Goal: Navigation & Orientation: Find specific page/section

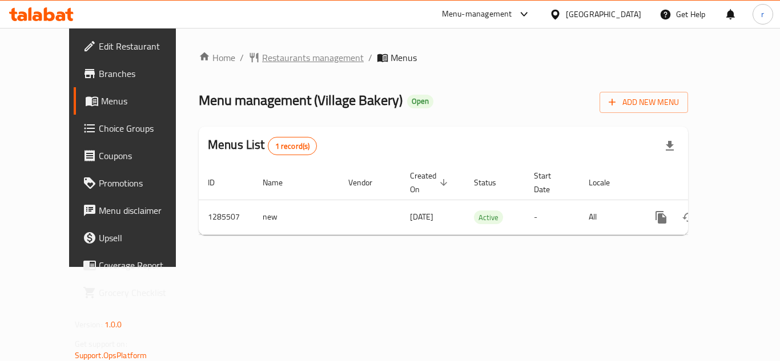
click at [262, 60] on span "Restaurants management" at bounding box center [313, 58] width 102 height 14
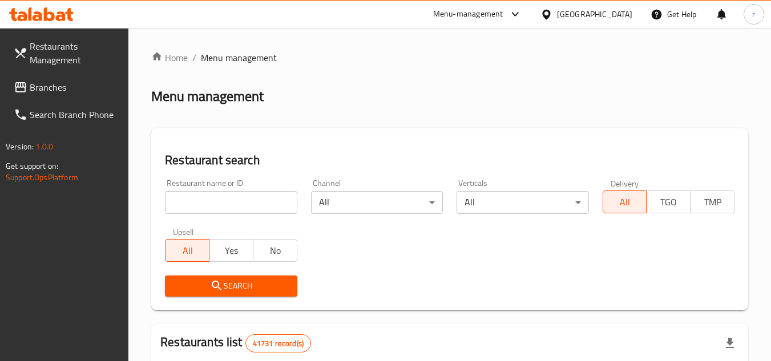
scroll to position [114, 0]
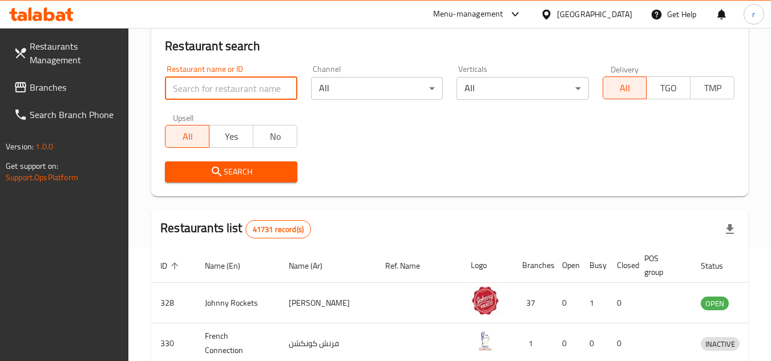
click at [222, 79] on input "search" at bounding box center [231, 88] width 132 height 23
paste input "695980"
type input "695980"
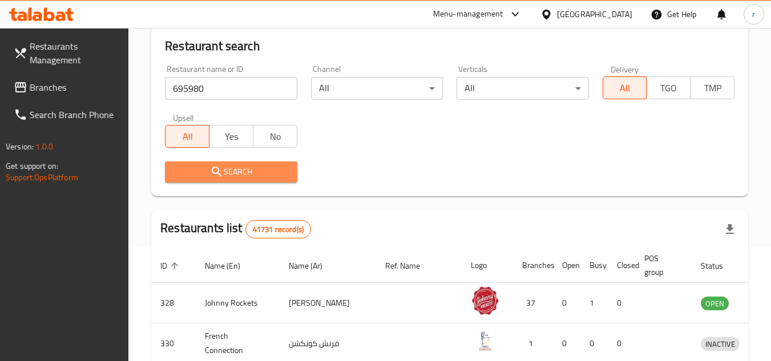
click at [232, 171] on span "Search" at bounding box center [231, 172] width 114 height 14
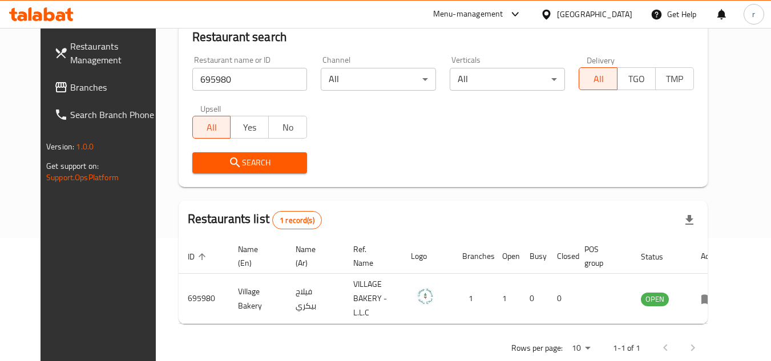
scroll to position [138, 0]
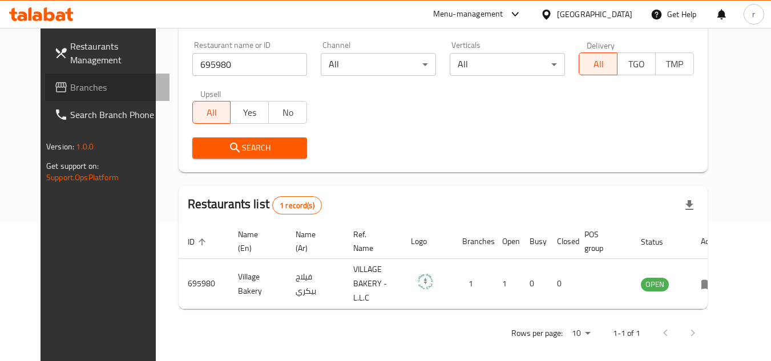
click at [70, 94] on span "Branches" at bounding box center [115, 87] width 90 height 14
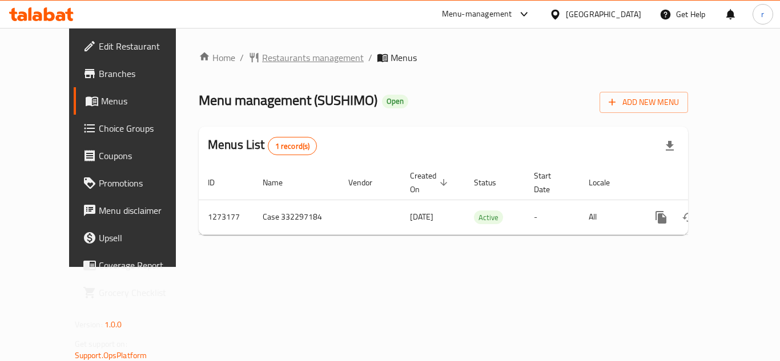
click at [268, 59] on span "Restaurants management" at bounding box center [313, 58] width 102 height 14
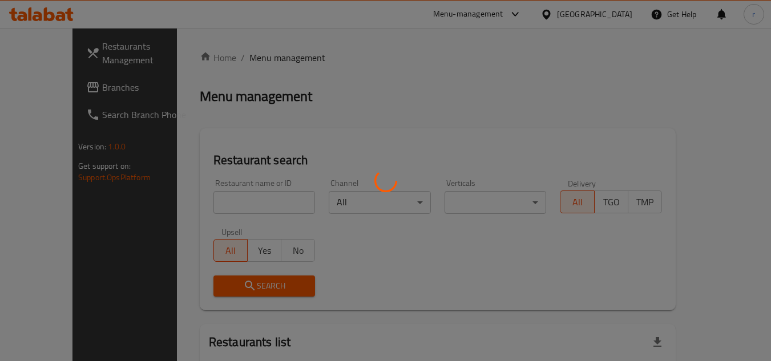
click at [217, 194] on div at bounding box center [385, 180] width 771 height 361
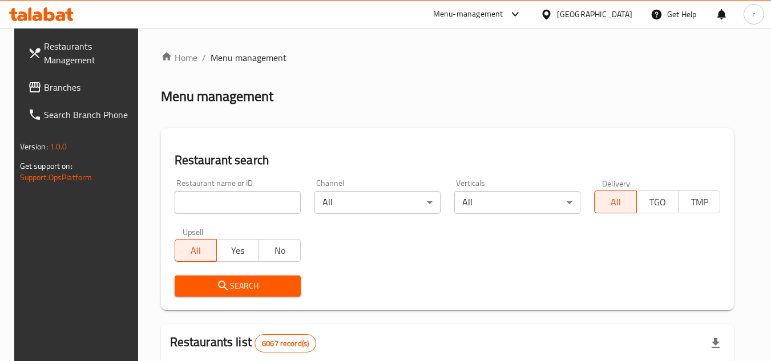
click at [240, 205] on input "search" at bounding box center [238, 202] width 126 height 23
paste input "690639"
type input "690639"
drag, startPoint x: 232, startPoint y: 279, endPoint x: 303, endPoint y: 270, distance: 71.4
click at [233, 279] on span "Search" at bounding box center [238, 286] width 108 height 14
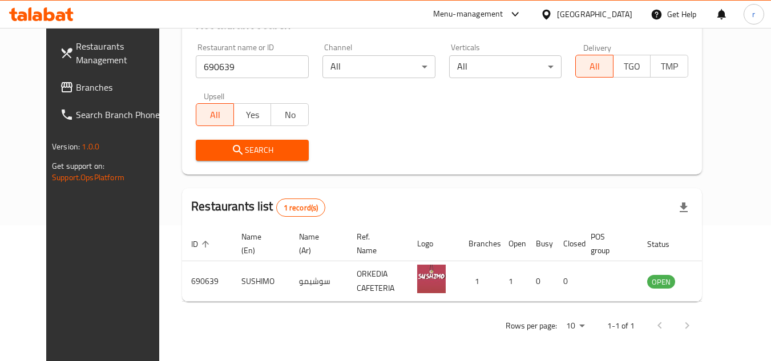
scroll to position [138, 0]
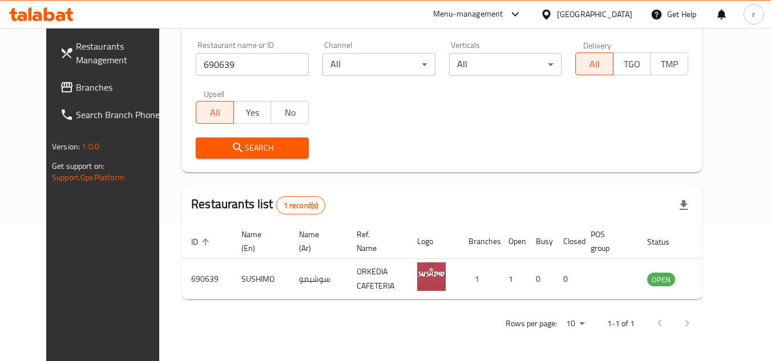
click at [76, 88] on span "Branches" at bounding box center [121, 87] width 90 height 14
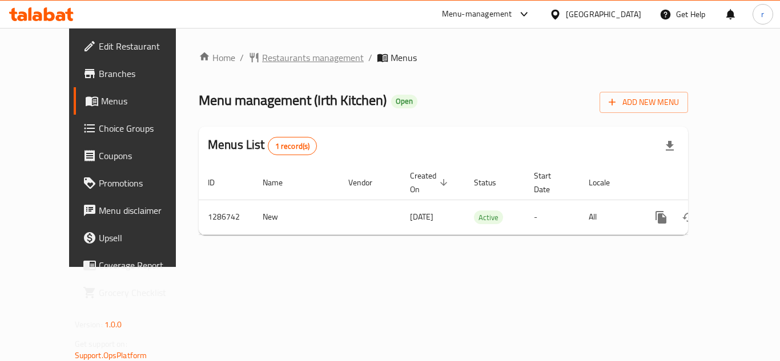
click at [262, 54] on span "Restaurants management" at bounding box center [313, 58] width 102 height 14
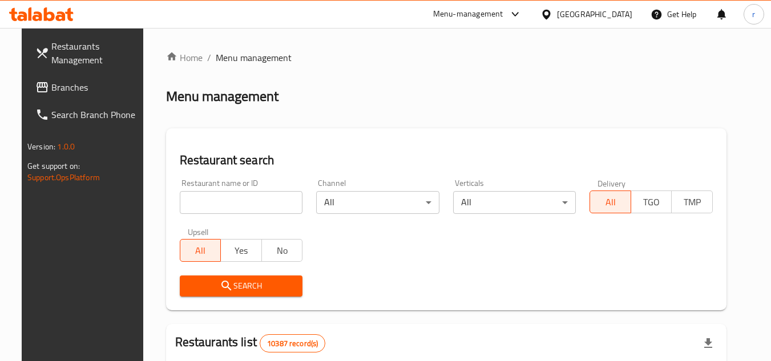
click at [235, 200] on input "search" at bounding box center [241, 202] width 123 height 23
paste input "696476"
type input "696476"
click button "Search" at bounding box center [241, 286] width 123 height 21
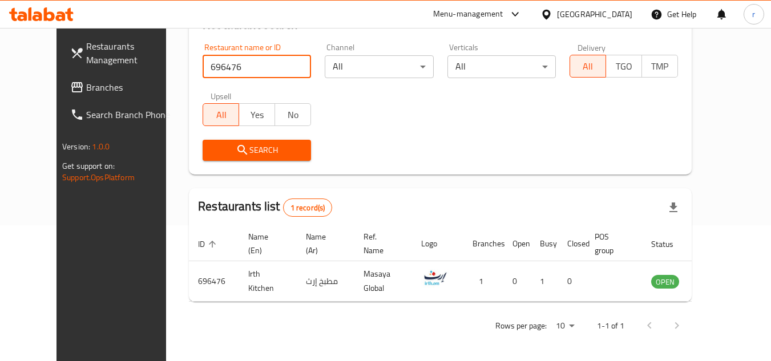
scroll to position [138, 0]
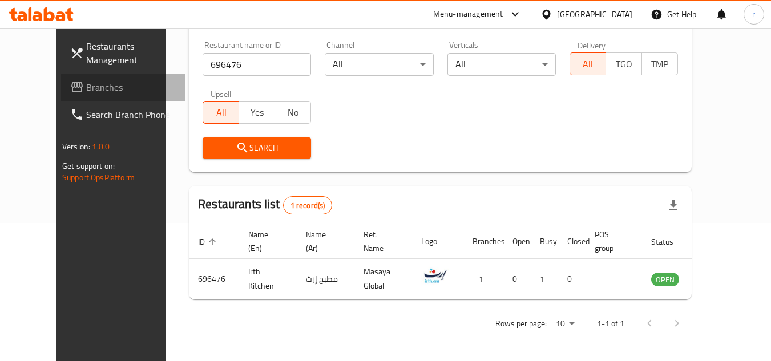
click at [86, 94] on span "Branches" at bounding box center [131, 87] width 90 height 14
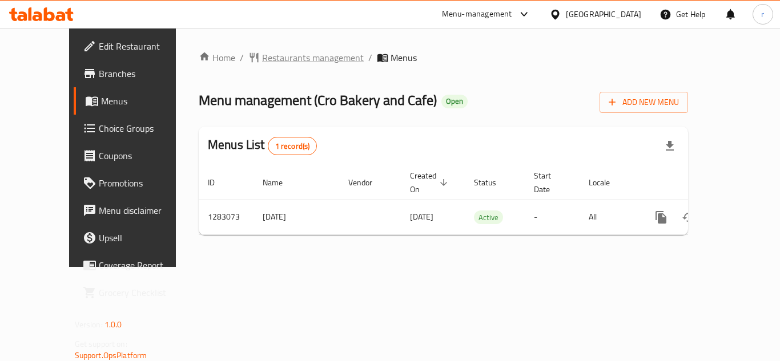
click at [262, 59] on span "Restaurants management" at bounding box center [313, 58] width 102 height 14
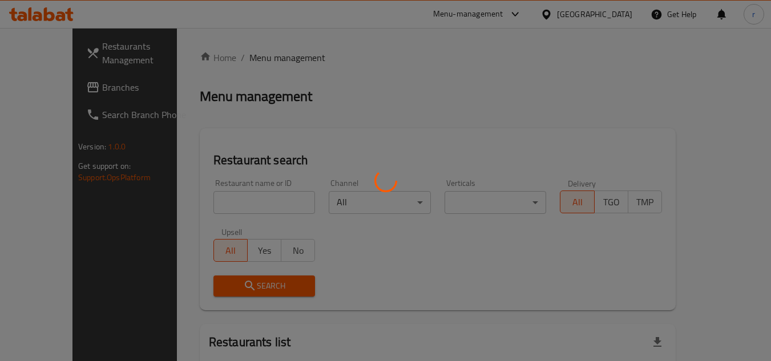
click at [208, 204] on div at bounding box center [385, 180] width 771 height 361
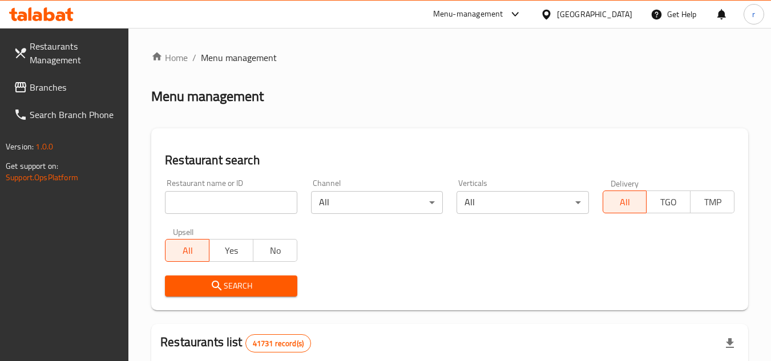
click at [208, 204] on input "search" at bounding box center [231, 202] width 132 height 23
click at [187, 206] on input "search" at bounding box center [231, 202] width 132 height 23
paste input "695101"
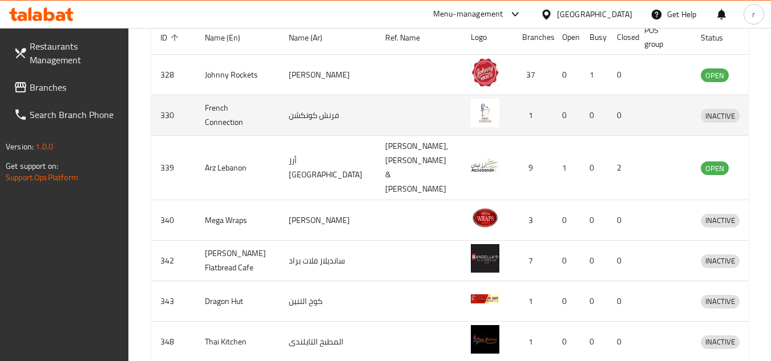
scroll to position [114, 0]
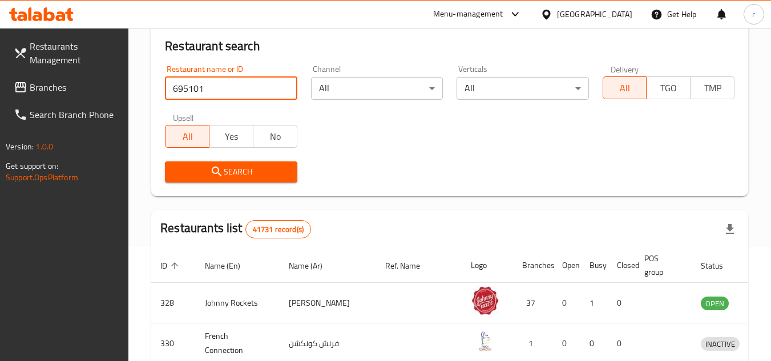
type input "695101"
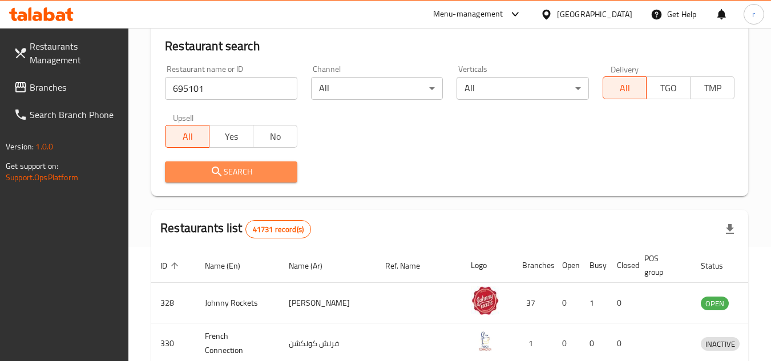
drag, startPoint x: 216, startPoint y: 171, endPoint x: 759, endPoint y: 167, distance: 542.3
click at [217, 171] on icon "submit" at bounding box center [217, 172] width 14 height 14
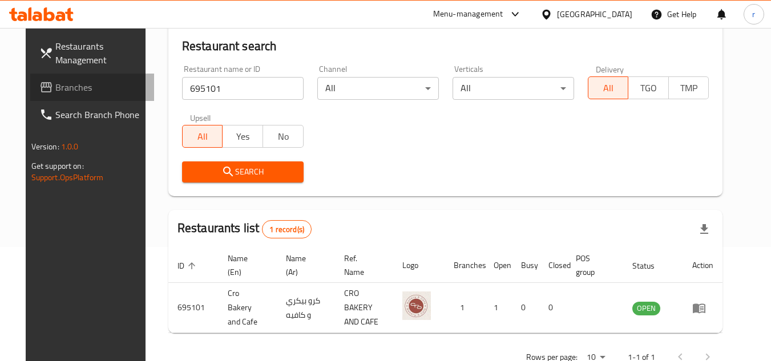
click at [55, 92] on span "Branches" at bounding box center [100, 87] width 90 height 14
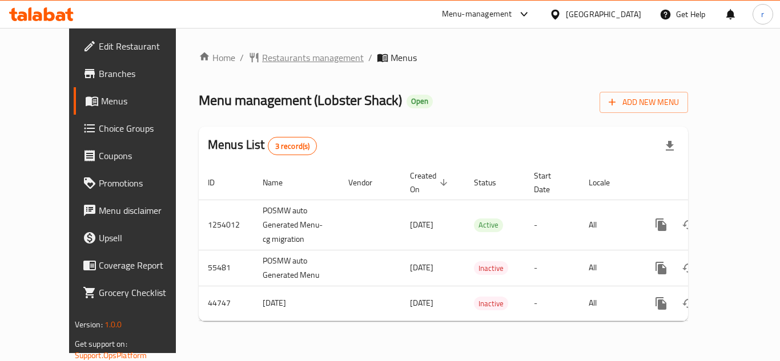
click at [271, 61] on span "Restaurants management" at bounding box center [313, 58] width 102 height 14
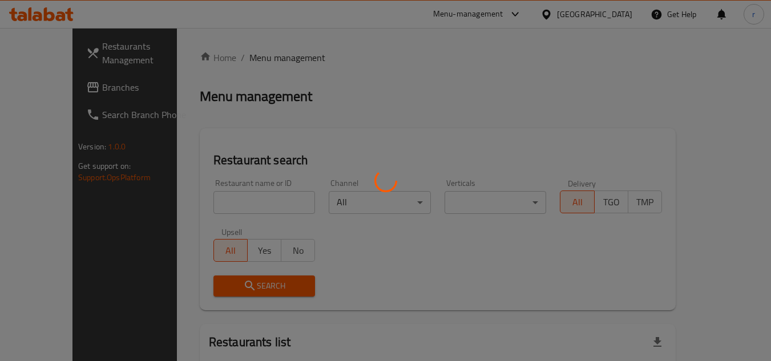
click at [203, 203] on div at bounding box center [385, 180] width 771 height 361
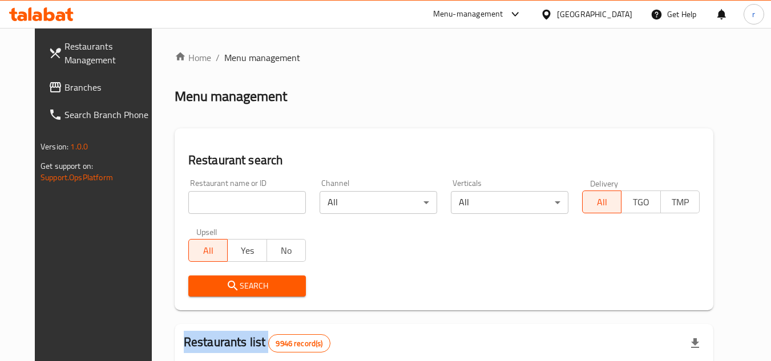
click at [203, 203] on div at bounding box center [385, 180] width 771 height 361
click at [203, 203] on input "search" at bounding box center [247, 202] width 118 height 23
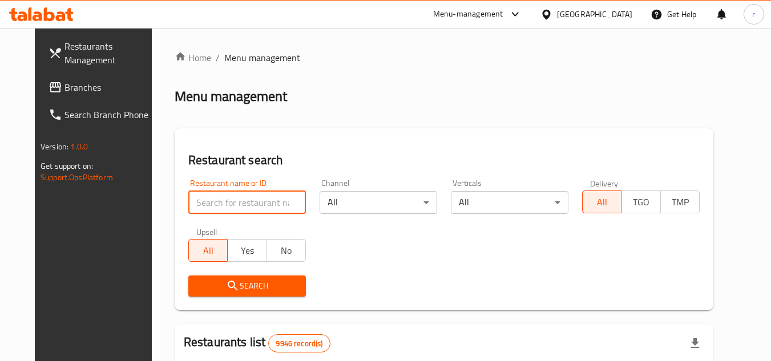
click at [203, 203] on input "search" at bounding box center [247, 202] width 118 height 23
paste input "23048"
type input "23048"
drag, startPoint x: 226, startPoint y: 284, endPoint x: 538, endPoint y: 267, distance: 312.2
click at [226, 284] on span "Search" at bounding box center [247, 286] width 99 height 14
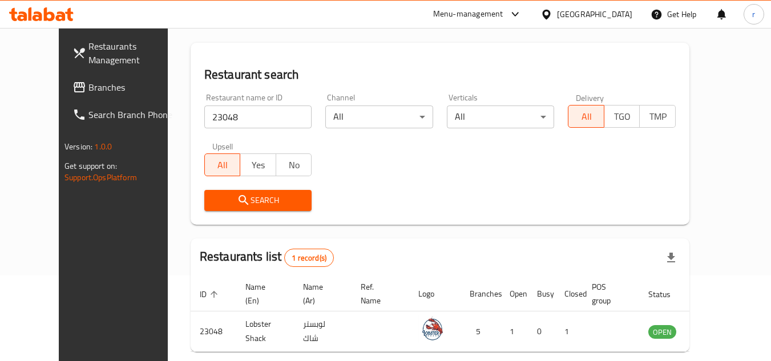
scroll to position [138, 0]
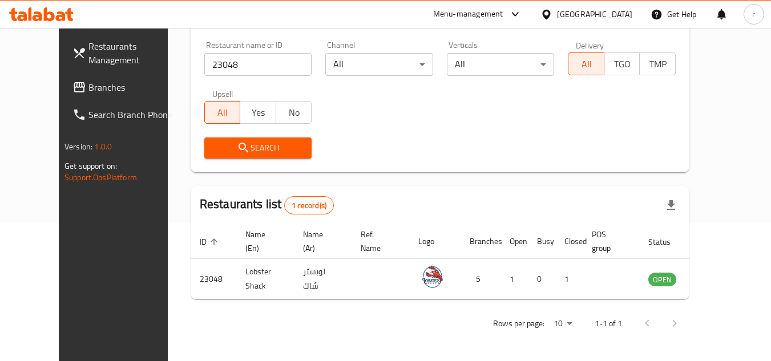
click at [73, 84] on span at bounding box center [81, 87] width 16 height 14
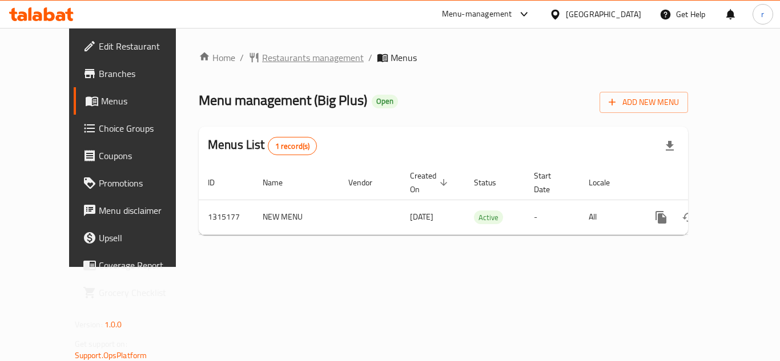
click at [262, 59] on span "Restaurants management" at bounding box center [313, 58] width 102 height 14
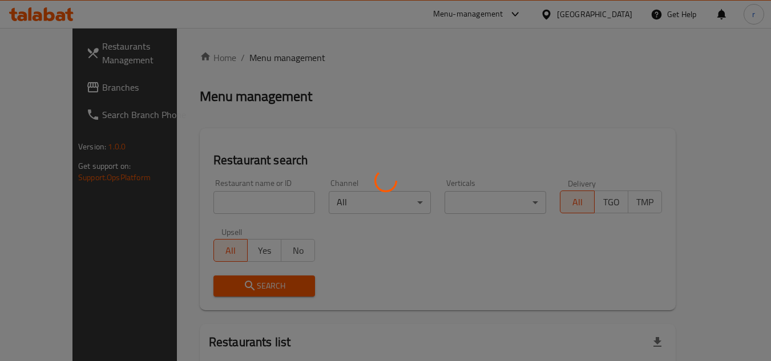
click at [228, 206] on div at bounding box center [385, 180] width 771 height 361
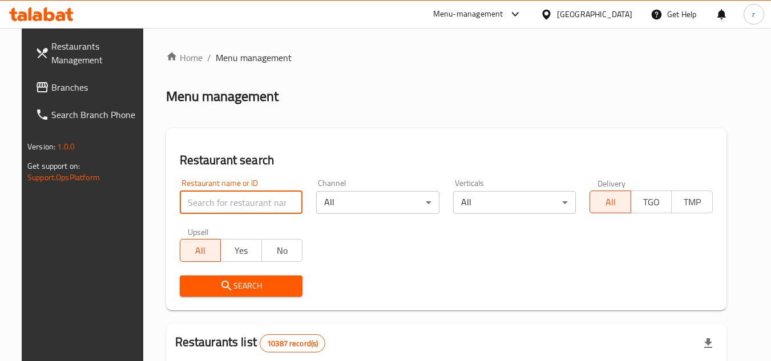
click at [232, 206] on input "search" at bounding box center [241, 202] width 123 height 23
paste input "707221"
type input "707221"
click at [242, 292] on span "Search" at bounding box center [241, 286] width 105 height 14
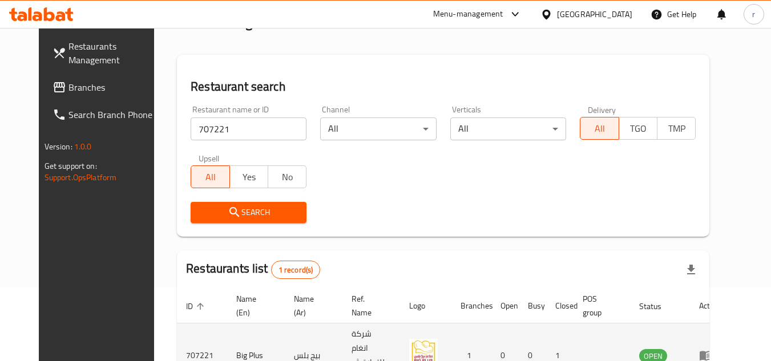
scroll to position [138, 0]
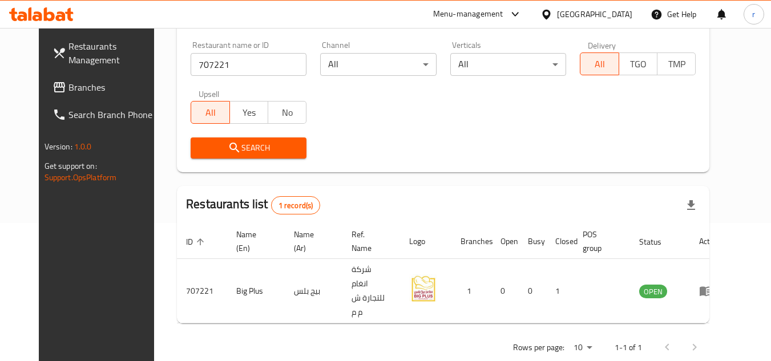
click at [69, 84] on span "Branches" at bounding box center [114, 87] width 90 height 14
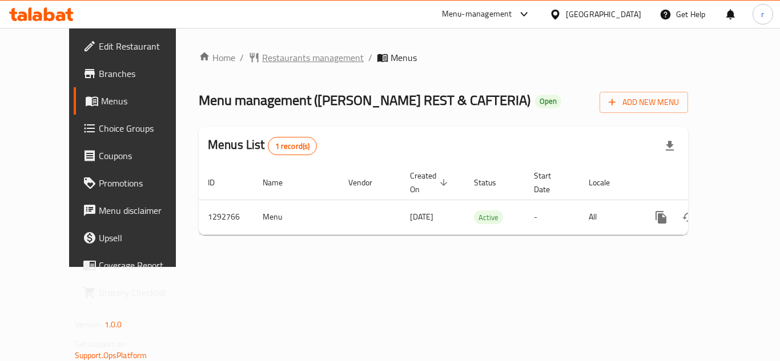
click at [262, 61] on span "Restaurants management" at bounding box center [313, 58] width 102 height 14
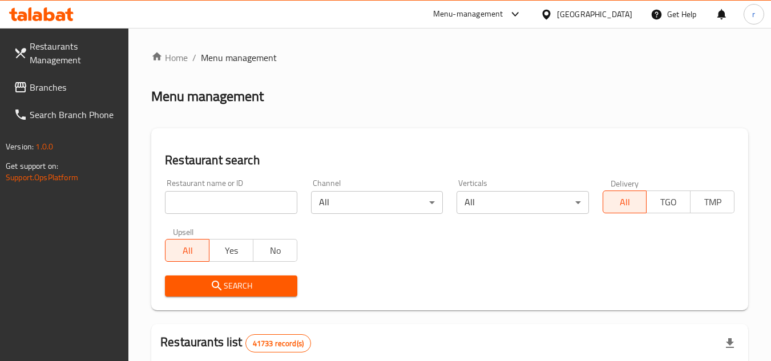
click at [249, 210] on input "search" at bounding box center [231, 202] width 132 height 23
paste input "699224"
type input "699224"
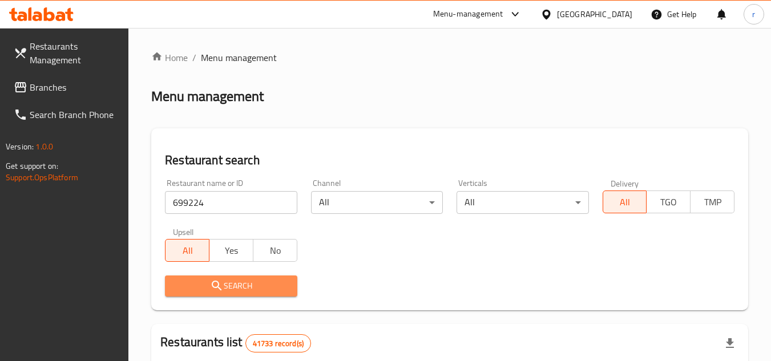
drag, startPoint x: 221, startPoint y: 287, endPoint x: 739, endPoint y: 265, distance: 518.3
click at [227, 288] on span "Search" at bounding box center [231, 286] width 114 height 14
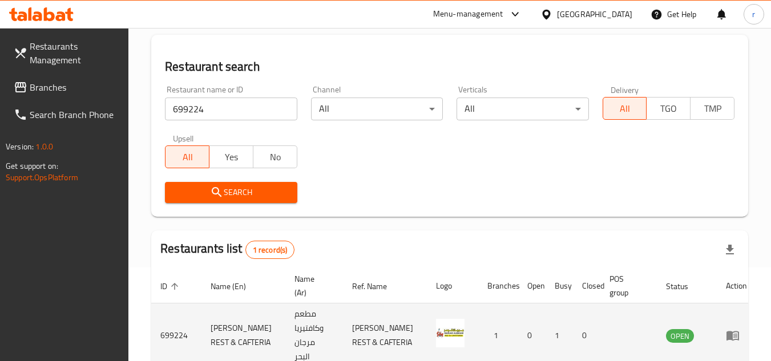
scroll to position [148, 0]
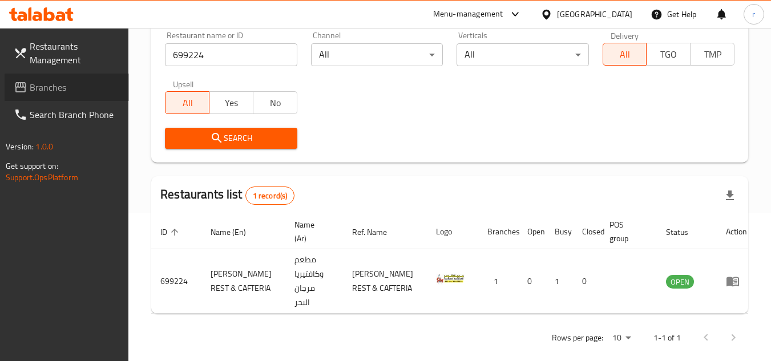
click at [11, 91] on link "Branches" at bounding box center [67, 87] width 124 height 27
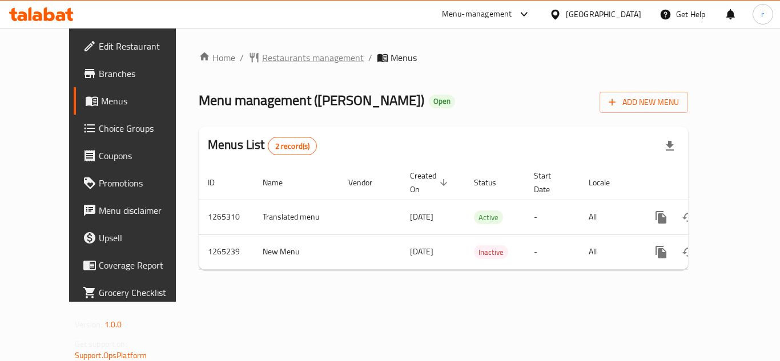
click at [287, 59] on span "Restaurants management" at bounding box center [313, 58] width 102 height 14
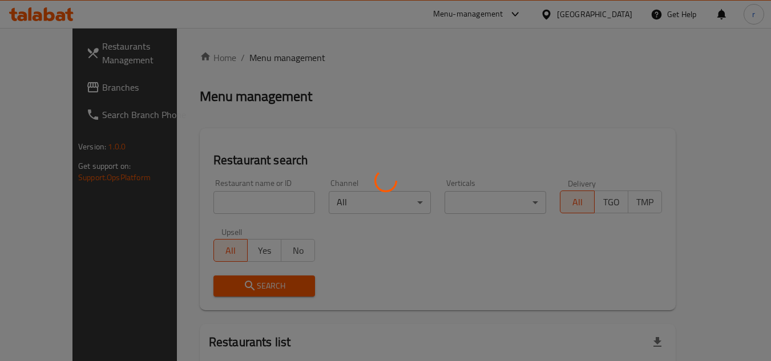
click at [224, 209] on div at bounding box center [385, 180] width 771 height 361
click at [224, 204] on div at bounding box center [385, 180] width 771 height 361
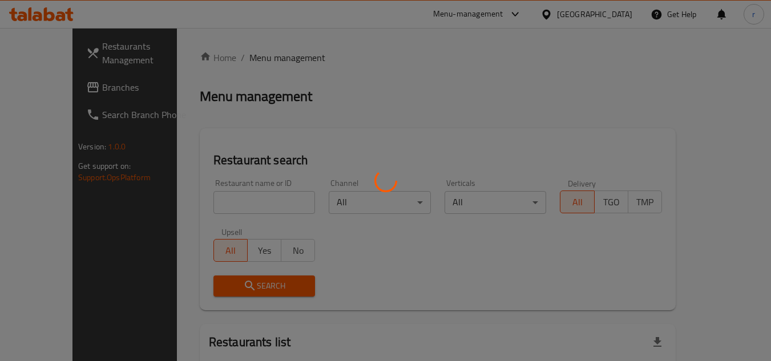
click at [229, 196] on div at bounding box center [385, 180] width 771 height 361
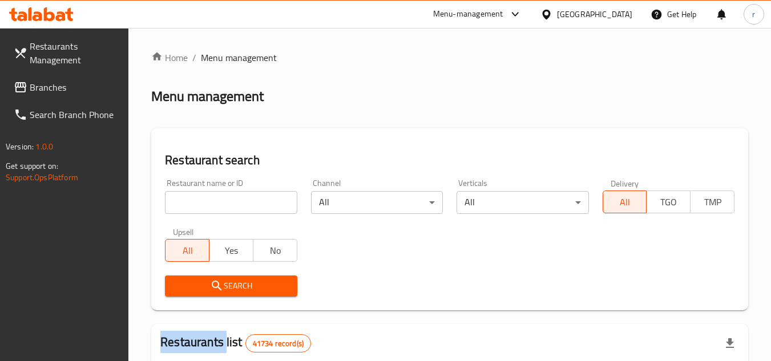
click at [229, 196] on div at bounding box center [385, 180] width 771 height 361
click at [229, 196] on input "search" at bounding box center [231, 202] width 132 height 23
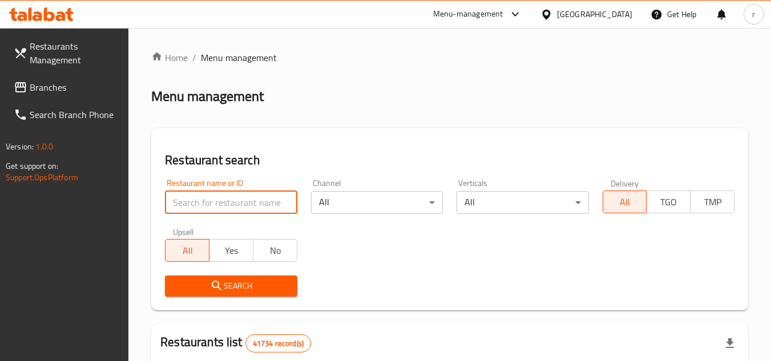
click at [229, 196] on input "search" at bounding box center [231, 202] width 132 height 23
paste input "686701"
type input "686701"
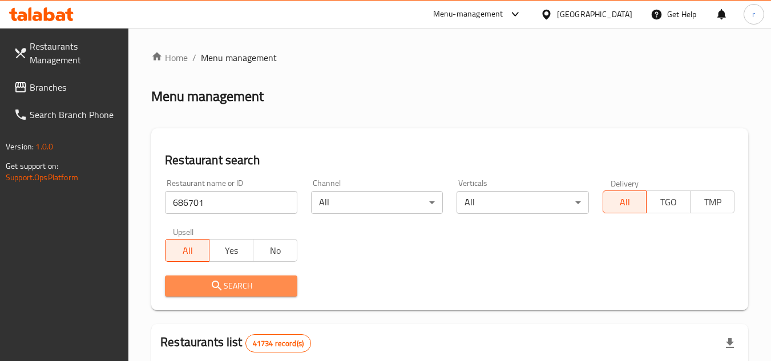
click at [257, 289] on span "Search" at bounding box center [231, 286] width 114 height 14
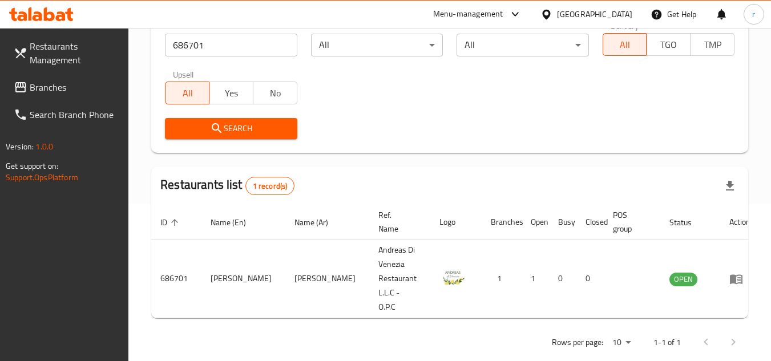
scroll to position [162, 0]
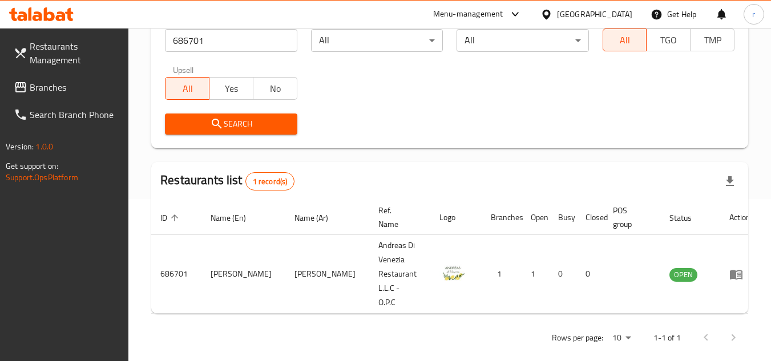
click at [39, 88] on span "Branches" at bounding box center [75, 87] width 90 height 14
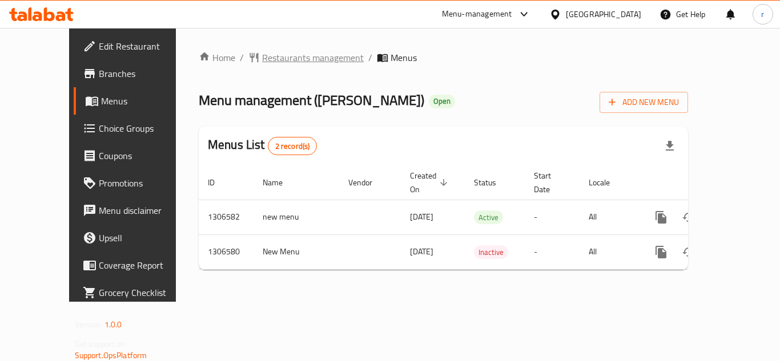
click at [262, 61] on span "Restaurants management" at bounding box center [313, 58] width 102 height 14
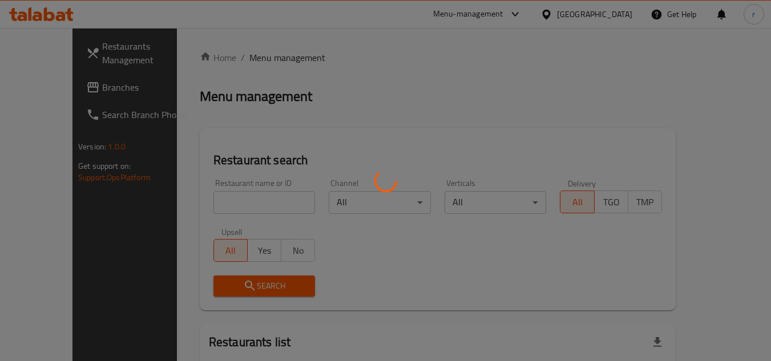
click at [223, 200] on div at bounding box center [385, 180] width 771 height 361
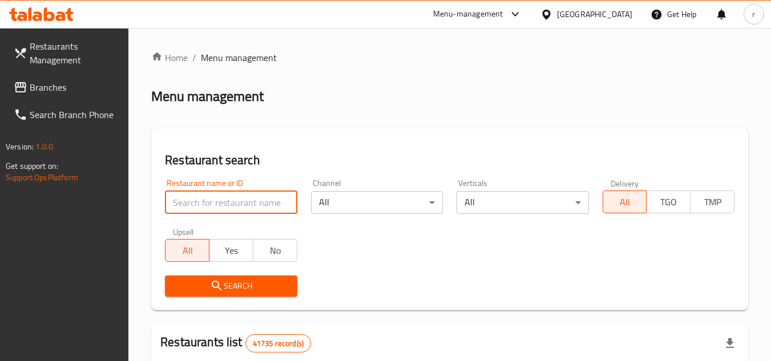
click at [223, 200] on input "search" at bounding box center [231, 202] width 132 height 23
paste input "703941"
type input "703941"
click at [240, 290] on span "Search" at bounding box center [231, 286] width 114 height 14
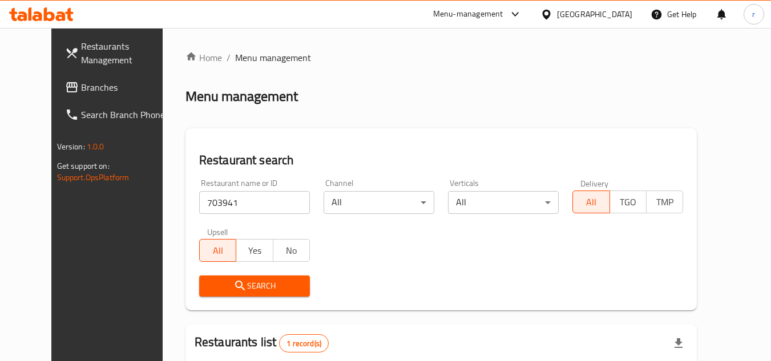
scroll to position [138, 0]
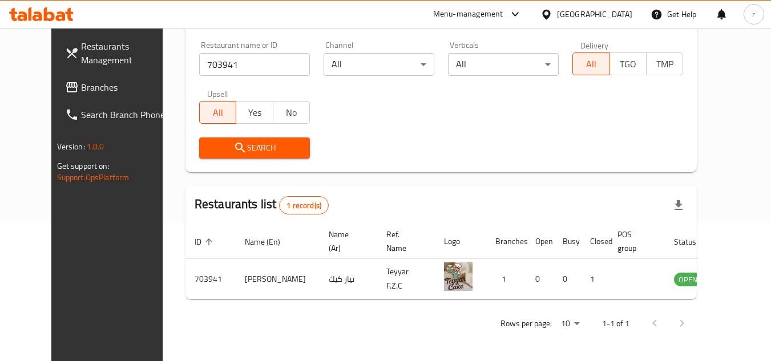
click at [81, 87] on span "Branches" at bounding box center [126, 87] width 90 height 14
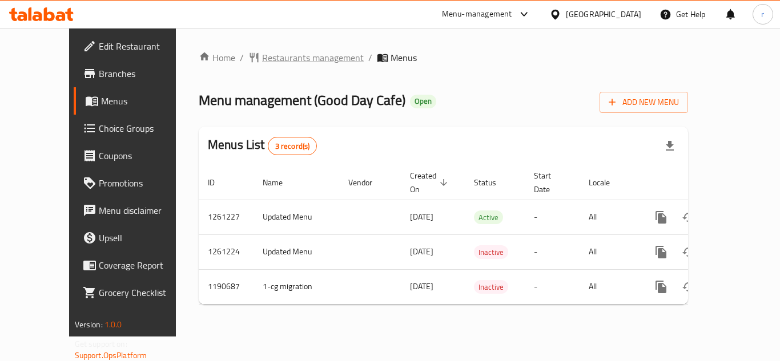
click at [262, 58] on span "Restaurants management" at bounding box center [313, 58] width 102 height 14
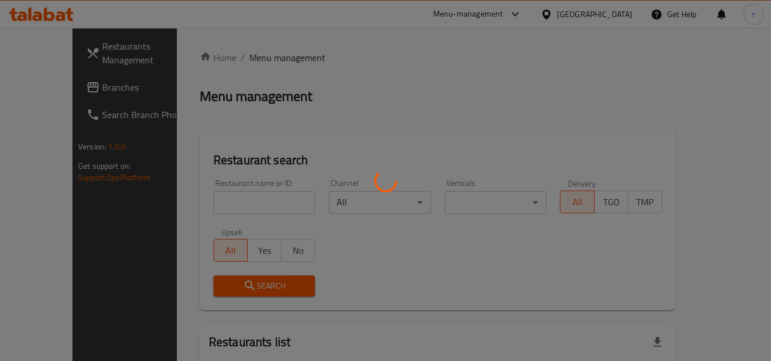
click at [209, 202] on div at bounding box center [385, 180] width 771 height 361
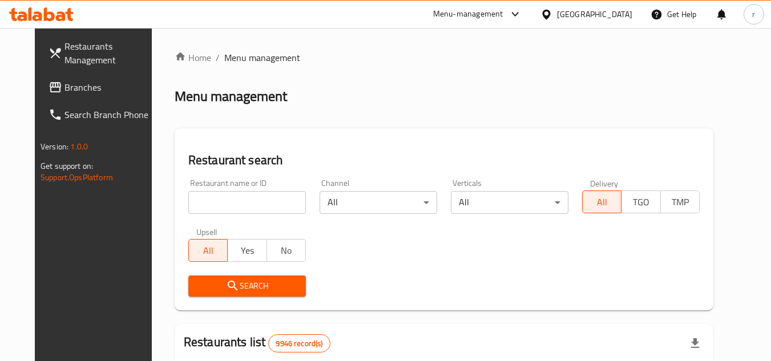
click at [209, 202] on div "Home / Menu management Menu management Restaurant search Restaurant name or ID …" at bounding box center [444, 363] width 539 height 624
click at [209, 202] on input "search" at bounding box center [247, 202] width 118 height 23
click at [216, 204] on input "search" at bounding box center [247, 202] width 118 height 23
paste input "655893"
type input "655893"
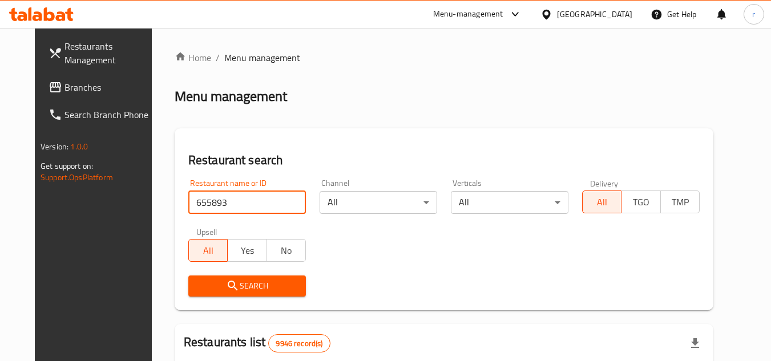
click at [216, 309] on div "Restaurant search Restaurant name or ID 655893 Restaurant name or ID Channel Al…" at bounding box center [444, 219] width 539 height 182
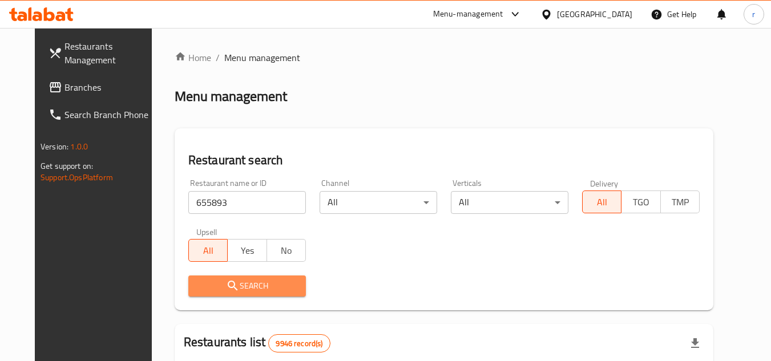
click at [231, 286] on span "Search" at bounding box center [247, 286] width 99 height 14
click at [231, 286] on div at bounding box center [385, 180] width 771 height 361
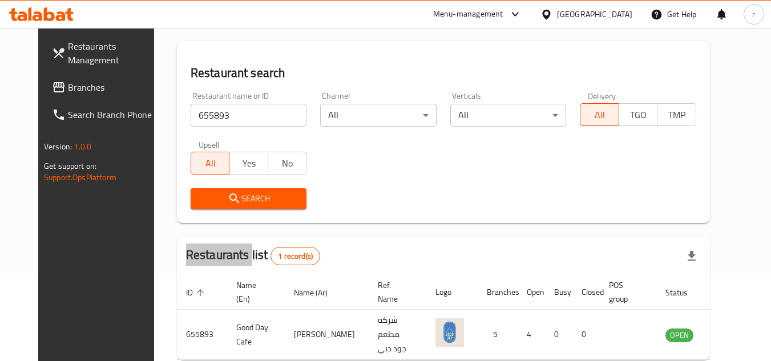
scroll to position [138, 0]
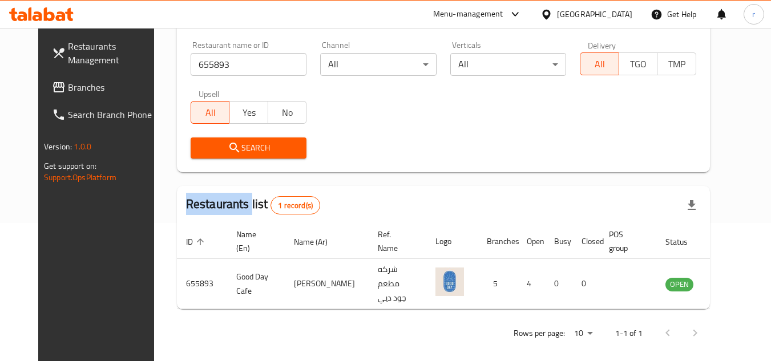
click at [68, 92] on span "Branches" at bounding box center [113, 87] width 90 height 14
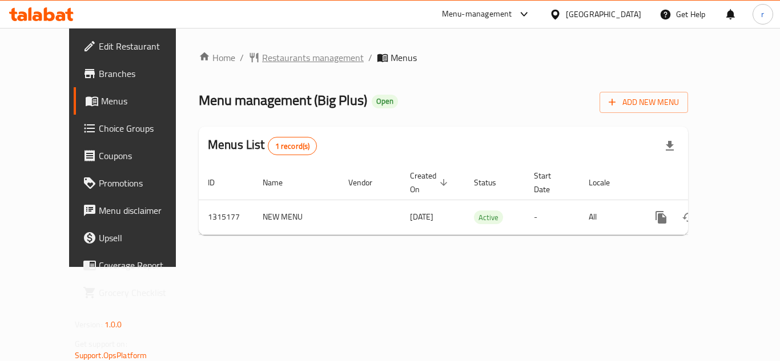
click at [262, 59] on span "Restaurants management" at bounding box center [313, 58] width 102 height 14
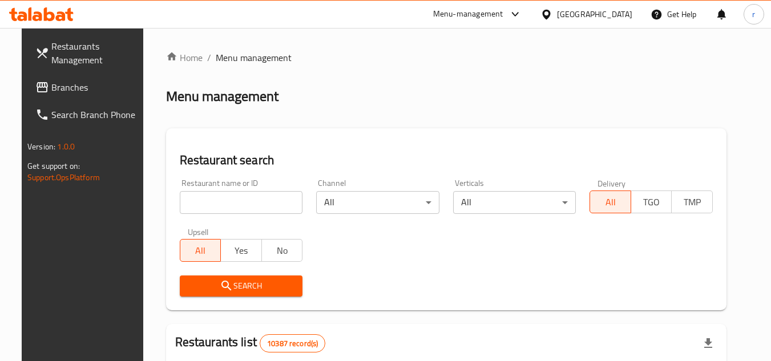
click at [196, 197] on input "search" at bounding box center [241, 202] width 123 height 23
paste input "707221"
type input "707221"
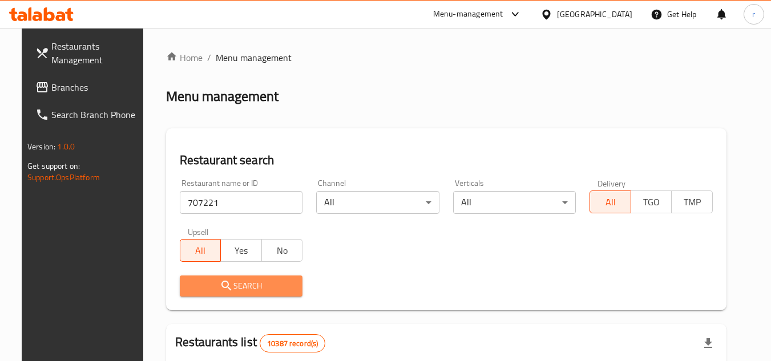
drag, startPoint x: 200, startPoint y: 285, endPoint x: 744, endPoint y: 232, distance: 546.0
click at [208, 285] on span "Search" at bounding box center [241, 286] width 105 height 14
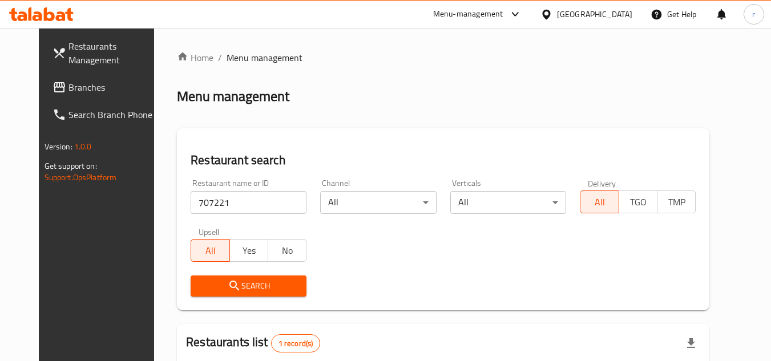
scroll to position [138, 0]
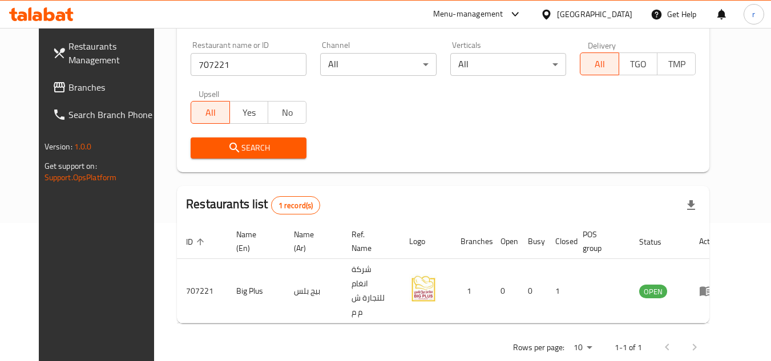
click at [69, 88] on span "Branches" at bounding box center [114, 87] width 90 height 14
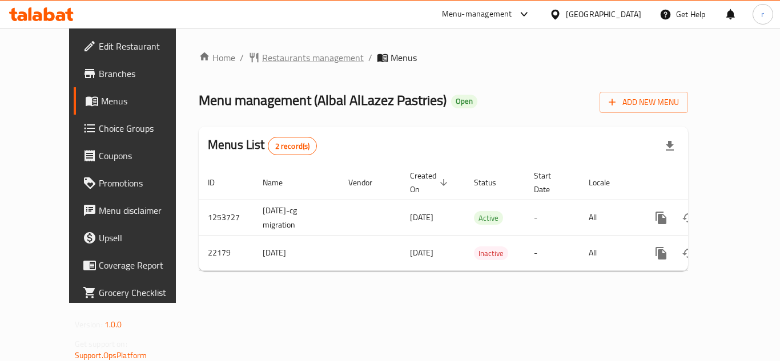
click at [262, 59] on span "Restaurants management" at bounding box center [313, 58] width 102 height 14
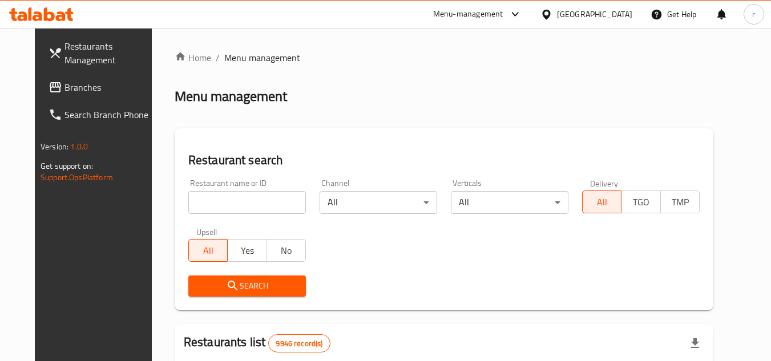
click at [241, 209] on input "search" at bounding box center [247, 202] width 118 height 23
paste input "11702"
type input "11702"
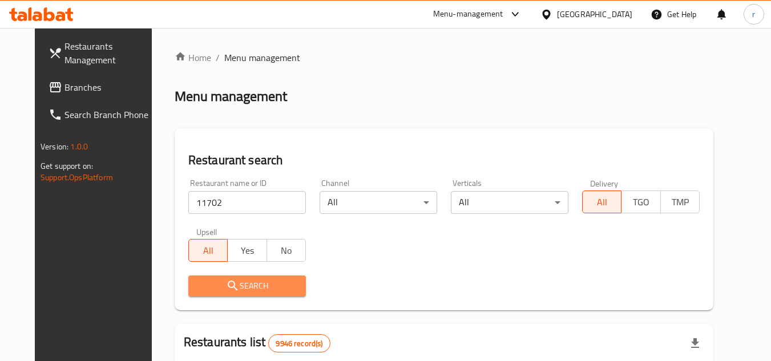
drag, startPoint x: 214, startPoint y: 294, endPoint x: 264, endPoint y: 228, distance: 83.1
click at [226, 292] on icon "submit" at bounding box center [233, 286] width 14 height 14
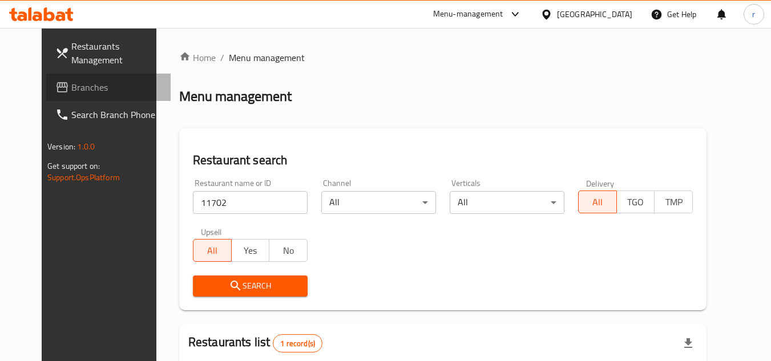
click at [71, 91] on span "Branches" at bounding box center [116, 87] width 90 height 14
drag, startPoint x: 33, startPoint y: 91, endPoint x: 171, endPoint y: 6, distance: 161.5
click at [71, 89] on span "Branches" at bounding box center [116, 87] width 90 height 14
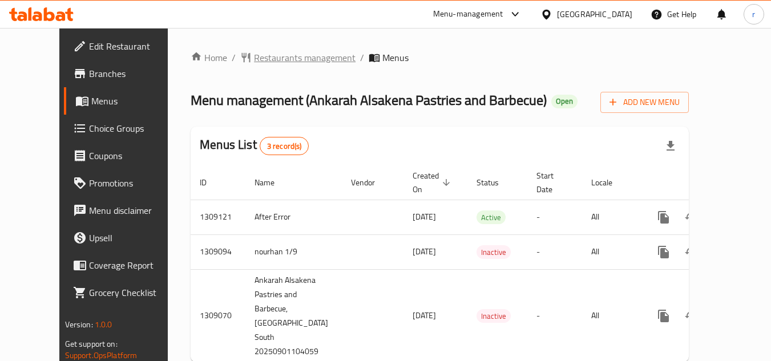
click at [254, 59] on span "Restaurants management" at bounding box center [305, 58] width 102 height 14
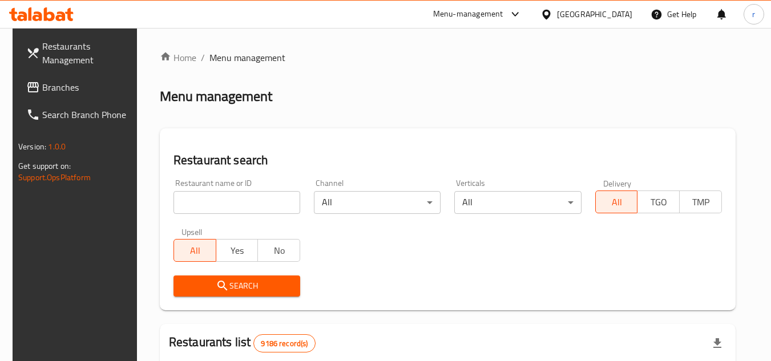
click at [236, 197] on input "search" at bounding box center [237, 202] width 127 height 23
paste input "705147"
type input "705147"
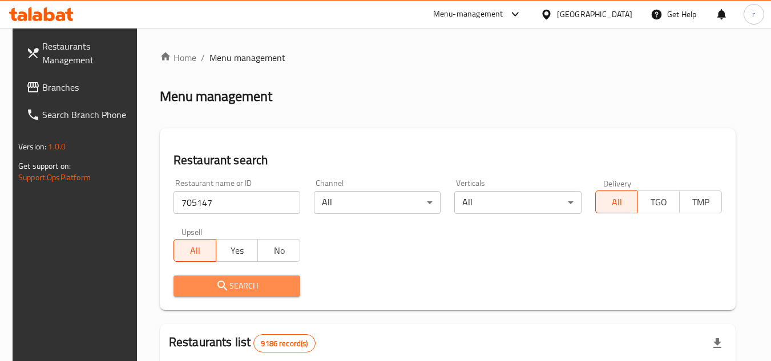
click at [224, 278] on button "Search" at bounding box center [237, 286] width 127 height 21
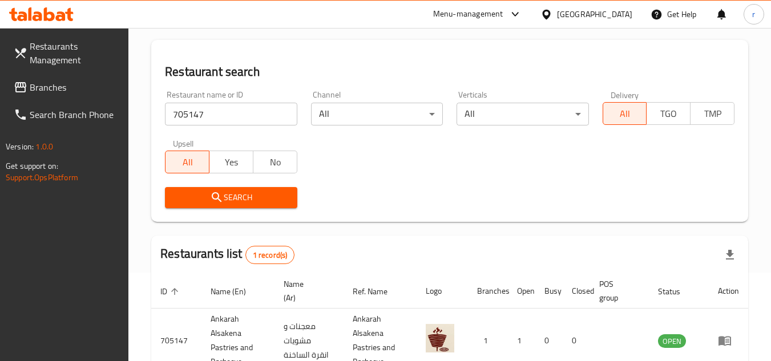
scroll to position [162, 0]
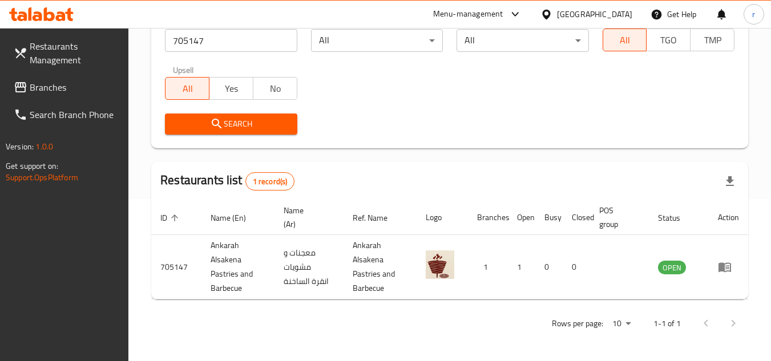
click at [29, 83] on span at bounding box center [22, 87] width 16 height 14
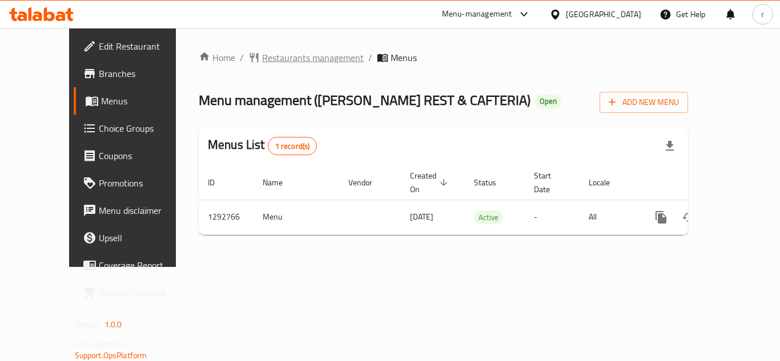
click at [262, 58] on span "Restaurants management" at bounding box center [313, 58] width 102 height 14
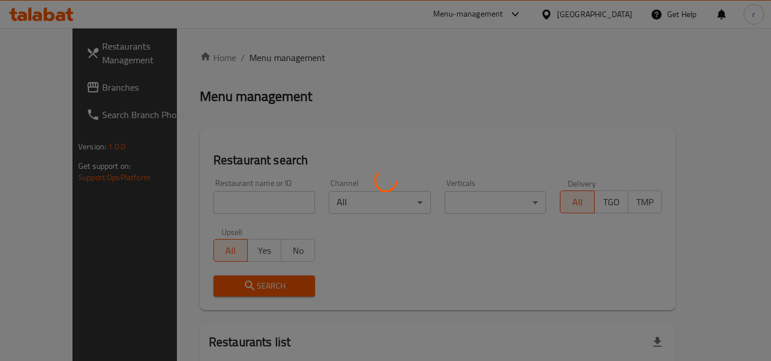
click at [247, 203] on div at bounding box center [385, 180] width 771 height 361
click at [207, 203] on div at bounding box center [385, 180] width 771 height 361
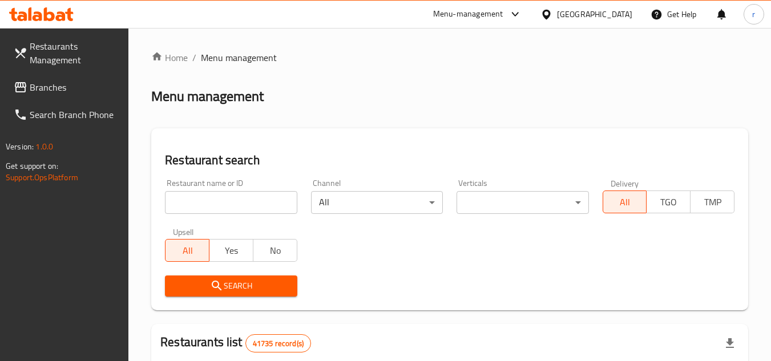
click at [207, 203] on input "search" at bounding box center [231, 202] width 132 height 23
paste input "699224"
type input "699224"
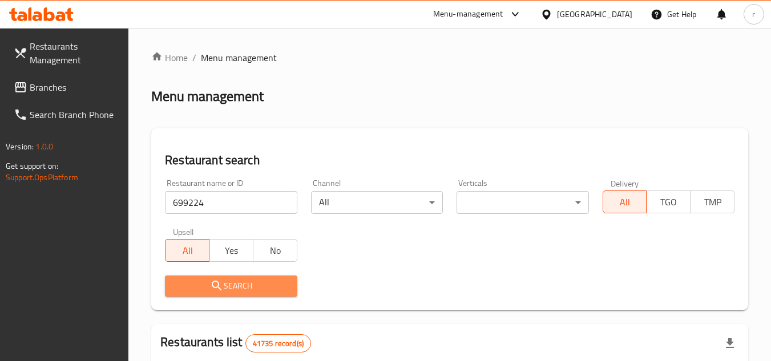
click at [204, 284] on span "Search" at bounding box center [231, 286] width 114 height 14
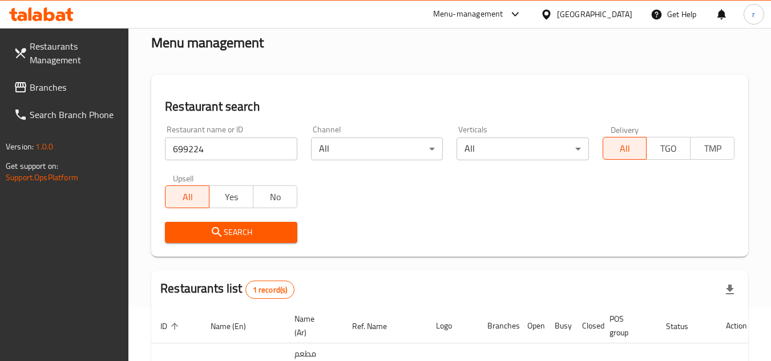
scroll to position [162, 0]
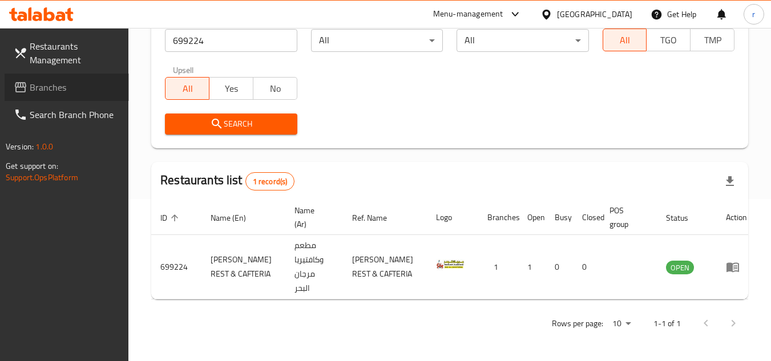
click at [41, 88] on span "Branches" at bounding box center [75, 87] width 90 height 14
drag, startPoint x: 41, startPoint y: 88, endPoint x: 118, endPoint y: 58, distance: 82.5
click at [43, 87] on span "Branches" at bounding box center [75, 87] width 90 height 14
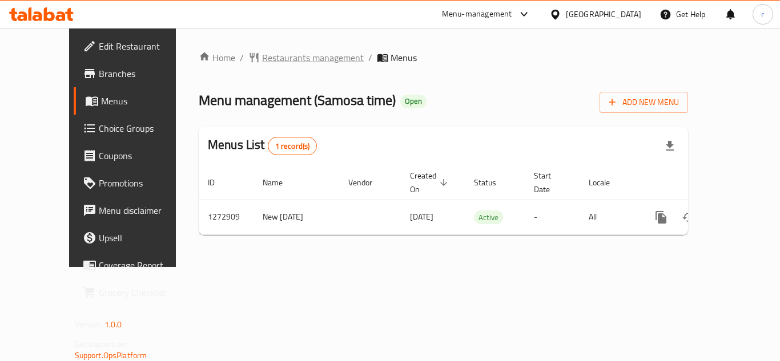
click at [262, 58] on span "Restaurants management" at bounding box center [313, 58] width 102 height 14
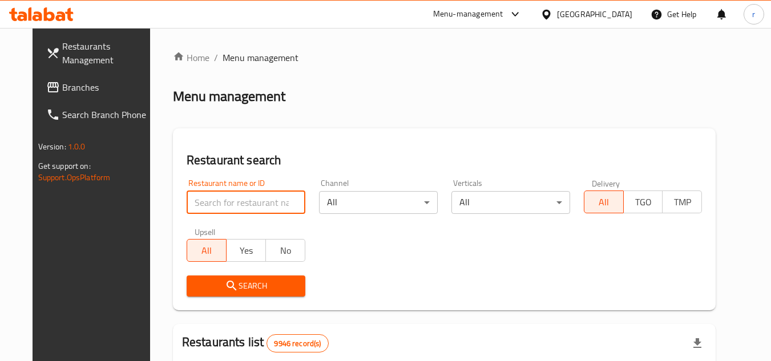
click at [236, 210] on input "search" at bounding box center [246, 202] width 119 height 23
paste input "690507"
type input "690507"
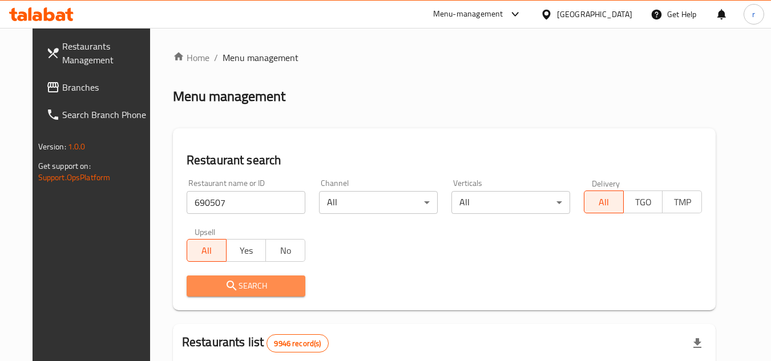
drag, startPoint x: 221, startPoint y: 278, endPoint x: 348, endPoint y: 265, distance: 127.4
click at [222, 279] on button "Search" at bounding box center [246, 286] width 119 height 21
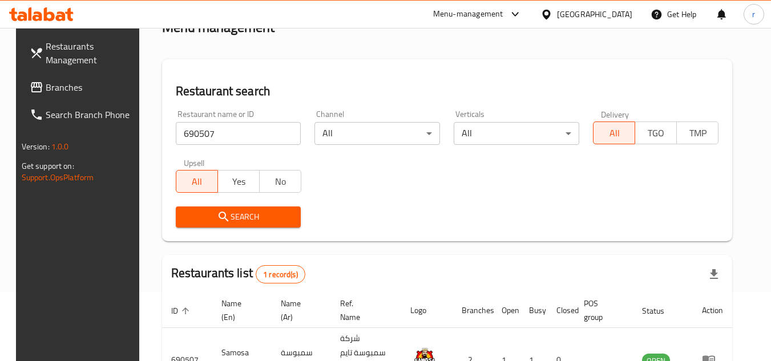
scroll to position [148, 0]
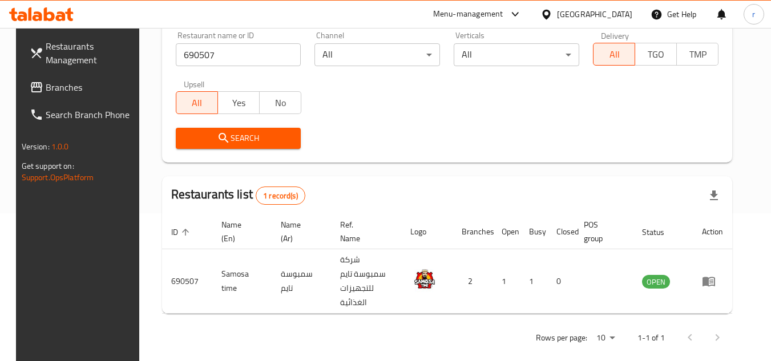
drag, startPoint x: 35, startPoint y: 87, endPoint x: 86, endPoint y: 68, distance: 54.2
click at [46, 87] on span "Branches" at bounding box center [91, 87] width 90 height 14
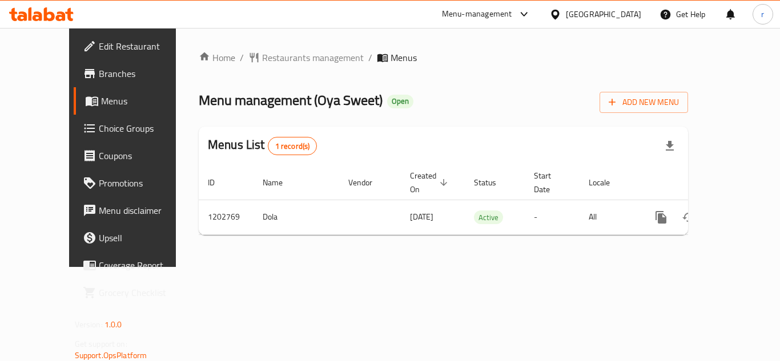
click at [262, 53] on span "Restaurants management" at bounding box center [313, 58] width 102 height 14
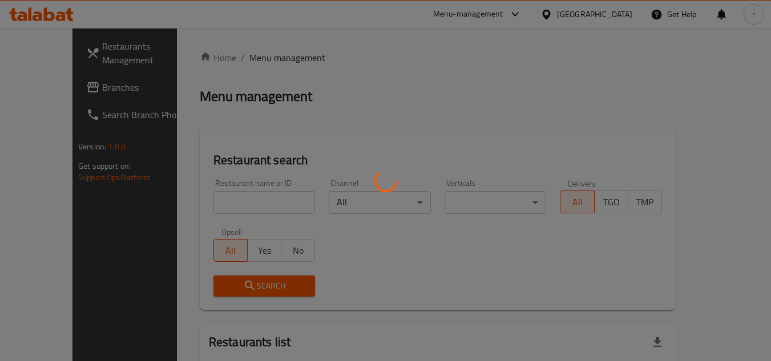
click at [228, 197] on div at bounding box center [385, 180] width 771 height 361
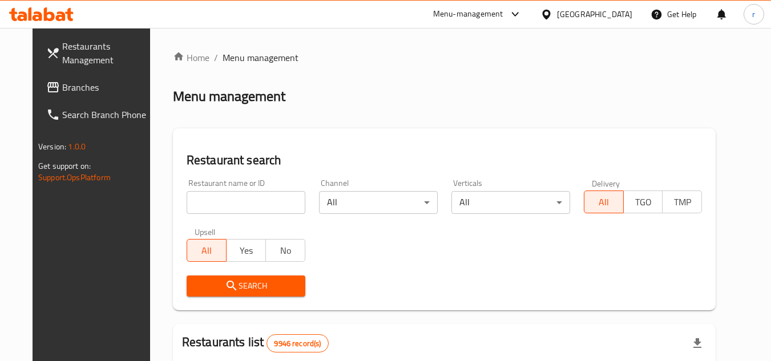
click at [228, 197] on input "search" at bounding box center [246, 202] width 119 height 23
paste input "669325"
type input "669325"
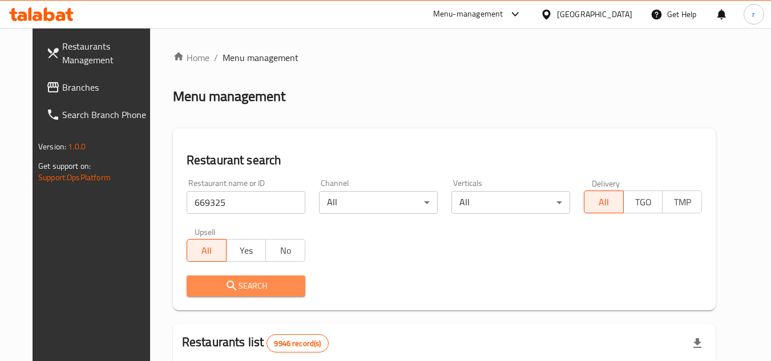
click at [227, 283] on icon "submit" at bounding box center [232, 286] width 10 height 10
click at [218, 283] on div at bounding box center [385, 180] width 771 height 361
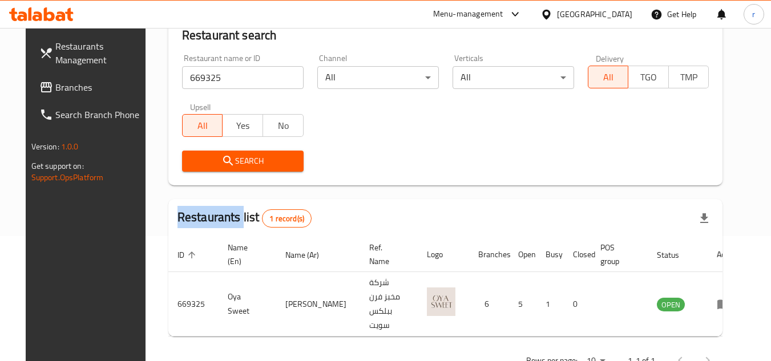
scroll to position [138, 0]
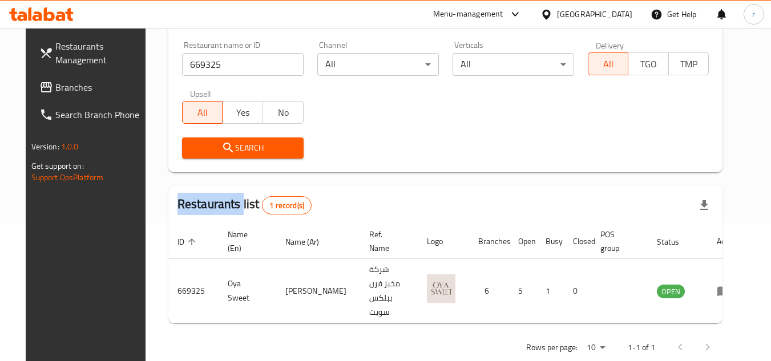
click at [55, 88] on span "Branches" at bounding box center [100, 87] width 90 height 14
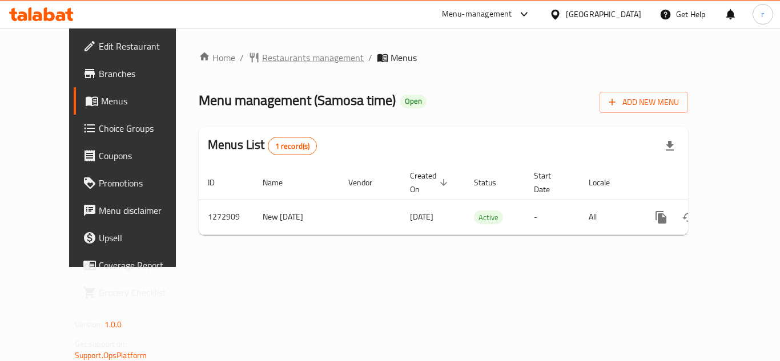
click at [262, 63] on span "Restaurants management" at bounding box center [313, 58] width 102 height 14
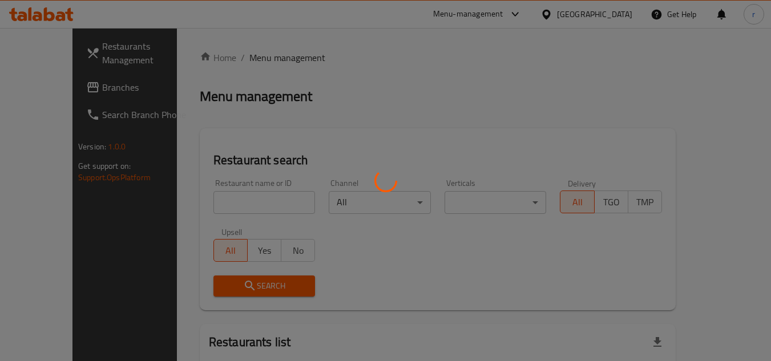
click at [233, 197] on div at bounding box center [385, 180] width 771 height 361
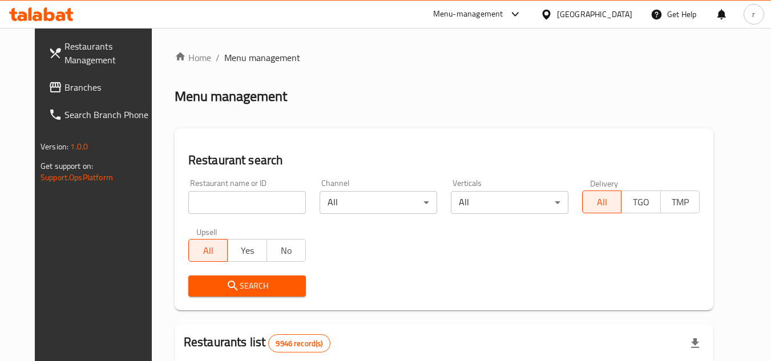
click at [233, 197] on input "search" at bounding box center [247, 202] width 118 height 23
paste input "690507"
type input "690507"
drag, startPoint x: 216, startPoint y: 288, endPoint x: 459, endPoint y: 285, distance: 242.6
click at [231, 288] on span "Search" at bounding box center [247, 286] width 99 height 14
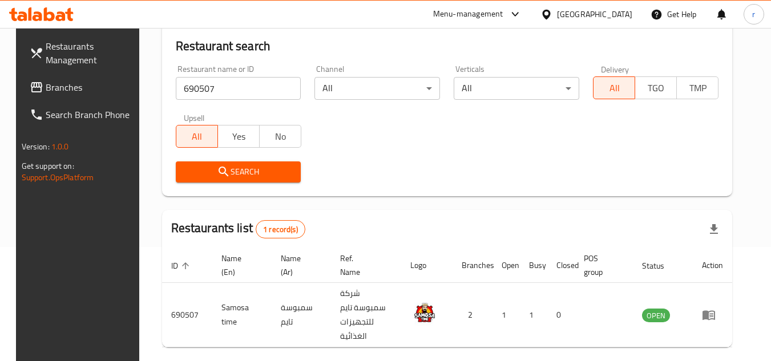
scroll to position [148, 0]
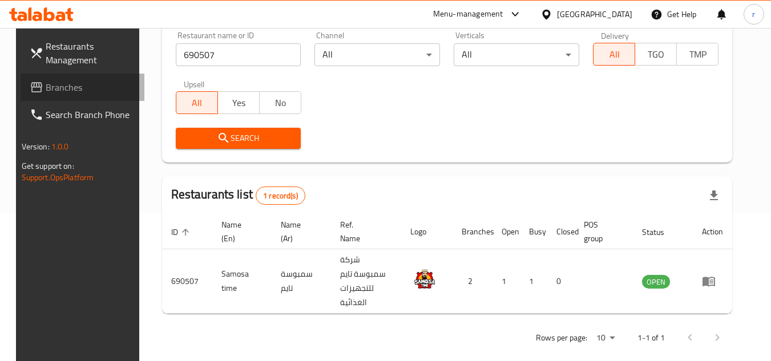
click at [78, 86] on span "Branches" at bounding box center [91, 87] width 90 height 14
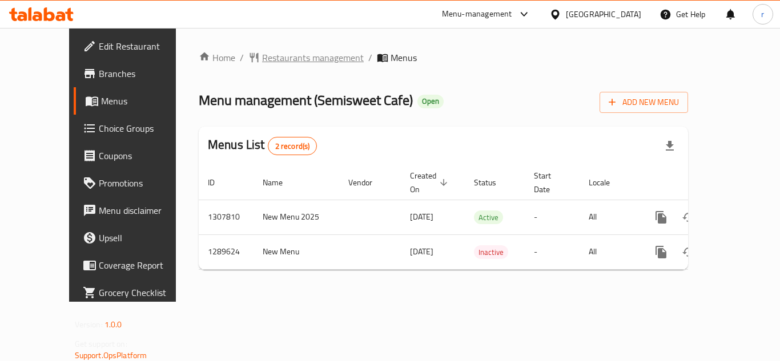
click at [267, 56] on span "Restaurants management" at bounding box center [313, 58] width 102 height 14
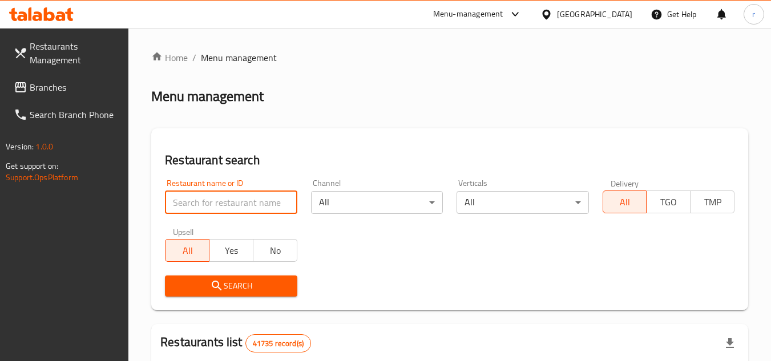
click at [236, 206] on input "search" at bounding box center [231, 202] width 132 height 23
paste input "697771"
type input "697771"
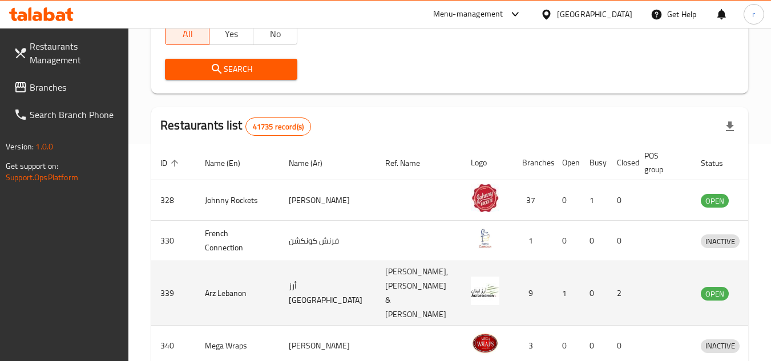
scroll to position [228, 0]
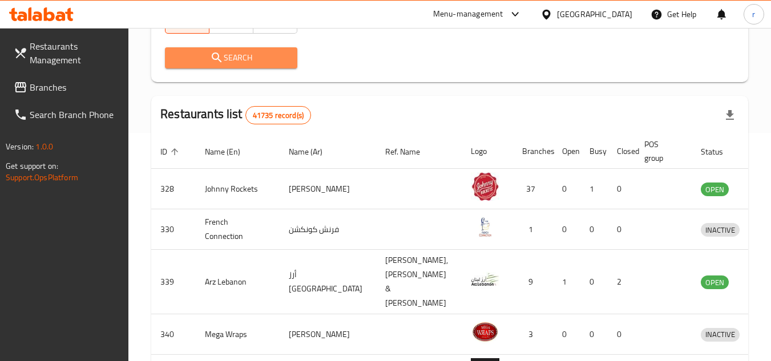
click at [225, 57] on span "Search" at bounding box center [231, 58] width 114 height 14
click at [225, 57] on div at bounding box center [385, 180] width 771 height 361
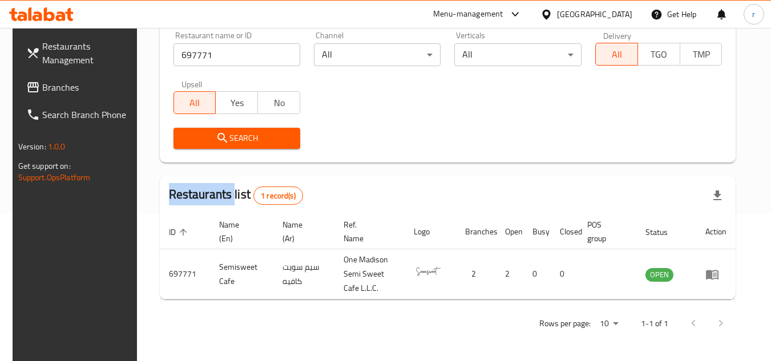
scroll to position [148, 0]
click at [59, 88] on span "Branches" at bounding box center [87, 87] width 90 height 14
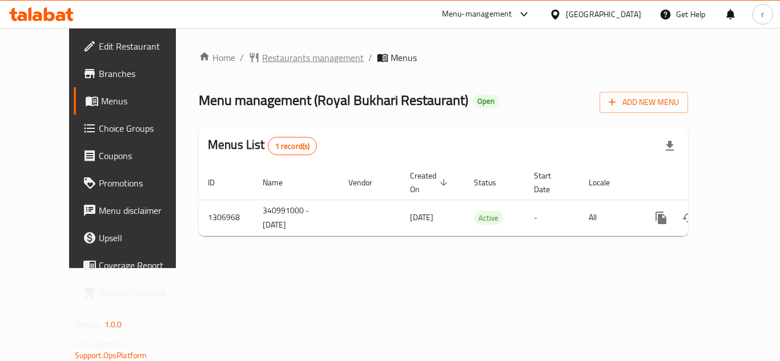
click at [265, 57] on span "Restaurants management" at bounding box center [313, 58] width 102 height 14
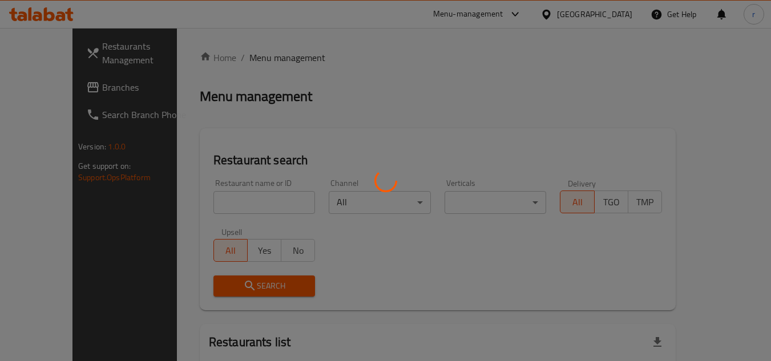
click at [225, 202] on div at bounding box center [385, 180] width 771 height 361
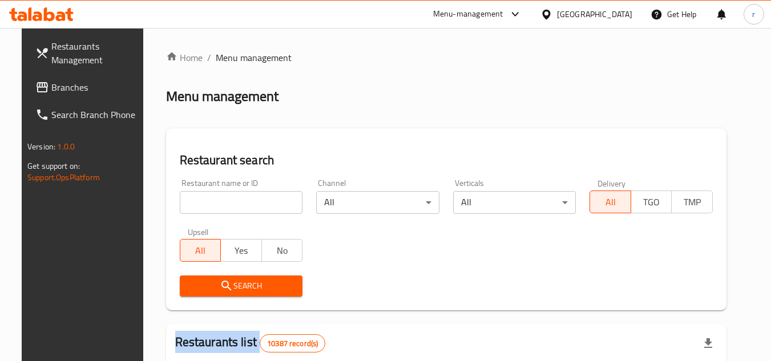
click at [225, 202] on div at bounding box center [385, 180] width 771 height 361
click at [225, 202] on input "search" at bounding box center [241, 202] width 123 height 23
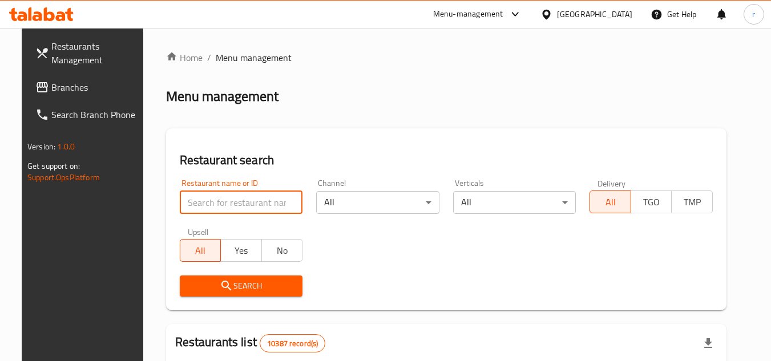
click at [225, 202] on input "search" at bounding box center [241, 202] width 123 height 23
click at [215, 204] on input "search" at bounding box center [241, 202] width 123 height 23
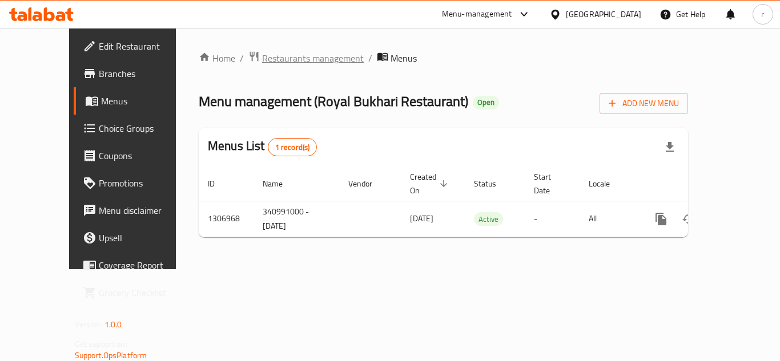
click at [262, 55] on span "Restaurants management" at bounding box center [313, 58] width 102 height 14
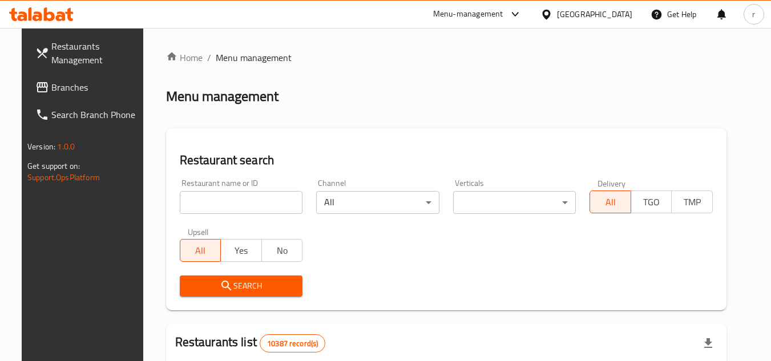
click at [208, 192] on input "search" at bounding box center [241, 202] width 123 height 23
paste input "704245"
type input "704245"
click at [193, 282] on span "Search" at bounding box center [241, 286] width 105 height 14
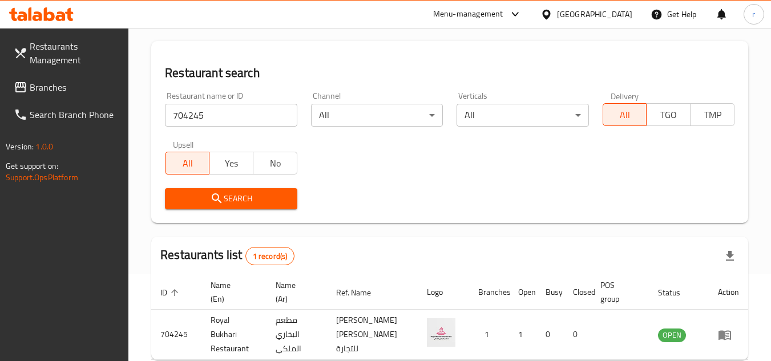
scroll to position [148, 0]
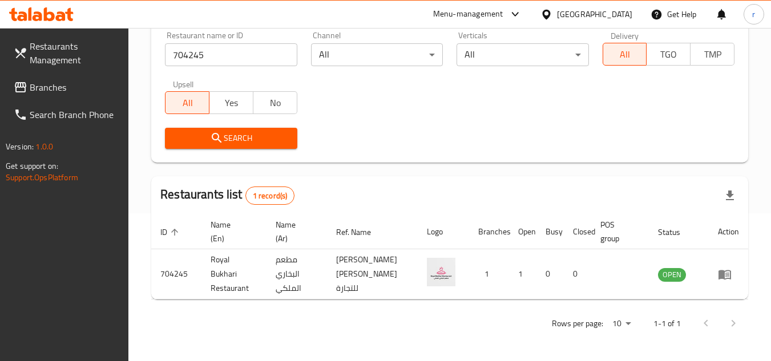
drag, startPoint x: 28, startPoint y: 76, endPoint x: 71, endPoint y: 74, distance: 43.4
click at [28, 76] on link "Branches" at bounding box center [67, 87] width 124 height 27
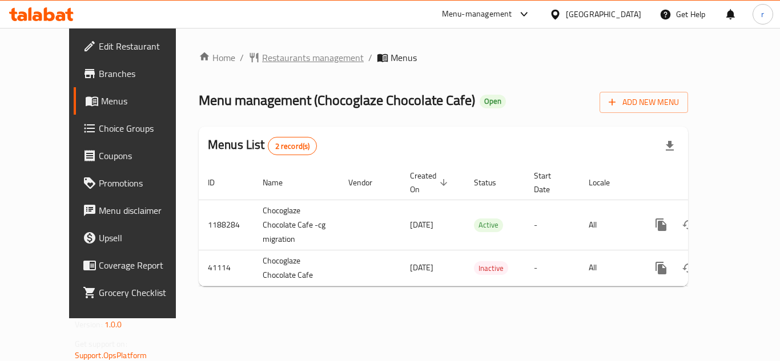
click at [262, 57] on span "Restaurants management" at bounding box center [313, 58] width 102 height 14
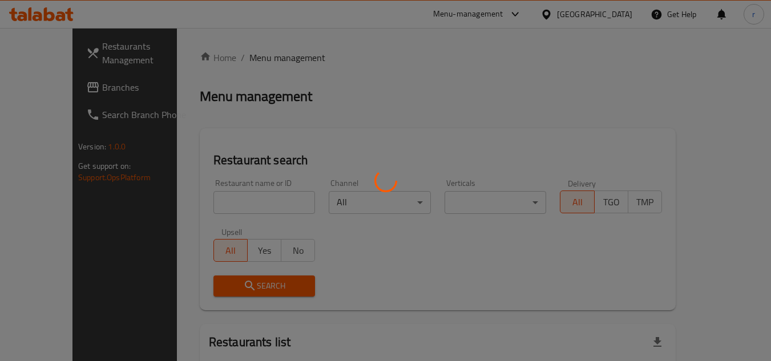
click at [198, 202] on div at bounding box center [385, 180] width 771 height 361
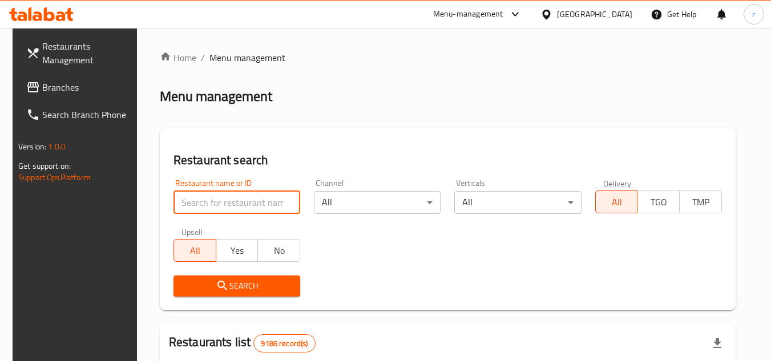
click at [198, 202] on input "search" at bounding box center [237, 202] width 127 height 23
paste input "21359"
type input "21359"
click at [216, 284] on icon "submit" at bounding box center [223, 286] width 14 height 14
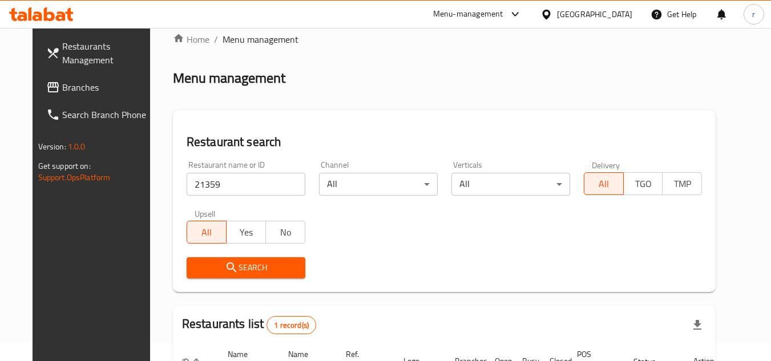
scroll to position [138, 0]
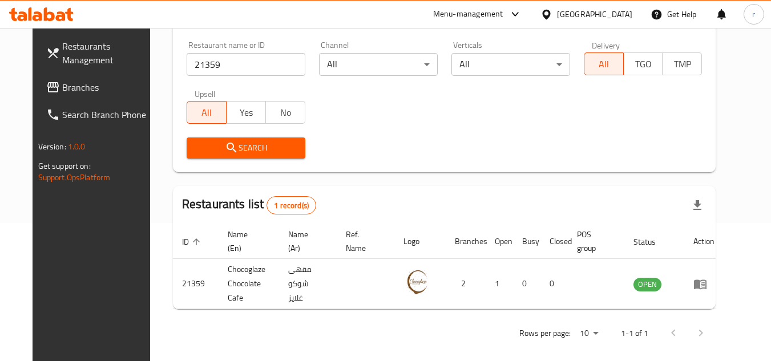
click at [62, 85] on span "Branches" at bounding box center [107, 87] width 90 height 14
drag, startPoint x: 35, startPoint y: 85, endPoint x: 177, endPoint y: 5, distance: 163.1
click at [62, 84] on span "Branches" at bounding box center [107, 87] width 90 height 14
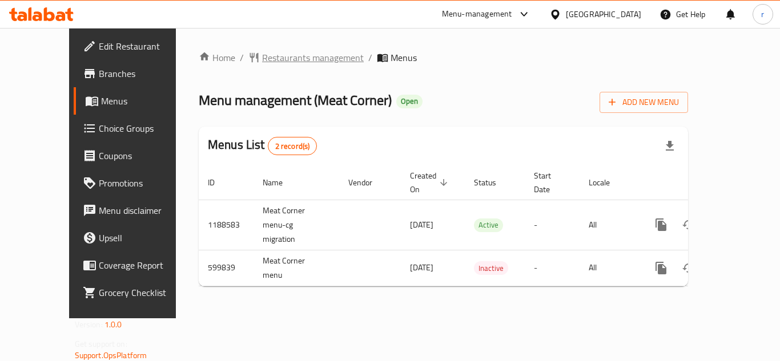
click at [262, 59] on span "Restaurants management" at bounding box center [313, 58] width 102 height 14
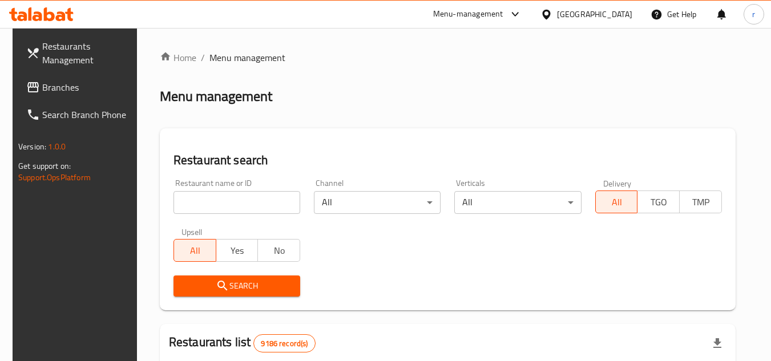
click at [249, 198] on input "search" at bounding box center [237, 202] width 127 height 23
paste input "637636"
type input "637636"
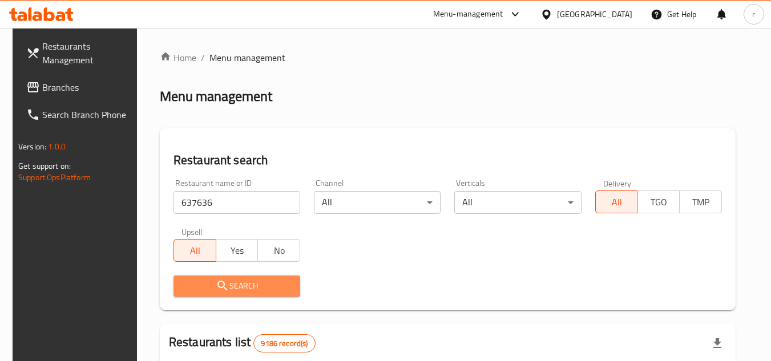
click at [223, 284] on icon "submit" at bounding box center [223, 286] width 14 height 14
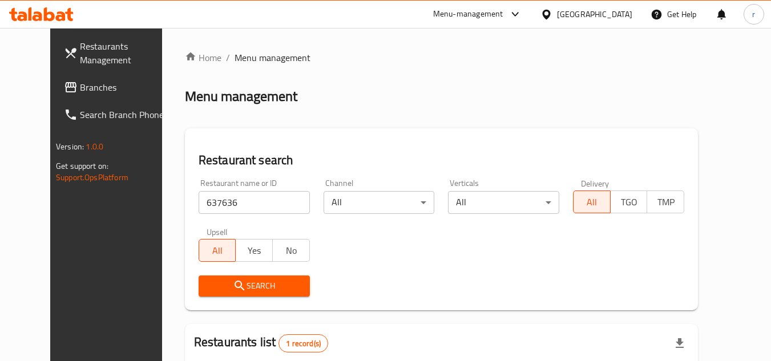
scroll to position [138, 0]
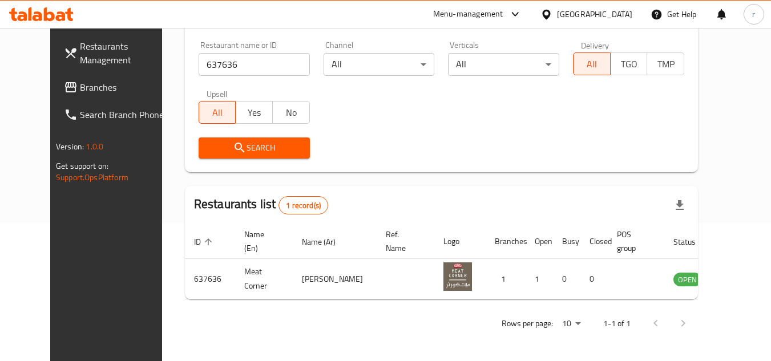
drag, startPoint x: 47, startPoint y: 92, endPoint x: 108, endPoint y: 63, distance: 67.9
click at [80, 92] on span "Branches" at bounding box center [125, 87] width 90 height 14
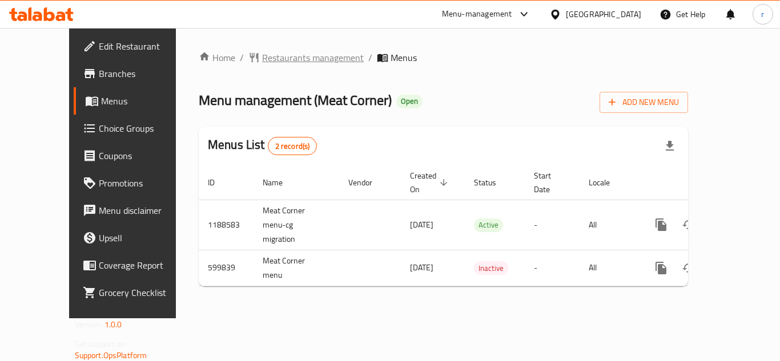
click at [262, 58] on span "Restaurants management" at bounding box center [313, 58] width 102 height 14
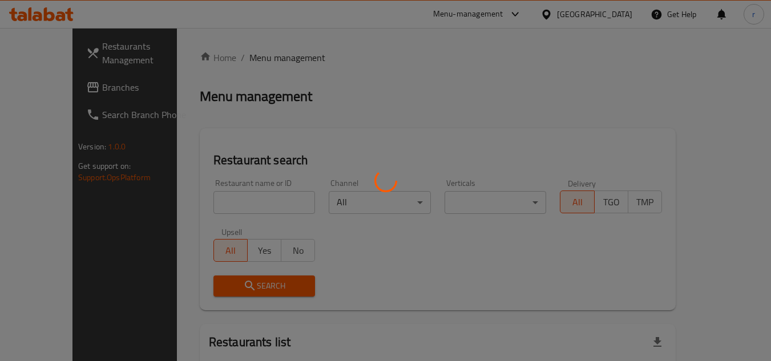
click at [231, 194] on div at bounding box center [385, 180] width 771 height 361
click at [225, 195] on div at bounding box center [385, 180] width 771 height 361
click at [213, 208] on div at bounding box center [385, 180] width 771 height 361
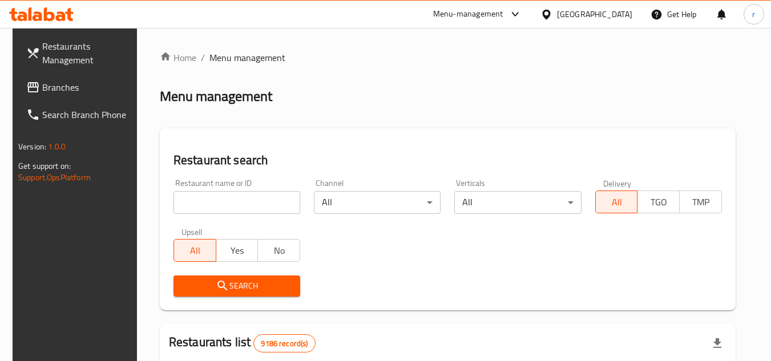
click at [221, 206] on input "search" at bounding box center [237, 202] width 127 height 23
paste input "637636"
type input "637636"
click at [228, 279] on span "Search" at bounding box center [237, 286] width 108 height 14
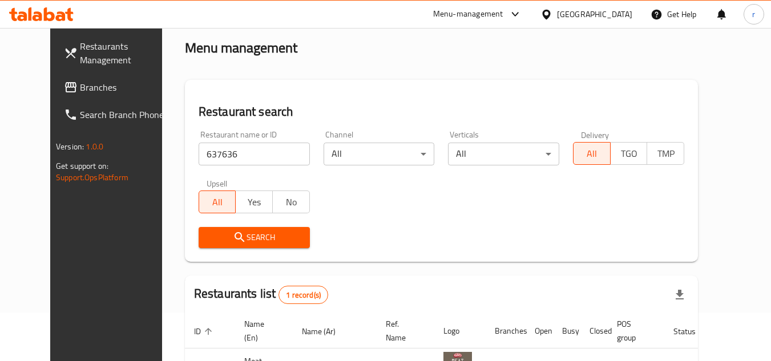
scroll to position [114, 0]
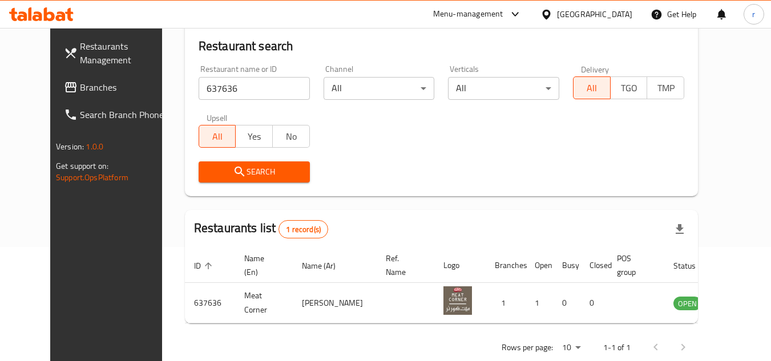
click at [80, 86] on span "Branches" at bounding box center [125, 87] width 90 height 14
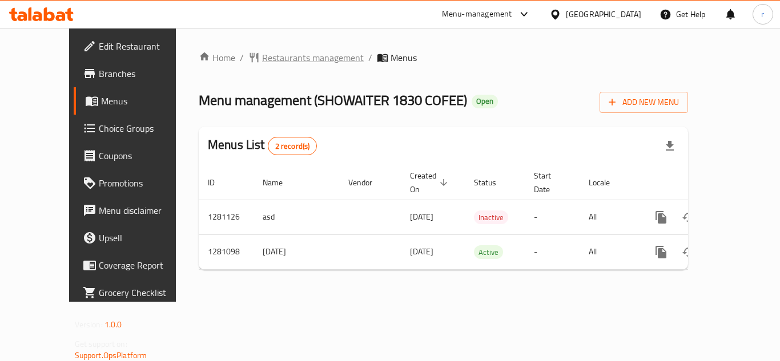
click at [262, 59] on span "Restaurants management" at bounding box center [313, 58] width 102 height 14
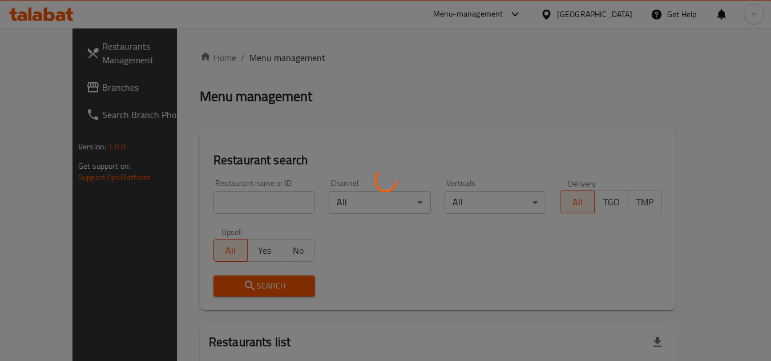
click at [223, 201] on div at bounding box center [385, 180] width 771 height 361
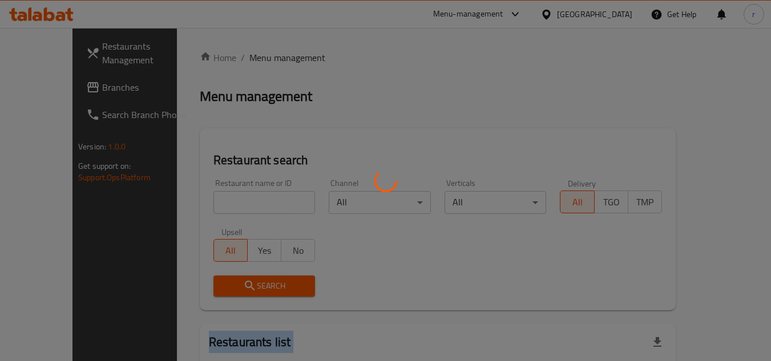
click at [223, 201] on div at bounding box center [385, 180] width 771 height 361
drag, startPoint x: 223, startPoint y: 201, endPoint x: 675, endPoint y: 164, distance: 453.1
click at [230, 199] on div at bounding box center [385, 180] width 771 height 361
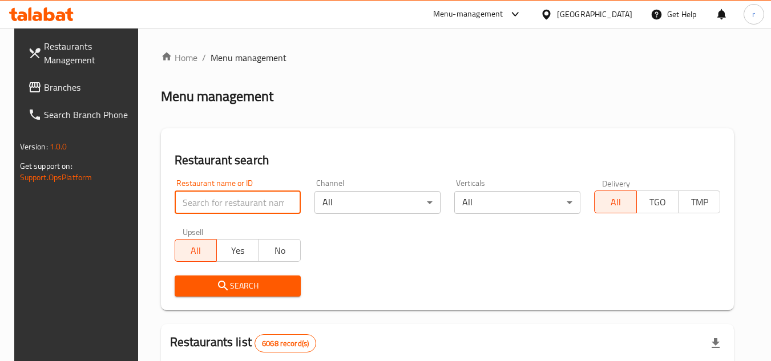
click at [201, 206] on input "search" at bounding box center [238, 202] width 126 height 23
click at [224, 205] on input "search" at bounding box center [238, 202] width 126 height 23
paste input "v"
type input "v"
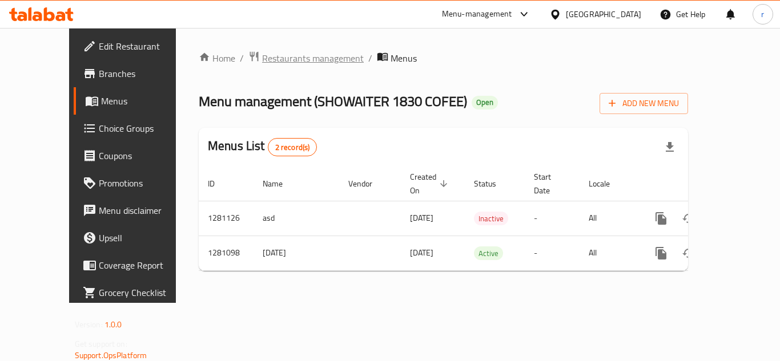
click at [262, 63] on span "Restaurants management" at bounding box center [313, 58] width 102 height 14
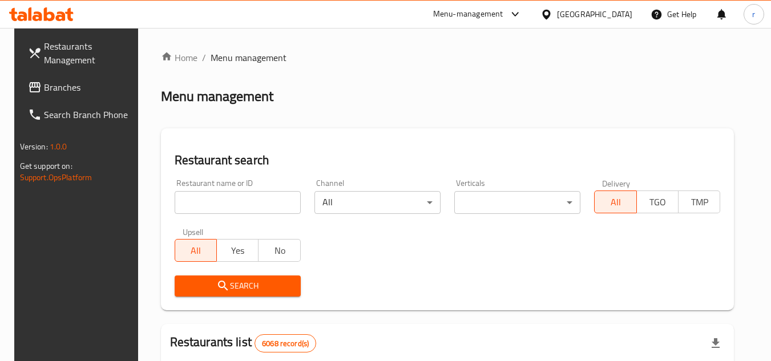
click at [185, 208] on input "search" at bounding box center [238, 202] width 126 height 23
paste input "694166"
type input "694166"
drag, startPoint x: 213, startPoint y: 290, endPoint x: 387, endPoint y: 245, distance: 179.9
click at [216, 291] on icon "submit" at bounding box center [223, 286] width 14 height 14
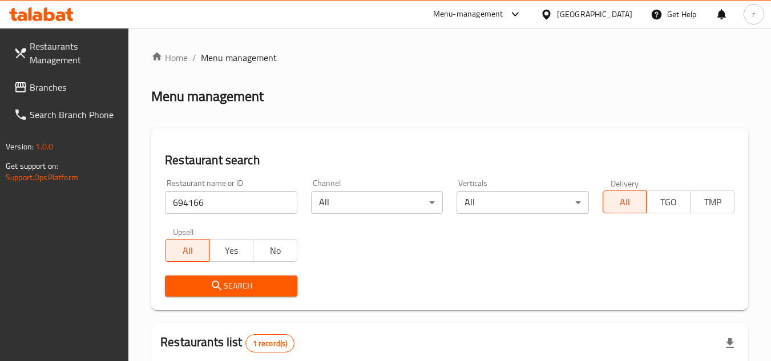
scroll to position [148, 0]
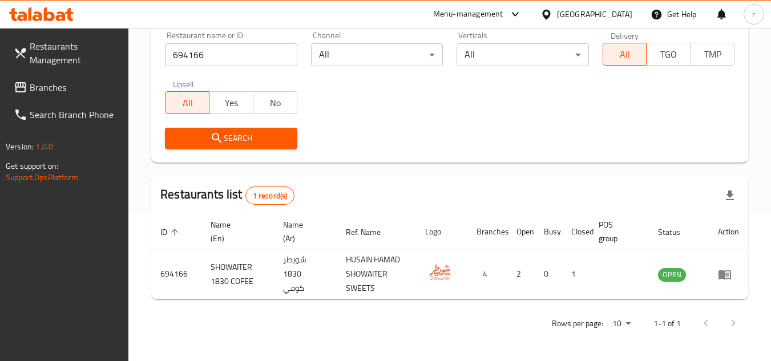
drag, startPoint x: 45, startPoint y: 93, endPoint x: 50, endPoint y: 92, distance: 5.8
click at [45, 93] on span "Branches" at bounding box center [75, 87] width 90 height 14
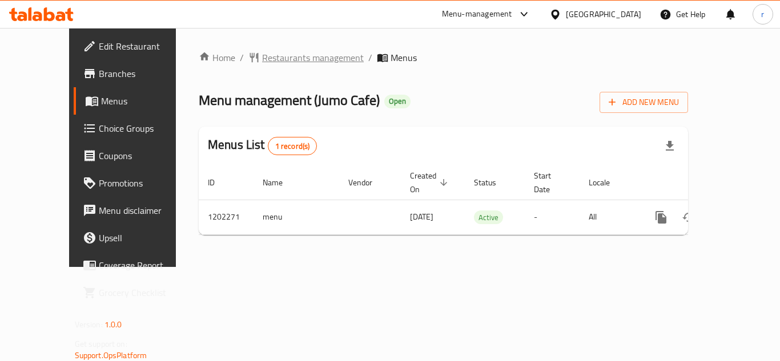
click at [273, 58] on span "Restaurants management" at bounding box center [313, 58] width 102 height 14
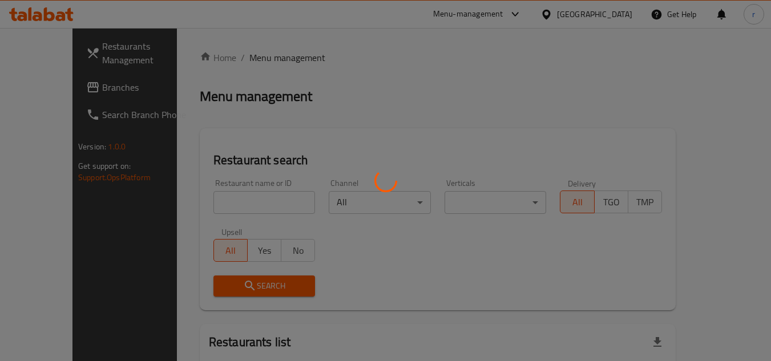
click at [232, 190] on div at bounding box center [385, 180] width 771 height 361
click at [223, 195] on div at bounding box center [385, 180] width 771 height 361
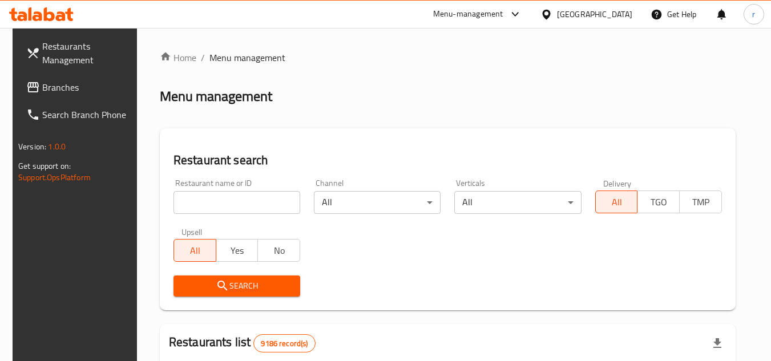
click at [223, 195] on input "search" at bounding box center [237, 202] width 127 height 23
paste input "669155"
type input "669155"
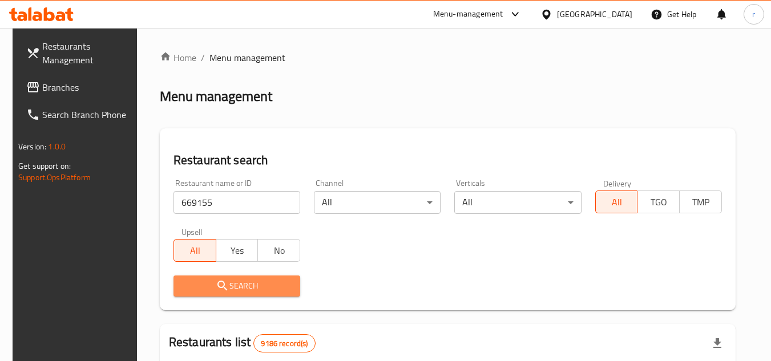
click at [228, 284] on span "Search" at bounding box center [237, 286] width 108 height 14
drag, startPoint x: 228, startPoint y: 284, endPoint x: 250, endPoint y: 284, distance: 22.3
click at [228, 284] on div at bounding box center [385, 180] width 771 height 361
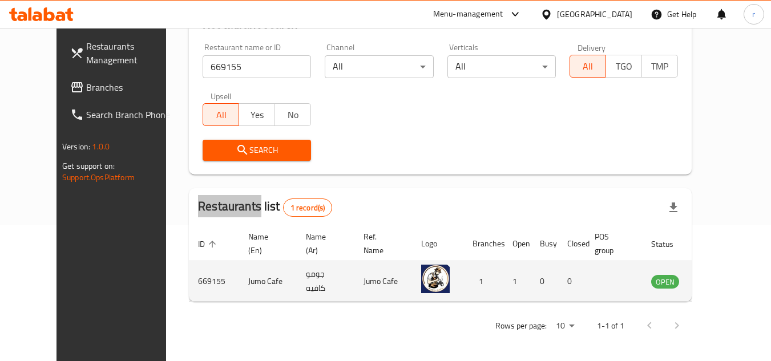
scroll to position [138, 0]
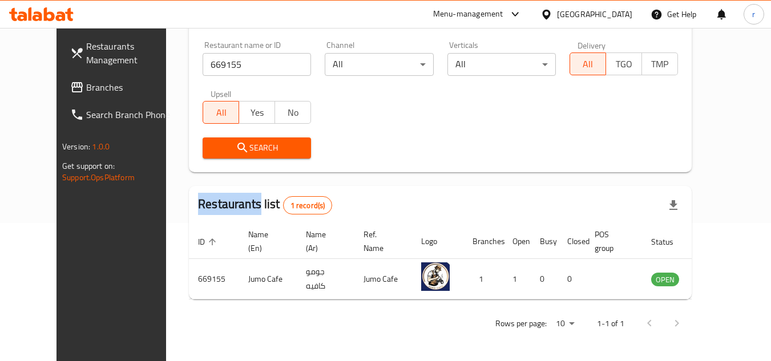
click at [86, 86] on span "Branches" at bounding box center [131, 87] width 90 height 14
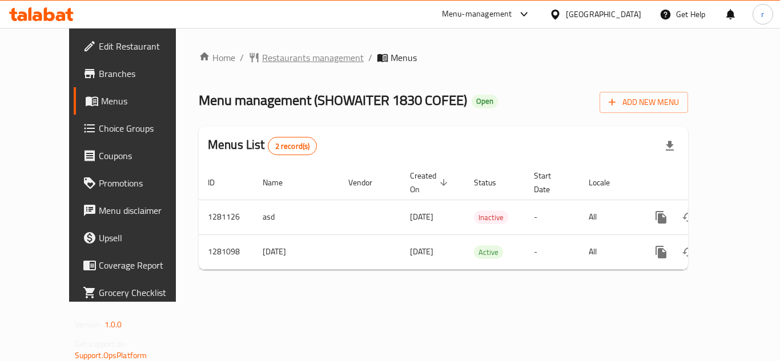
click at [262, 58] on span "Restaurants management" at bounding box center [313, 58] width 102 height 14
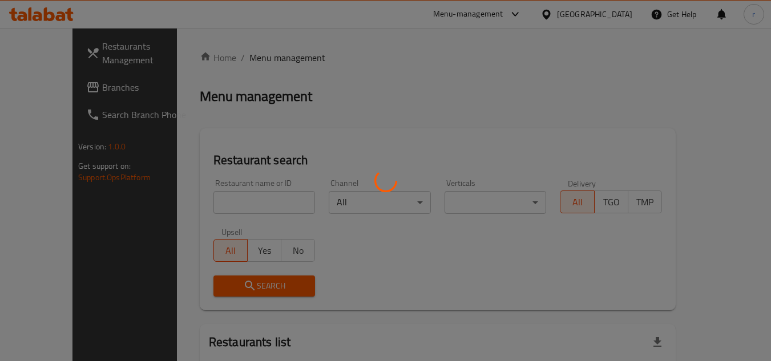
click at [219, 205] on div at bounding box center [385, 180] width 771 height 361
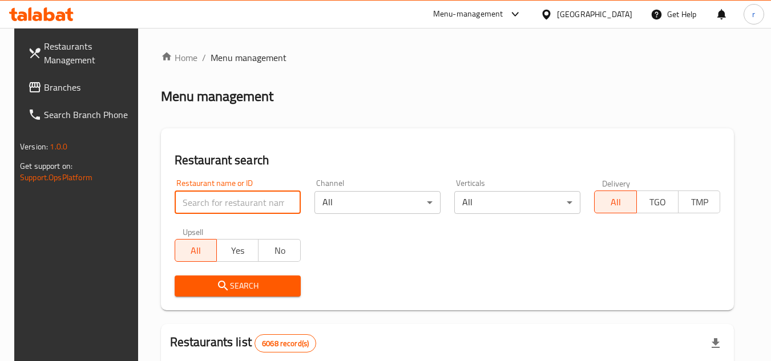
click at [224, 203] on input "search" at bounding box center [238, 202] width 126 height 23
click at [191, 207] on input "search" at bounding box center [238, 202] width 126 height 23
paste input "694166"
type input "694166"
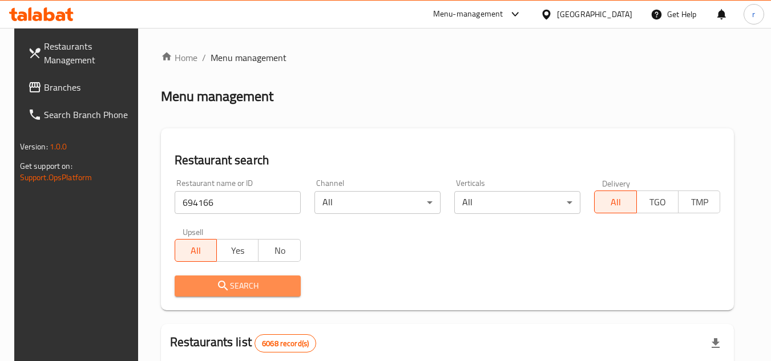
click at [229, 283] on span "Search" at bounding box center [238, 286] width 108 height 14
click at [229, 283] on div at bounding box center [385, 180] width 771 height 361
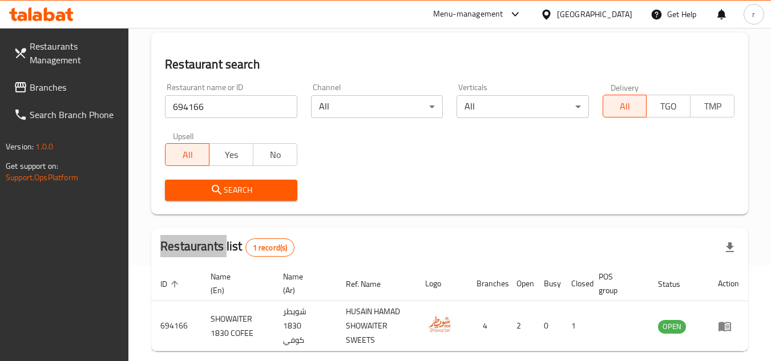
scroll to position [148, 0]
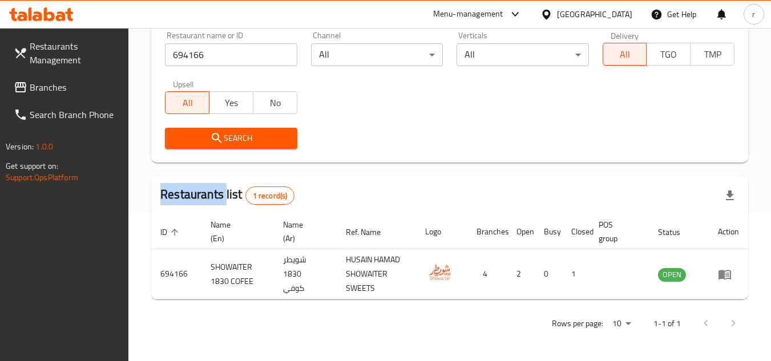
click at [19, 78] on link "Branches" at bounding box center [67, 87] width 124 height 27
drag, startPoint x: 19, startPoint y: 78, endPoint x: 284, endPoint y: 61, distance: 264.9
click at [26, 78] on link "Branches" at bounding box center [67, 87] width 124 height 27
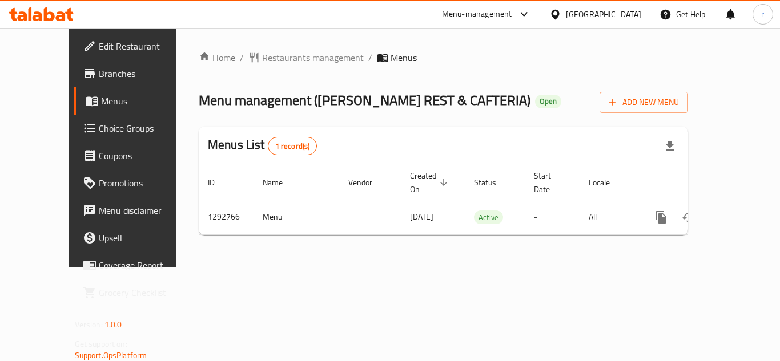
click at [285, 54] on span "Restaurants management" at bounding box center [313, 58] width 102 height 14
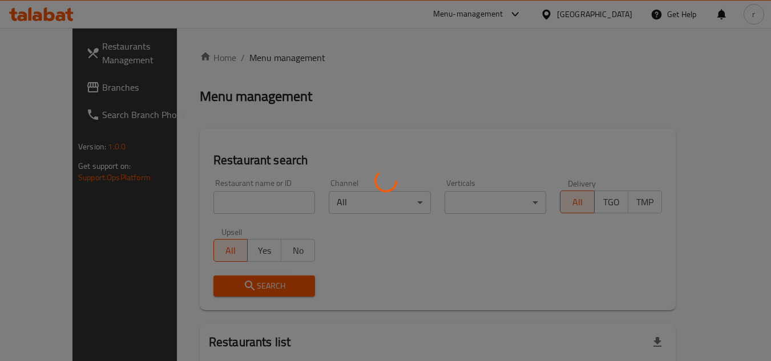
click at [216, 200] on div at bounding box center [385, 180] width 771 height 361
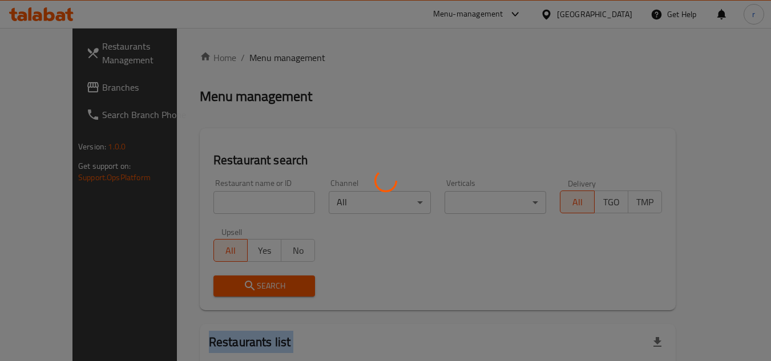
click at [216, 200] on div at bounding box center [385, 180] width 771 height 361
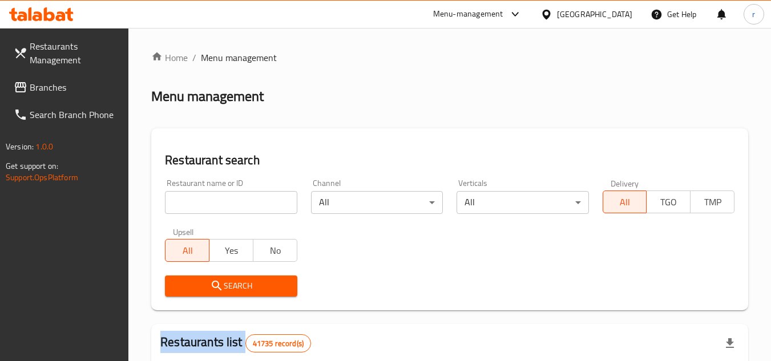
click at [216, 200] on div at bounding box center [385, 180] width 771 height 361
click at [216, 200] on input "search" at bounding box center [231, 202] width 132 height 23
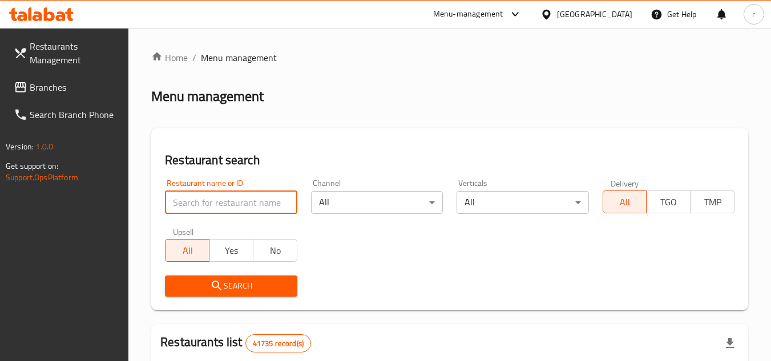
click at [213, 210] on input "search" at bounding box center [231, 202] width 132 height 23
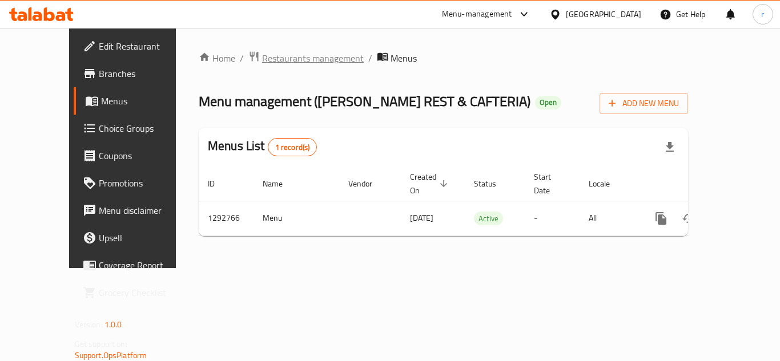
click at [285, 64] on span "Restaurants management" at bounding box center [313, 58] width 102 height 14
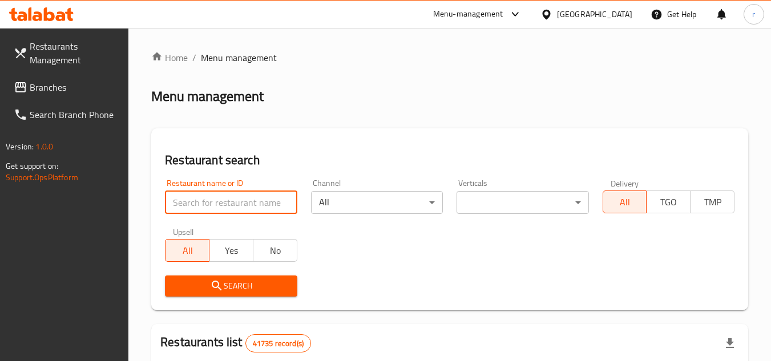
click at [199, 199] on input "search" at bounding box center [231, 202] width 132 height 23
paste input "699224"
type input "699224"
click at [231, 266] on div "Upsell All Yes No" at bounding box center [231, 245] width 146 height 48
click at [219, 279] on span "Search" at bounding box center [231, 286] width 114 height 14
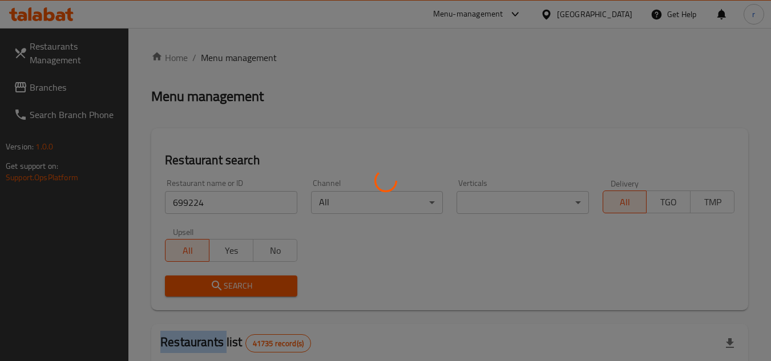
drag, startPoint x: 219, startPoint y: 279, endPoint x: 656, endPoint y: 259, distance: 437.7
click at [219, 279] on div at bounding box center [385, 180] width 771 height 361
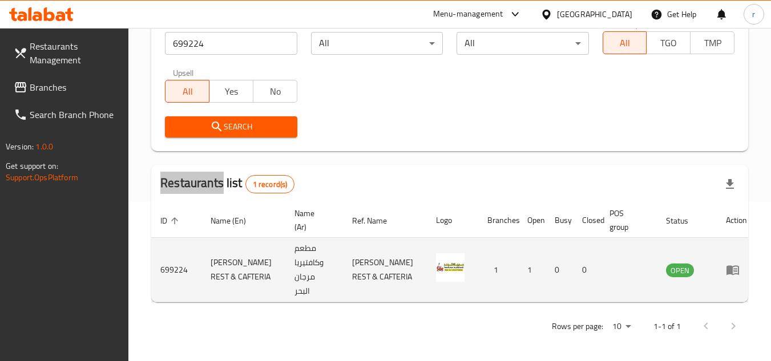
scroll to position [162, 0]
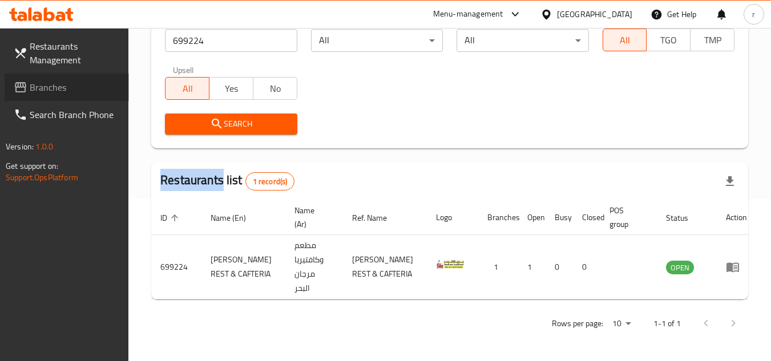
click at [47, 81] on span "Branches" at bounding box center [75, 87] width 90 height 14
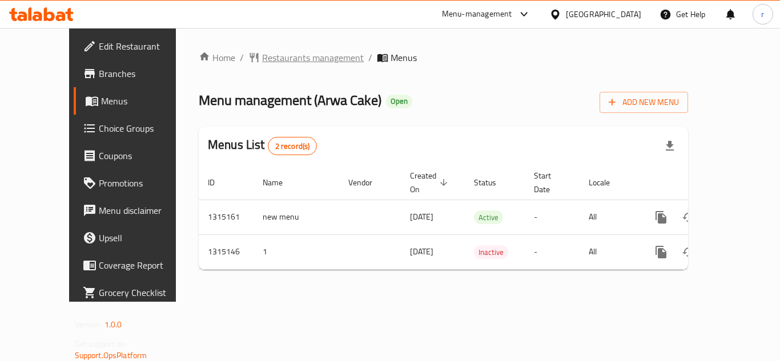
click at [277, 61] on span "Restaurants management" at bounding box center [313, 58] width 102 height 14
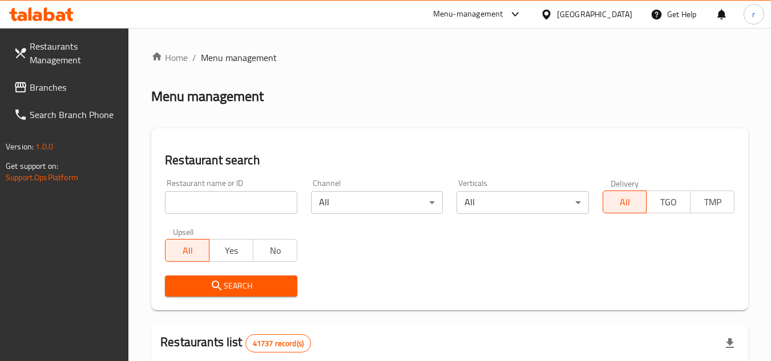
click at [269, 201] on input "search" at bounding box center [231, 202] width 132 height 23
paste input "707156"
type input "707156"
click button "Search" at bounding box center [231, 286] width 132 height 21
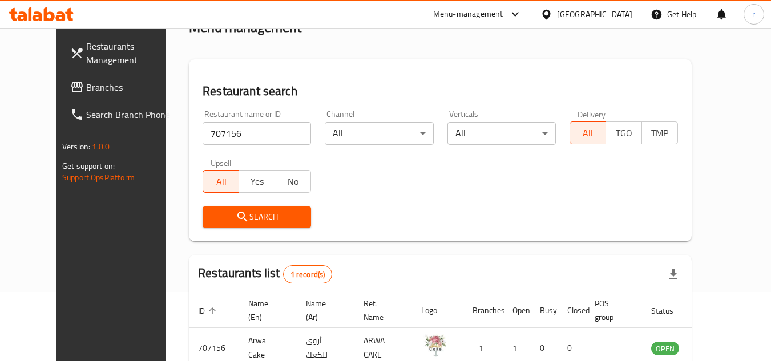
scroll to position [114, 0]
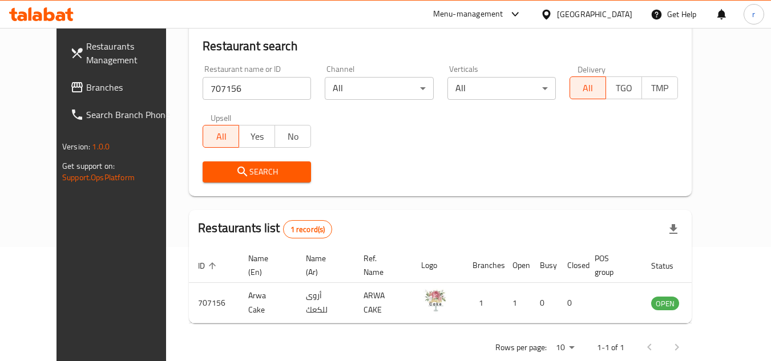
click at [86, 90] on span "Branches" at bounding box center [131, 87] width 90 height 14
drag, startPoint x: 44, startPoint y: 90, endPoint x: 203, endPoint y: 5, distance: 179.8
click at [86, 85] on span "Branches" at bounding box center [131, 87] width 90 height 14
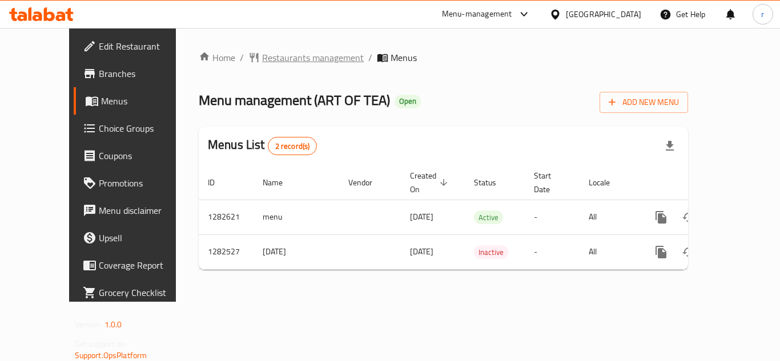
click at [273, 61] on span "Restaurants management" at bounding box center [313, 58] width 102 height 14
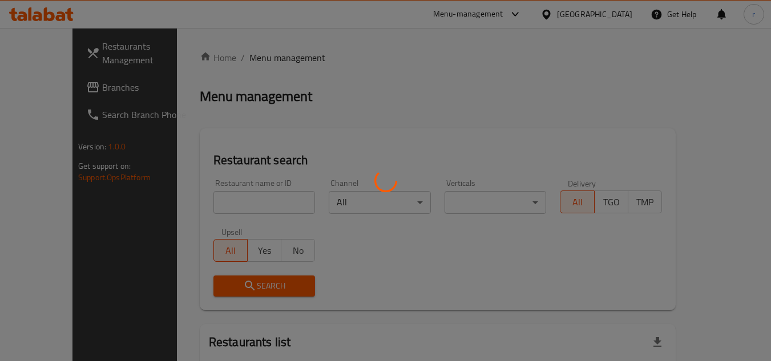
click at [213, 202] on div at bounding box center [385, 180] width 771 height 361
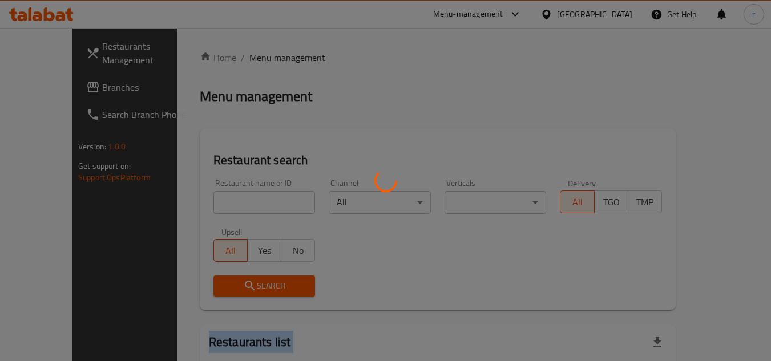
click at [213, 202] on div at bounding box center [385, 180] width 771 height 361
click at [214, 201] on div at bounding box center [385, 180] width 771 height 361
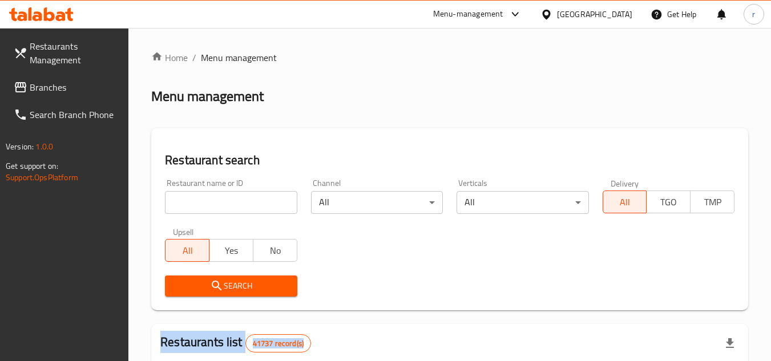
click at [214, 201] on div at bounding box center [385, 180] width 771 height 361
click at [214, 201] on input "search" at bounding box center [231, 202] width 132 height 23
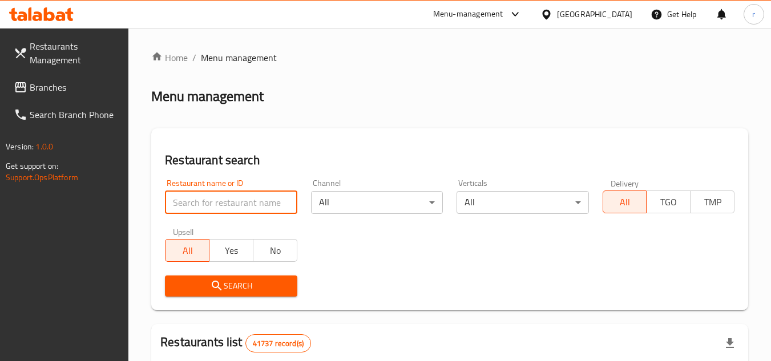
paste input "694808"
type input "694808"
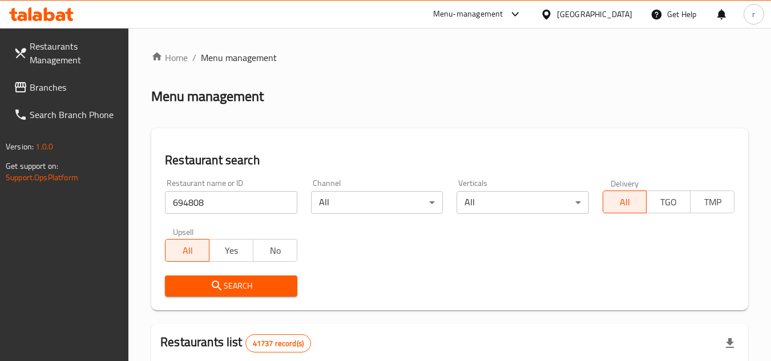
click at [225, 284] on span "Search" at bounding box center [231, 286] width 114 height 14
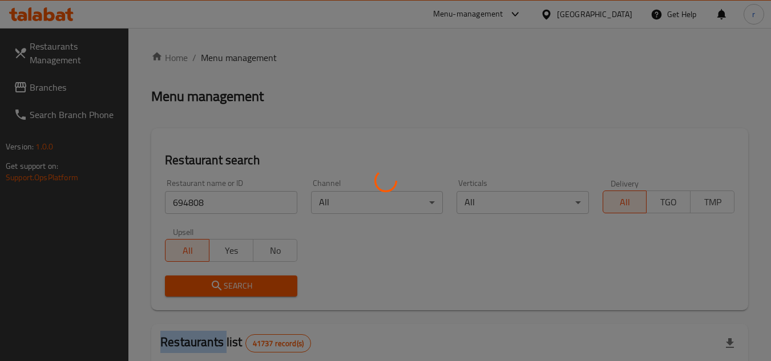
drag, startPoint x: 225, startPoint y: 284, endPoint x: 758, endPoint y: 285, distance: 533.2
click at [225, 284] on div at bounding box center [385, 180] width 771 height 361
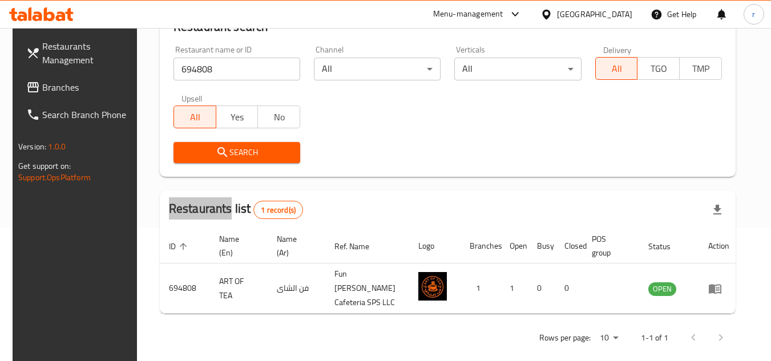
scroll to position [138, 0]
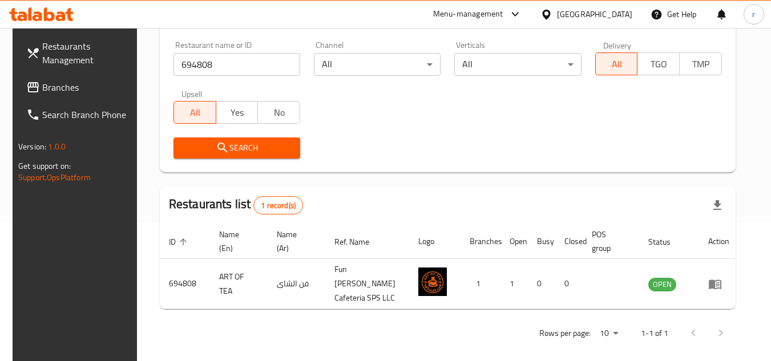
click at [467, 165] on div "Search" at bounding box center [448, 148] width 562 height 35
click at [63, 87] on span "Branches" at bounding box center [87, 87] width 90 height 14
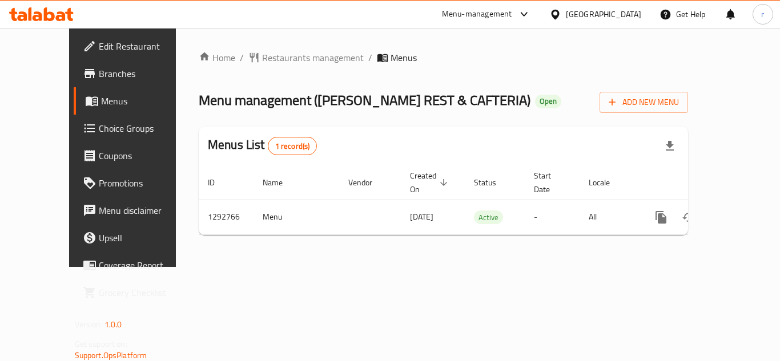
drag, startPoint x: 0, startPoint y: 0, endPoint x: 284, endPoint y: 11, distance: 284.5
click at [252, 28] on div at bounding box center [390, 28] width 780 height 1
click at [262, 62] on span "Restaurants management" at bounding box center [313, 58] width 102 height 14
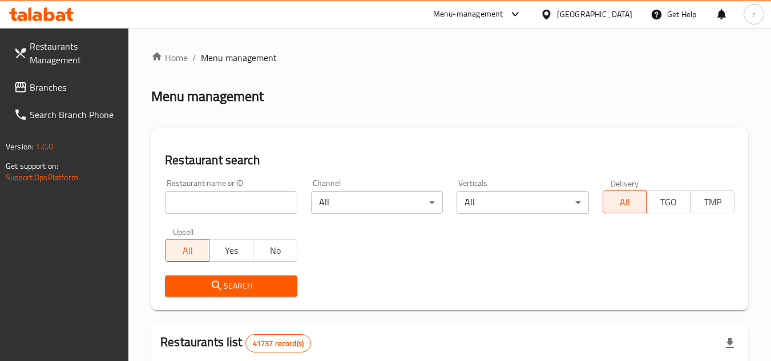
click at [231, 210] on input "search" at bounding box center [231, 202] width 132 height 23
paste input "699224"
type input "699224"
drag, startPoint x: 205, startPoint y: 291, endPoint x: 321, endPoint y: 248, distance: 123.9
click at [214, 289] on span "Search" at bounding box center [231, 286] width 114 height 14
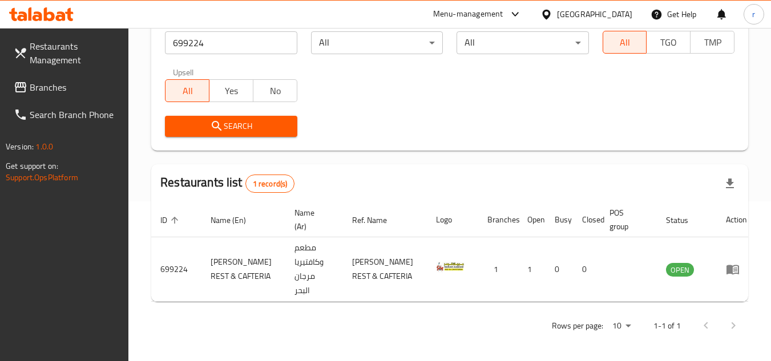
scroll to position [162, 0]
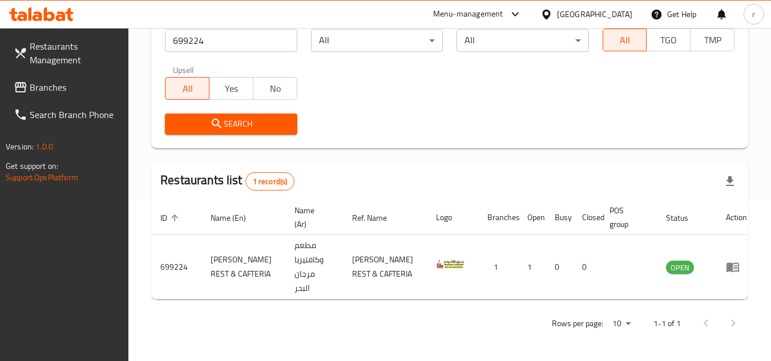
click at [24, 85] on icon at bounding box center [21, 87] width 14 height 14
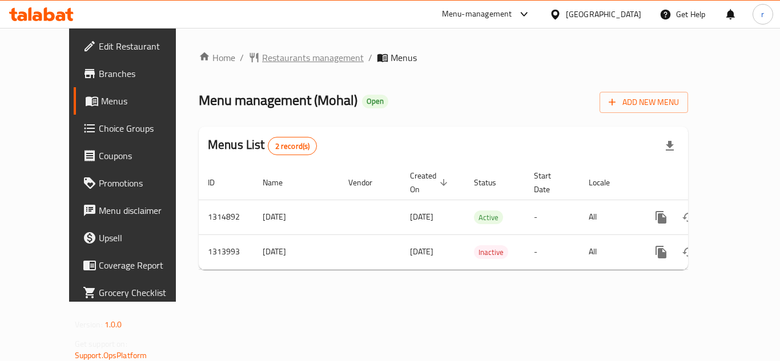
click at [262, 51] on span "Restaurants management" at bounding box center [313, 58] width 102 height 14
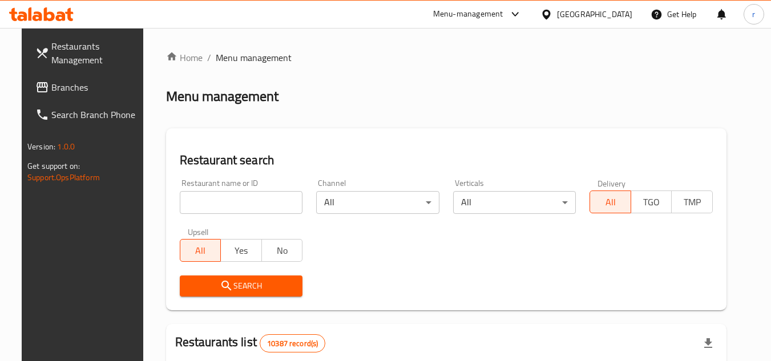
click at [206, 200] on input "search" at bounding box center [241, 202] width 123 height 23
paste input "706724"
type input "706724"
click at [221, 284] on icon "submit" at bounding box center [226, 286] width 10 height 10
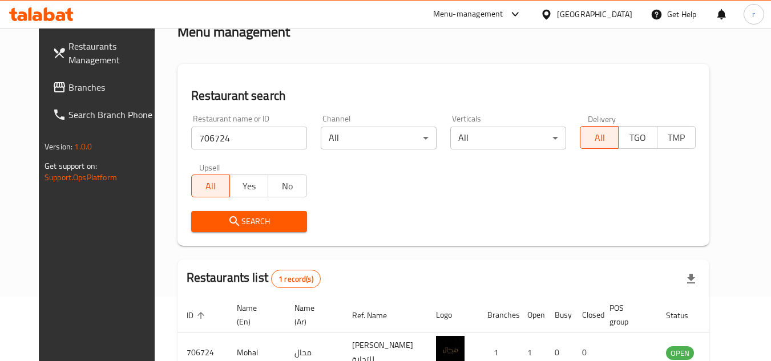
scroll to position [138, 0]
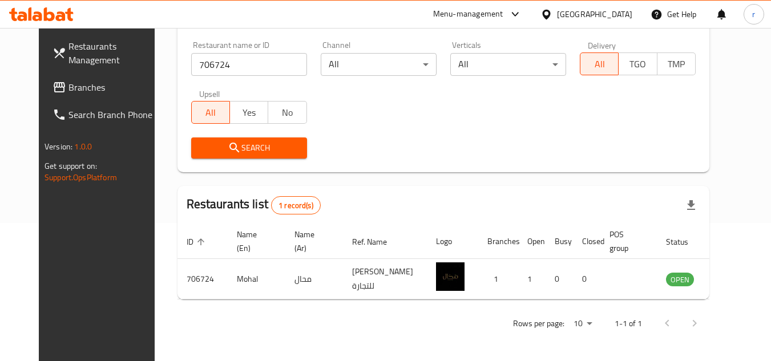
click at [53, 87] on icon at bounding box center [60, 87] width 14 height 14
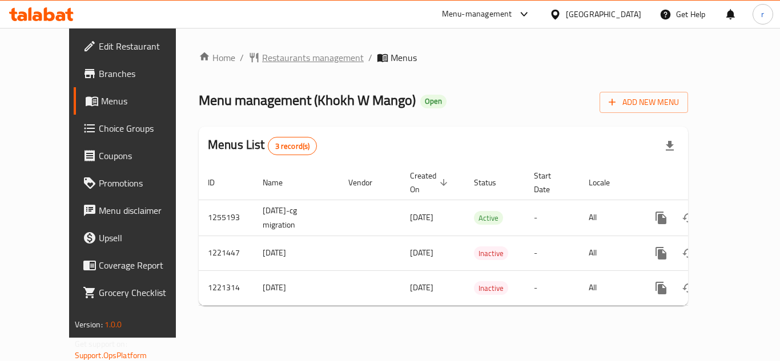
click at [285, 55] on span "Restaurants management" at bounding box center [313, 58] width 102 height 14
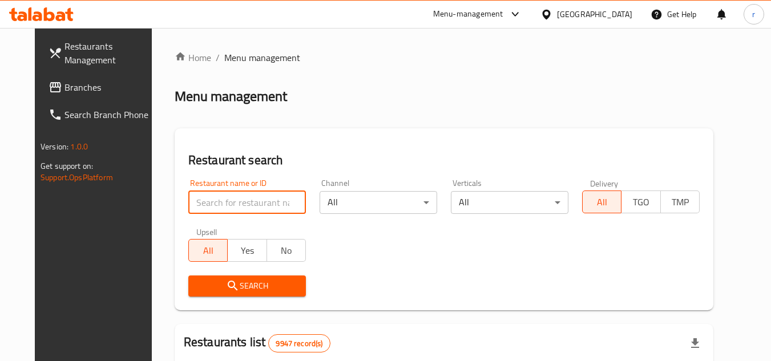
click at [208, 202] on input "search" at bounding box center [247, 202] width 118 height 23
paste input "23507"
type input "23507"
click at [231, 282] on span "Search" at bounding box center [247, 286] width 99 height 14
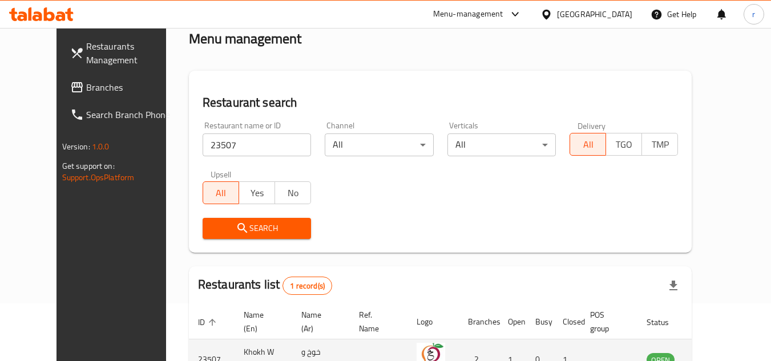
scroll to position [138, 0]
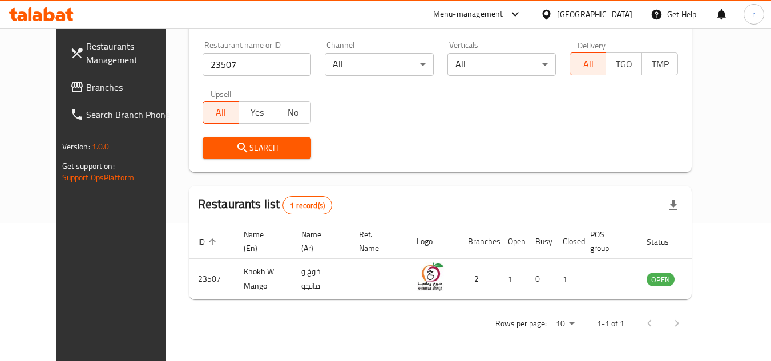
click at [86, 87] on span "Branches" at bounding box center [131, 87] width 90 height 14
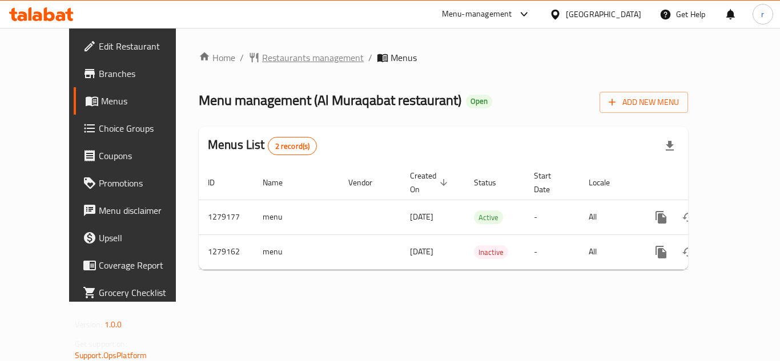
click at [272, 64] on span "Restaurants management" at bounding box center [313, 58] width 102 height 14
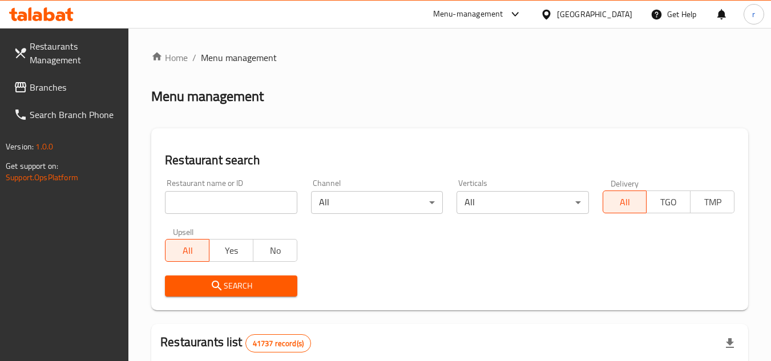
click at [218, 212] on input "search" at bounding box center [231, 202] width 132 height 23
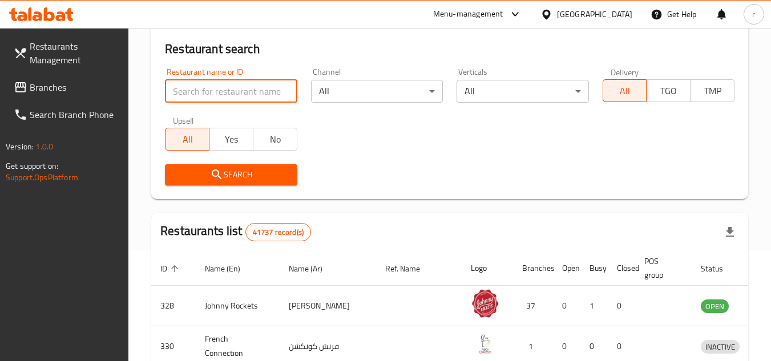
scroll to position [57, 0]
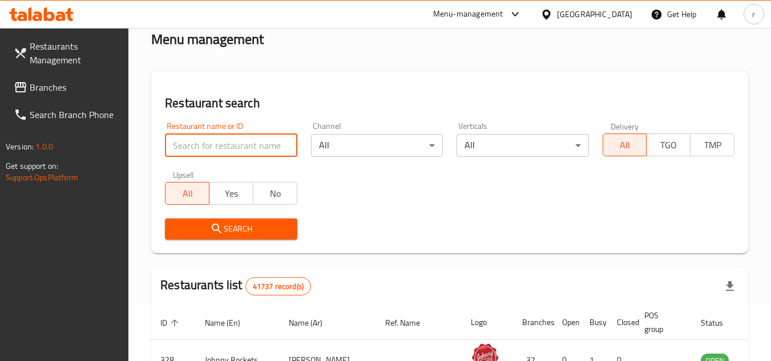
paste input "693186"
type input "693186"
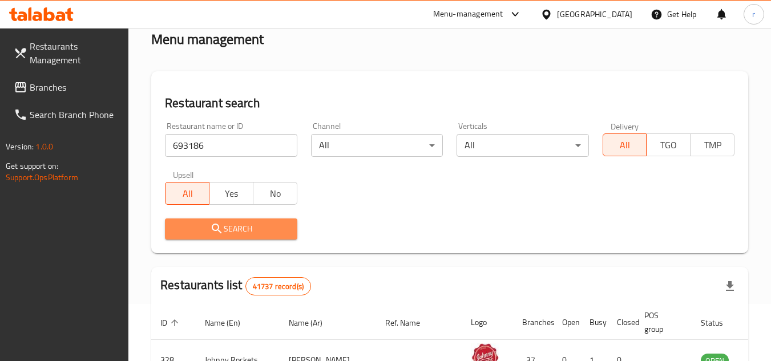
click at [229, 231] on span "Search" at bounding box center [231, 229] width 114 height 14
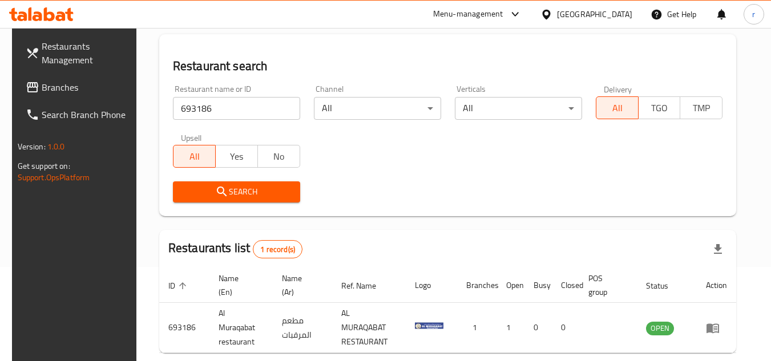
scroll to position [114, 0]
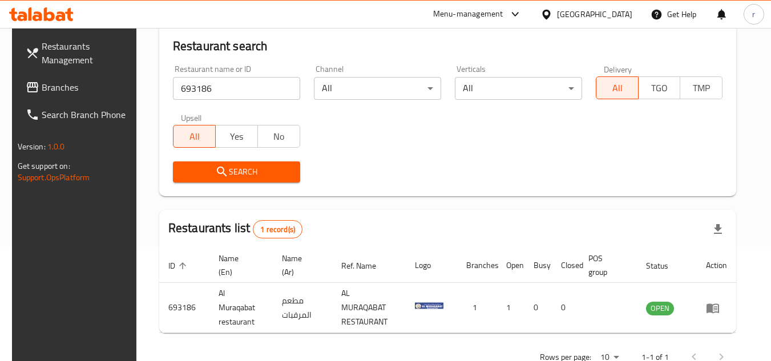
click at [472, 204] on div "Home / Menu management Menu management Restaurant search Restaurant name or ID …" at bounding box center [448, 155] width 578 height 436
click at [42, 92] on span "Branches" at bounding box center [87, 87] width 90 height 14
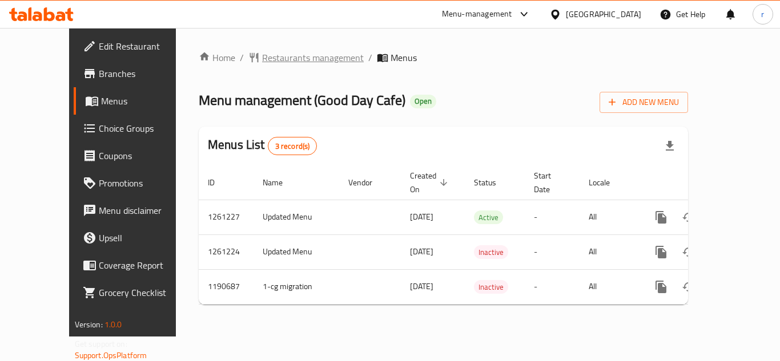
click at [262, 62] on span "Restaurants management" at bounding box center [313, 58] width 102 height 14
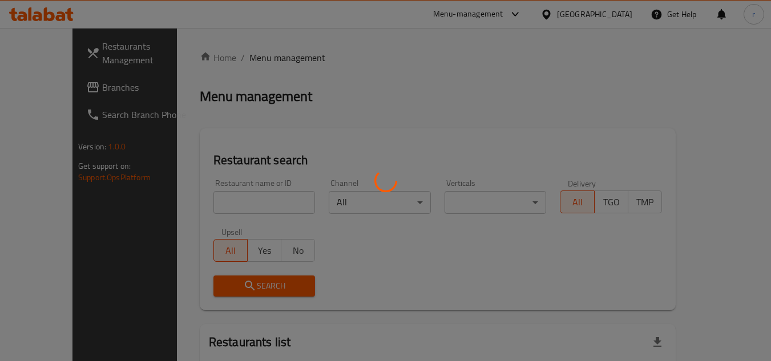
click at [216, 203] on div at bounding box center [385, 180] width 771 height 361
click at [215, 203] on div at bounding box center [385, 180] width 771 height 361
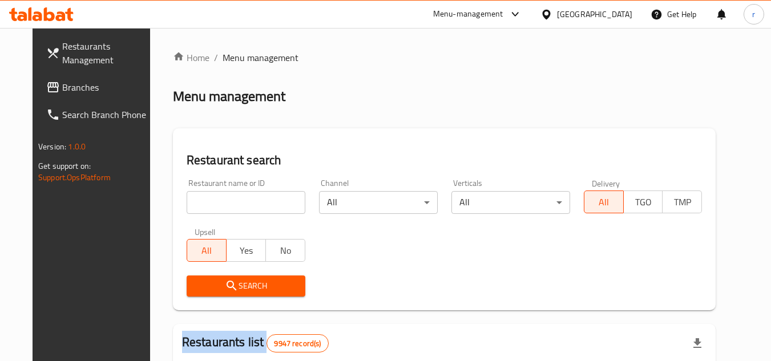
click at [215, 203] on div at bounding box center [385, 180] width 771 height 361
click at [215, 203] on input "search" at bounding box center [246, 202] width 119 height 23
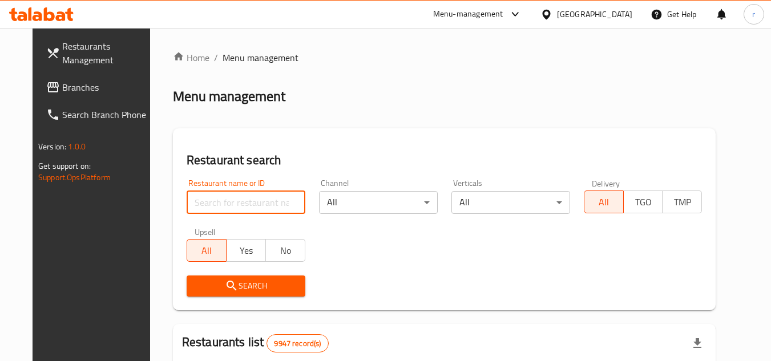
paste input "655893"
type input "655893"
click at [225, 292] on icon "submit" at bounding box center [232, 286] width 14 height 14
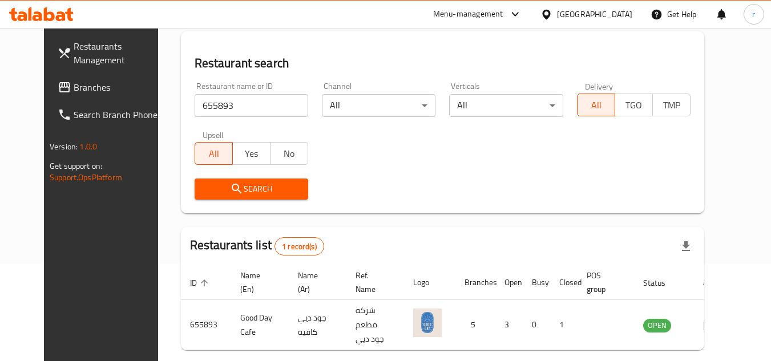
scroll to position [138, 0]
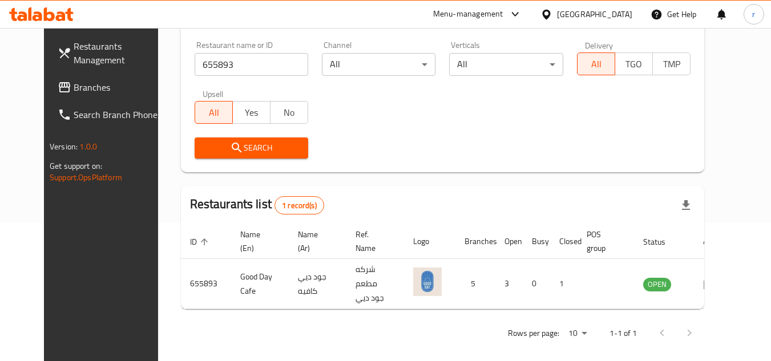
click at [74, 86] on span "Branches" at bounding box center [119, 87] width 90 height 14
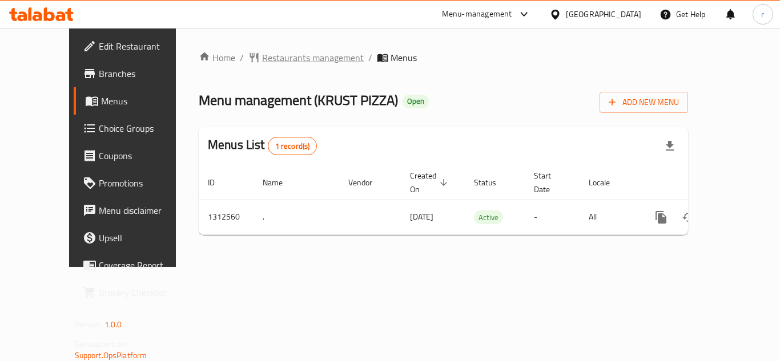
click at [281, 65] on span "Restaurants management" at bounding box center [313, 58] width 102 height 14
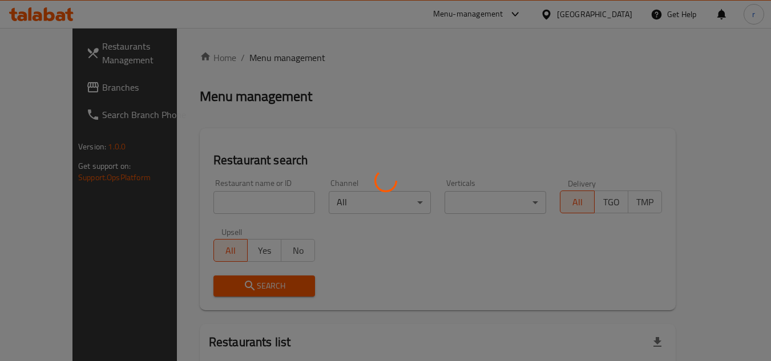
click at [236, 212] on div at bounding box center [385, 180] width 771 height 361
click at [237, 207] on div at bounding box center [385, 180] width 771 height 361
click at [243, 204] on div at bounding box center [385, 180] width 771 height 361
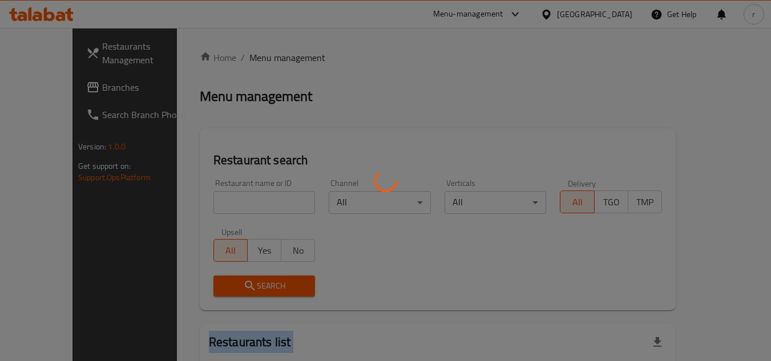
click at [243, 204] on div at bounding box center [385, 180] width 771 height 361
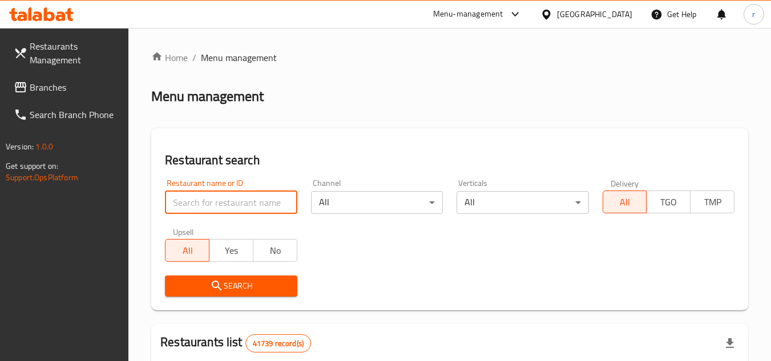
click at [243, 204] on input "search" at bounding box center [231, 202] width 132 height 23
paste input "705915"
type input "705915"
click at [215, 289] on icon "submit" at bounding box center [217, 286] width 14 height 14
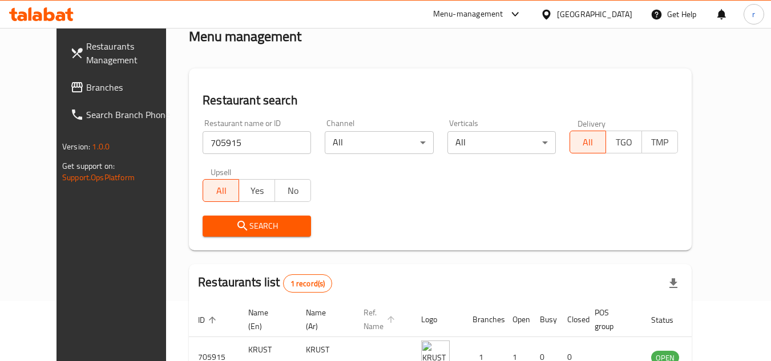
scroll to position [138, 0]
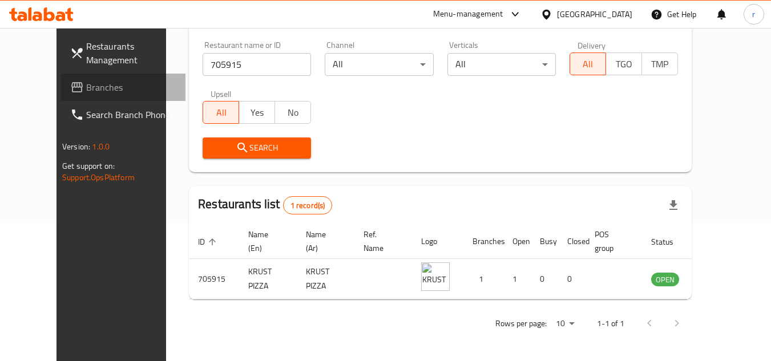
click at [70, 84] on icon at bounding box center [77, 87] width 14 height 14
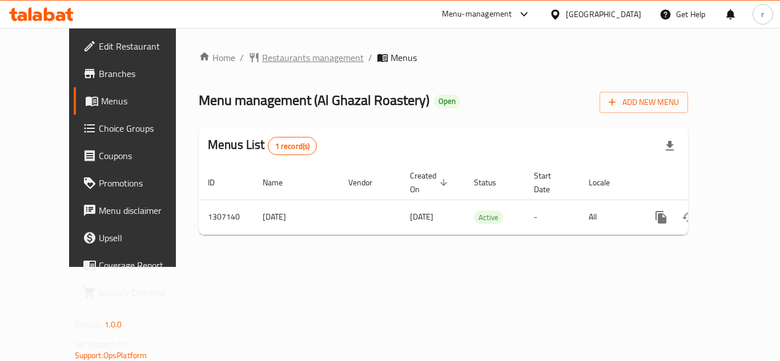
click at [270, 51] on span "Restaurants management" at bounding box center [313, 58] width 102 height 14
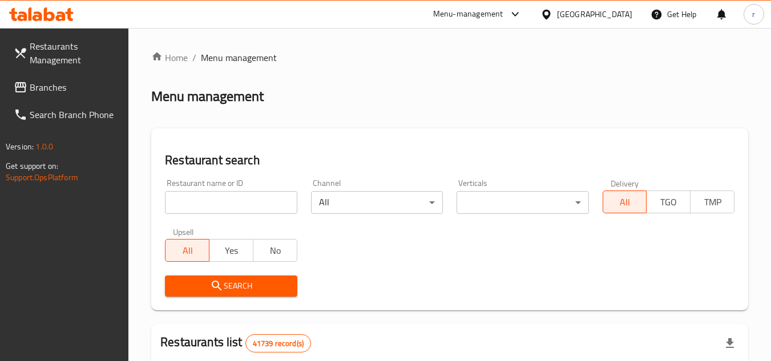
click at [244, 205] on input "search" at bounding box center [231, 202] width 132 height 23
paste input "704156"
type input "704156"
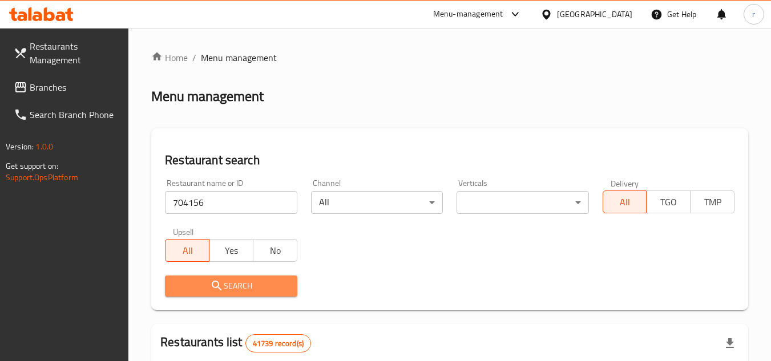
click at [211, 284] on icon "submit" at bounding box center [217, 286] width 14 height 14
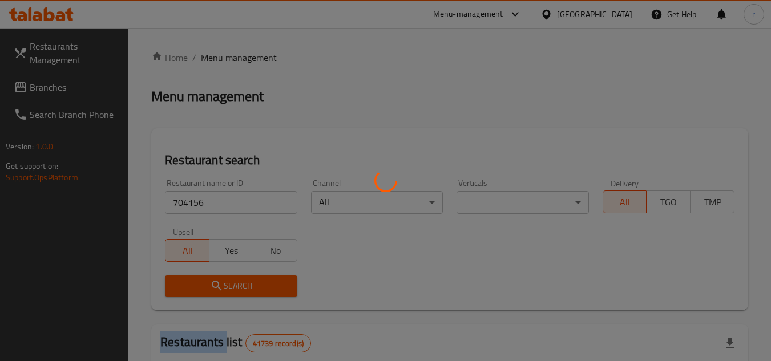
click at [211, 284] on div at bounding box center [385, 180] width 771 height 361
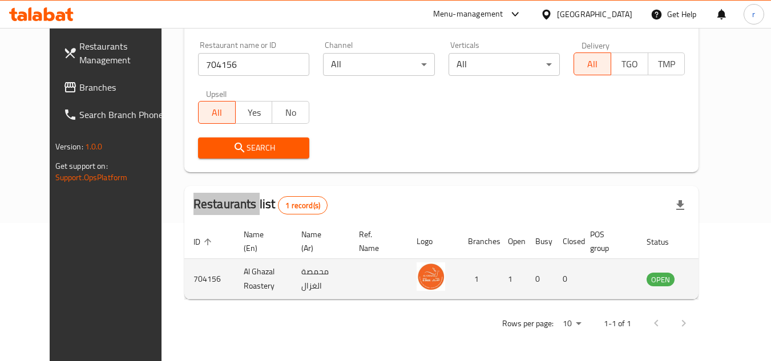
scroll to position [138, 0]
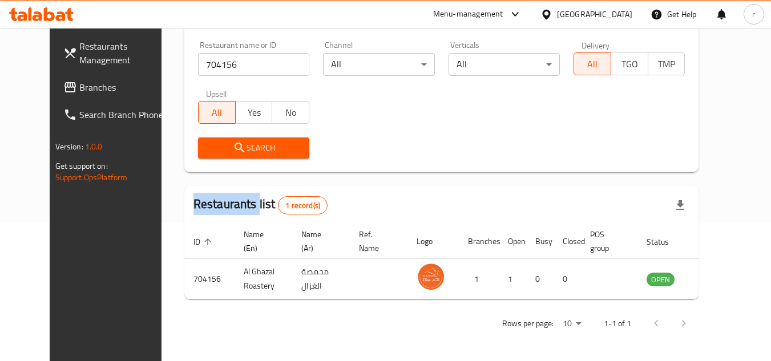
click at [79, 86] on span "Branches" at bounding box center [124, 87] width 90 height 14
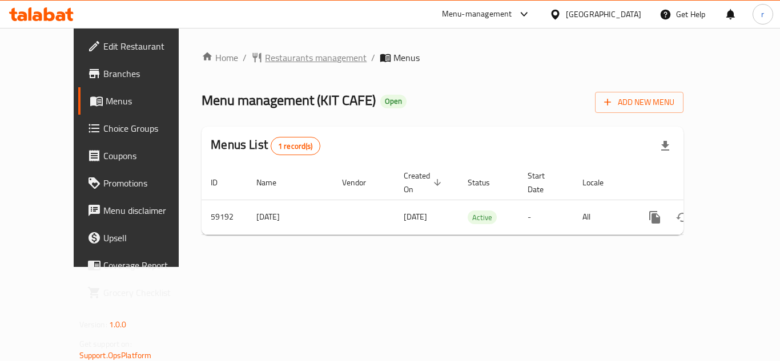
click at [287, 59] on span "Restaurants management" at bounding box center [316, 58] width 102 height 14
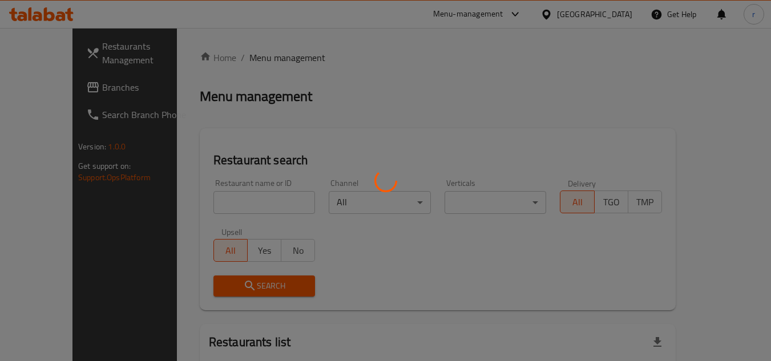
click at [221, 199] on div at bounding box center [385, 180] width 771 height 361
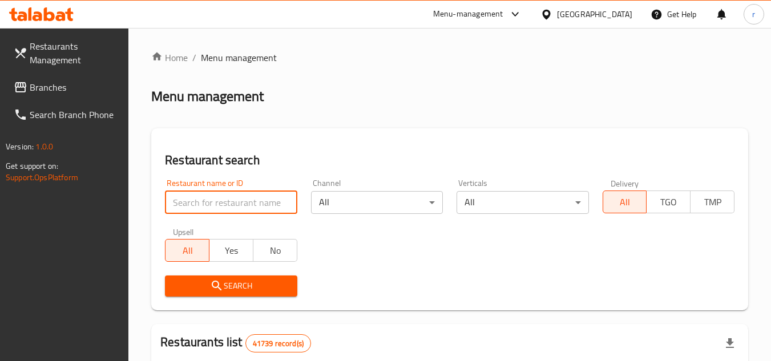
click at [221, 199] on input "search" at bounding box center [231, 202] width 132 height 23
paste input "28705"
type input "28705"
click at [228, 281] on span "Search" at bounding box center [231, 286] width 114 height 14
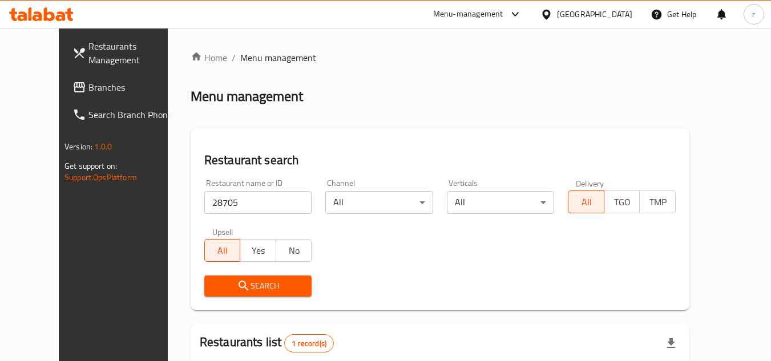
scroll to position [138, 0]
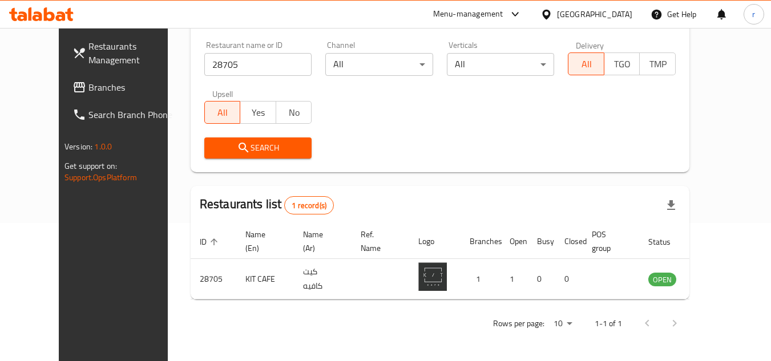
click at [63, 96] on link "Branches" at bounding box center [125, 87] width 124 height 27
drag, startPoint x: 42, startPoint y: 96, endPoint x: 205, endPoint y: 10, distance: 184.1
click at [63, 94] on link "Branches" at bounding box center [125, 87] width 124 height 27
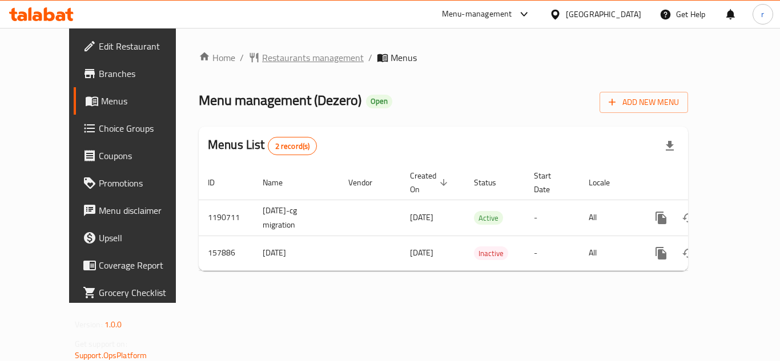
click at [262, 55] on span "Restaurants management" at bounding box center [313, 58] width 102 height 14
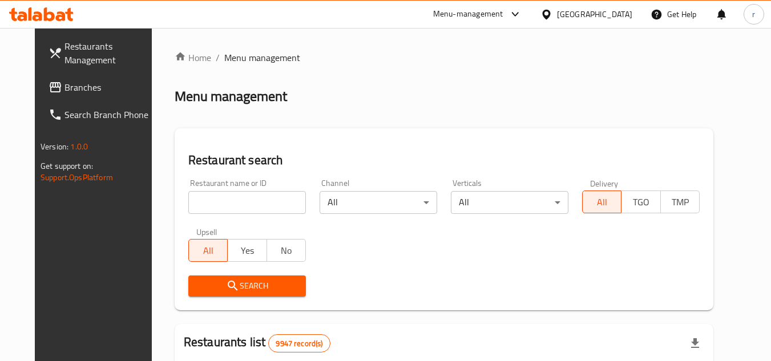
click at [214, 200] on input "search" at bounding box center [247, 202] width 118 height 23
paste input "615203"
type input "615203"
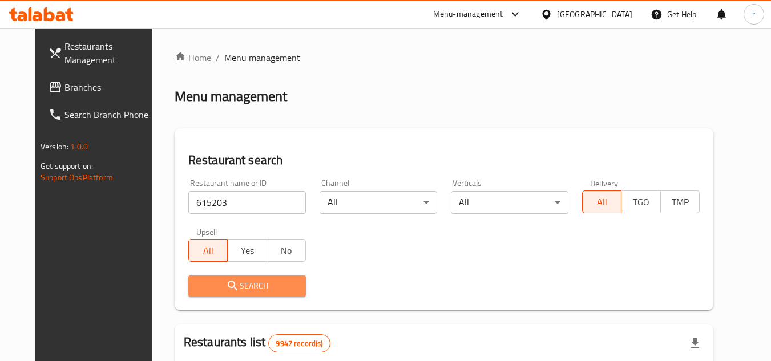
click at [216, 276] on button "Search" at bounding box center [247, 286] width 118 height 21
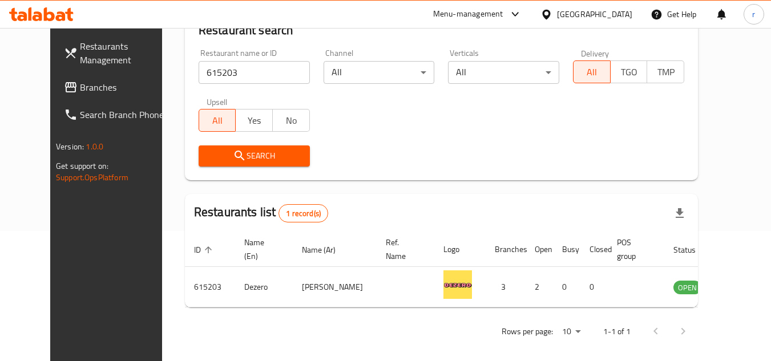
scroll to position [138, 0]
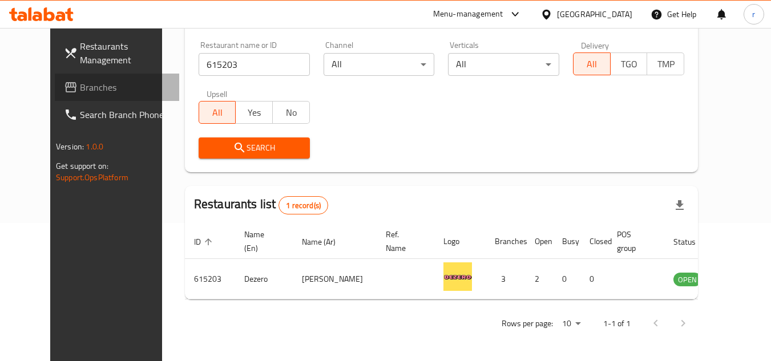
click at [55, 97] on link "Branches" at bounding box center [117, 87] width 124 height 27
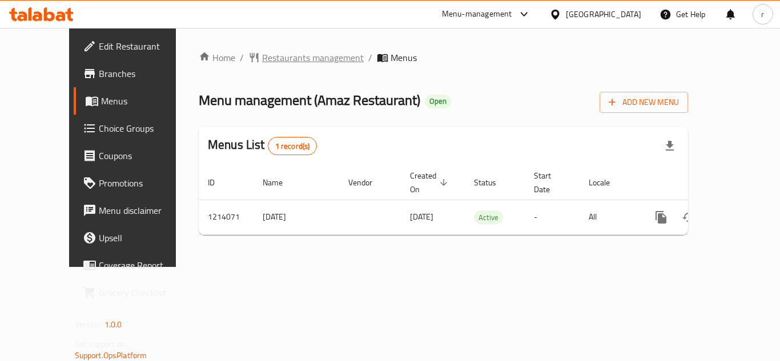
click at [273, 54] on span "Restaurants management" at bounding box center [313, 58] width 102 height 14
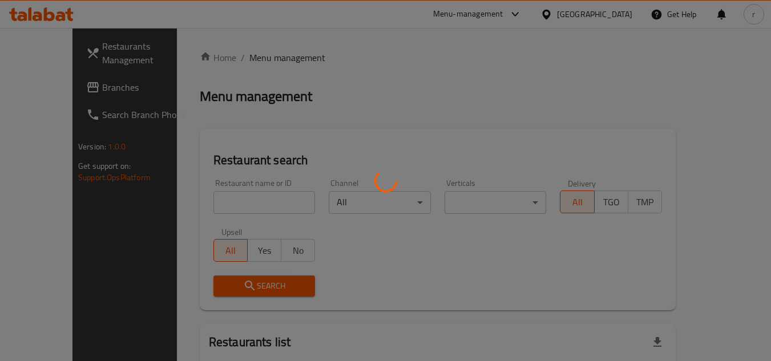
click at [214, 202] on div at bounding box center [385, 180] width 771 height 361
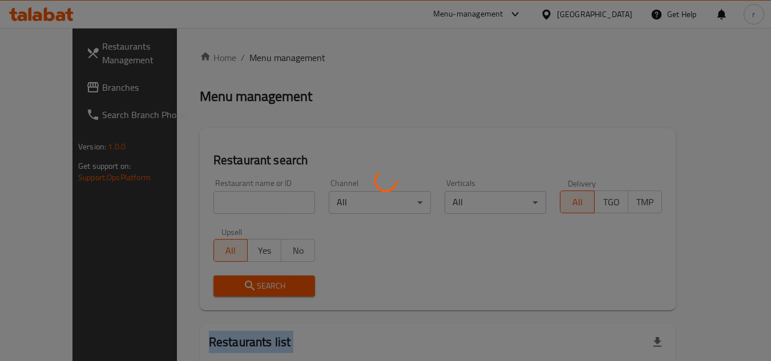
click at [214, 202] on div at bounding box center [385, 180] width 771 height 361
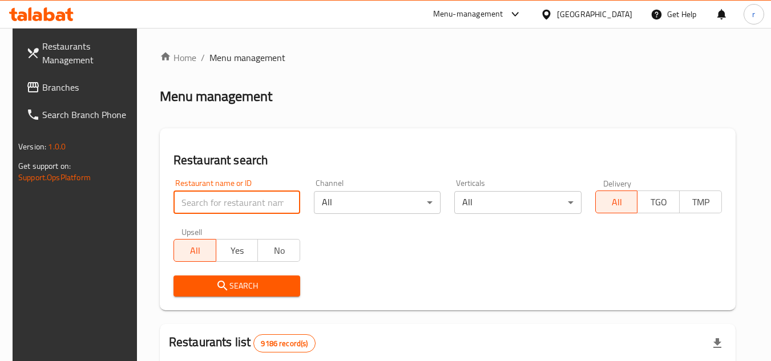
click at [214, 202] on input "search" at bounding box center [237, 202] width 127 height 23
paste input "672050"
type input "672050"
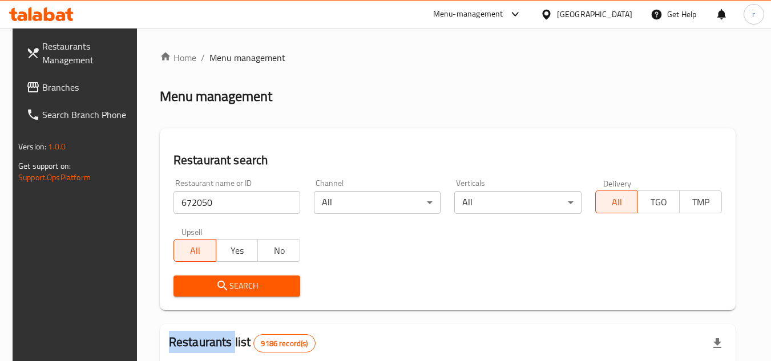
click at [221, 271] on div "Search" at bounding box center [237, 286] width 140 height 35
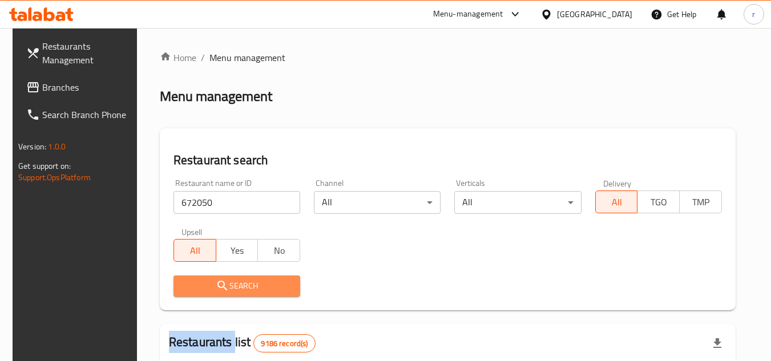
click at [221, 287] on icon "submit" at bounding box center [223, 286] width 14 height 14
click at [221, 287] on div at bounding box center [385, 180] width 771 height 361
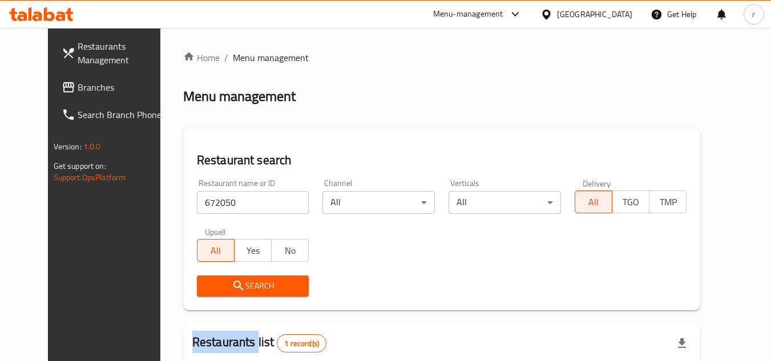
scroll to position [138, 0]
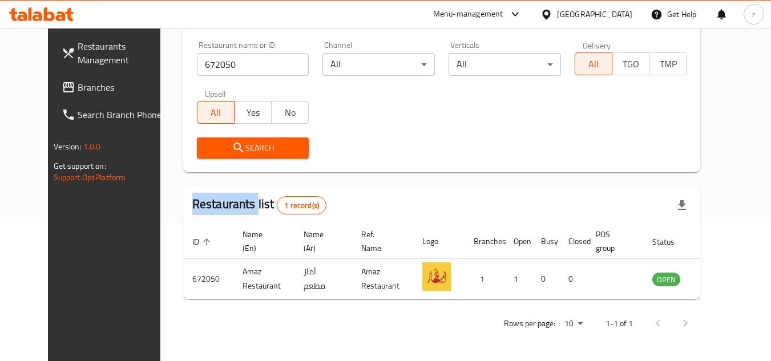
click at [53, 98] on link "Branches" at bounding box center [115, 87] width 124 height 27
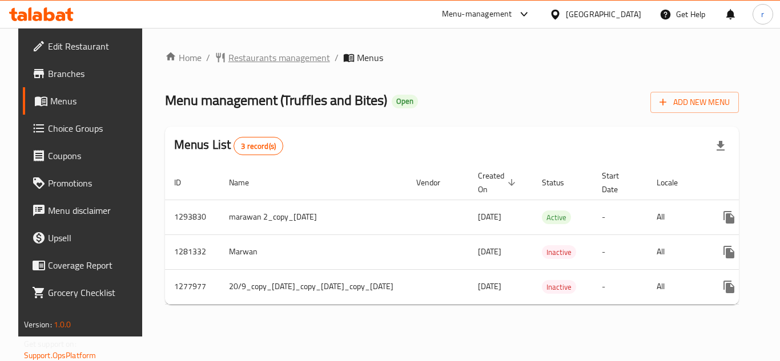
click at [236, 52] on span "Restaurants management" at bounding box center [279, 58] width 102 height 14
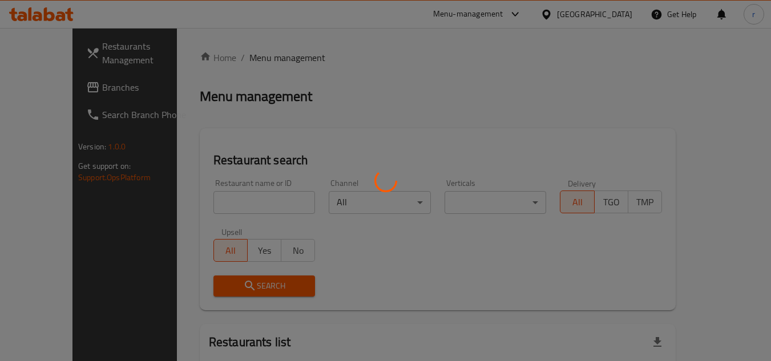
click at [219, 199] on div at bounding box center [385, 180] width 771 height 361
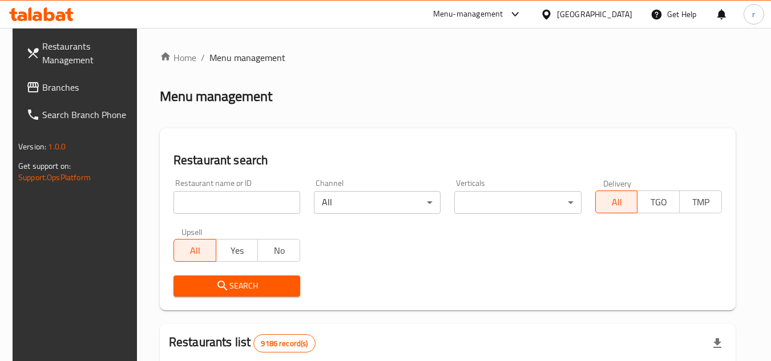
click at [219, 199] on input "search" at bounding box center [237, 202] width 127 height 23
paste input "659030"
type input "659030"
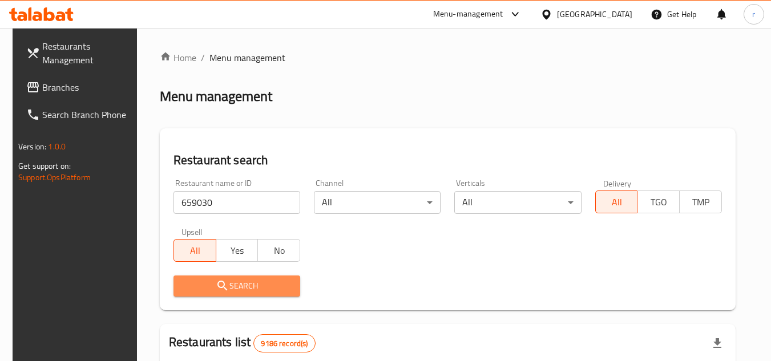
click at [227, 284] on span "Search" at bounding box center [237, 286] width 108 height 14
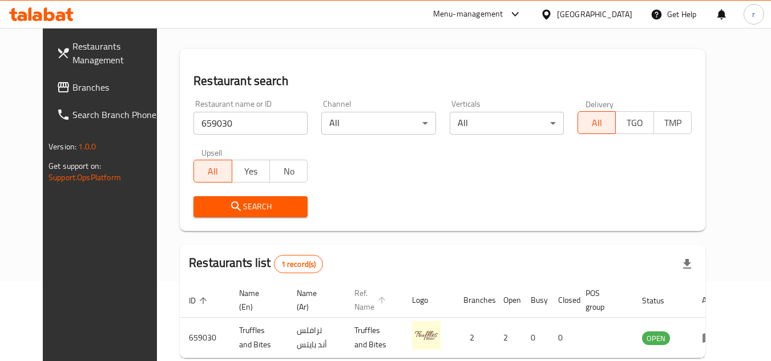
scroll to position [138, 0]
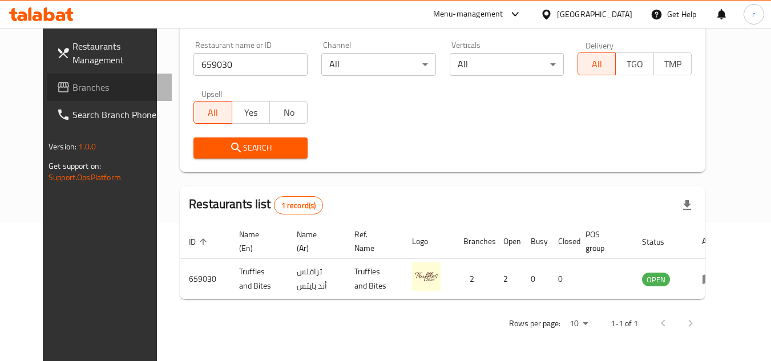
click at [73, 94] on span "Branches" at bounding box center [118, 87] width 90 height 14
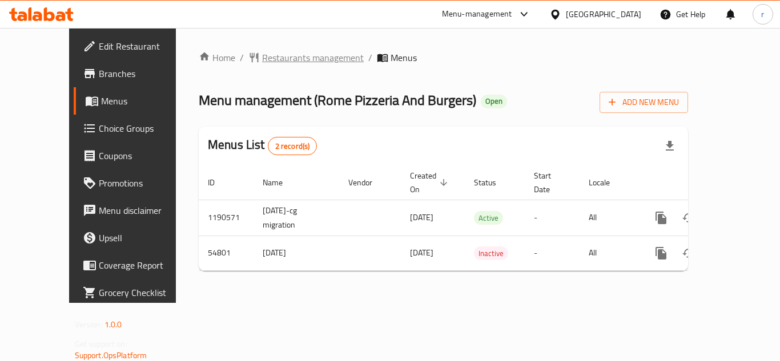
click at [280, 61] on span "Restaurants management" at bounding box center [313, 58] width 102 height 14
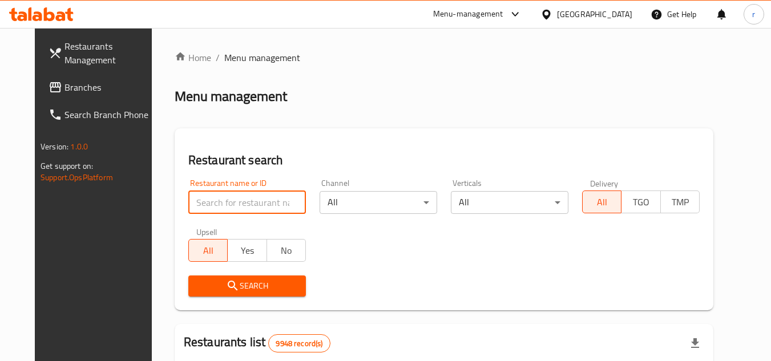
click at [225, 200] on input "search" at bounding box center [247, 202] width 118 height 23
paste input "26974"
type input "26974"
click at [237, 285] on span "Search" at bounding box center [247, 286] width 99 height 14
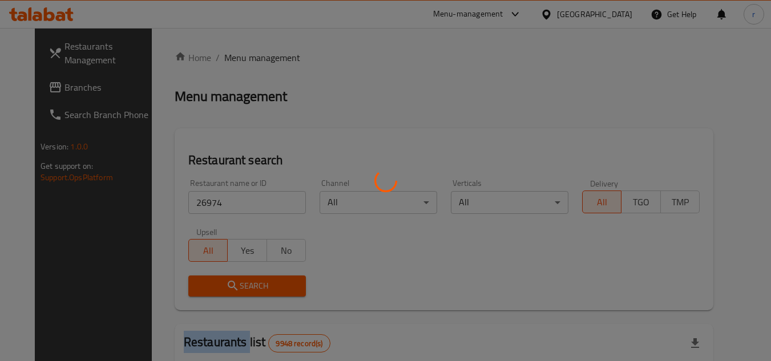
click at [237, 285] on div at bounding box center [385, 180] width 771 height 361
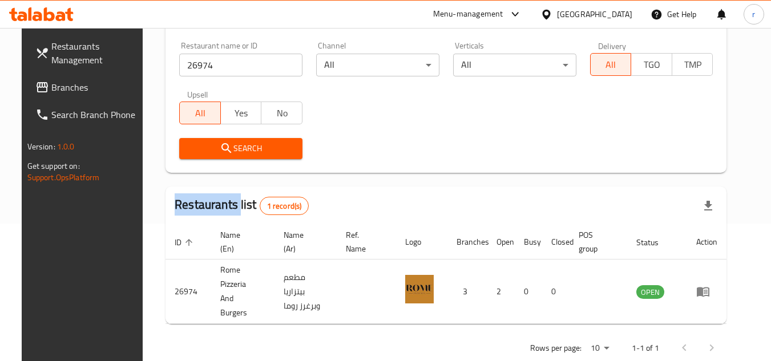
scroll to position [138, 0]
click at [51, 94] on span "Branches" at bounding box center [96, 87] width 90 height 14
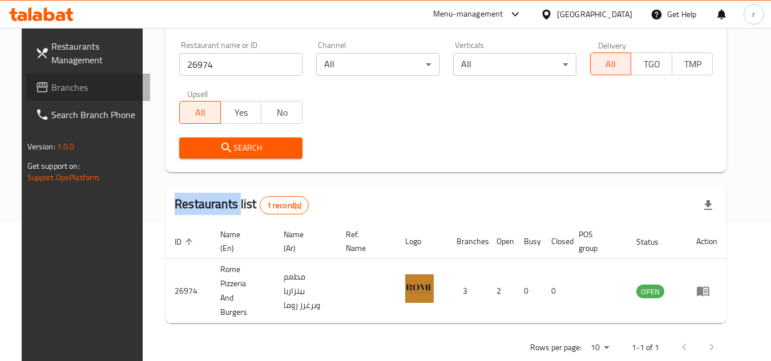
click at [51, 94] on span "Branches" at bounding box center [96, 87] width 90 height 14
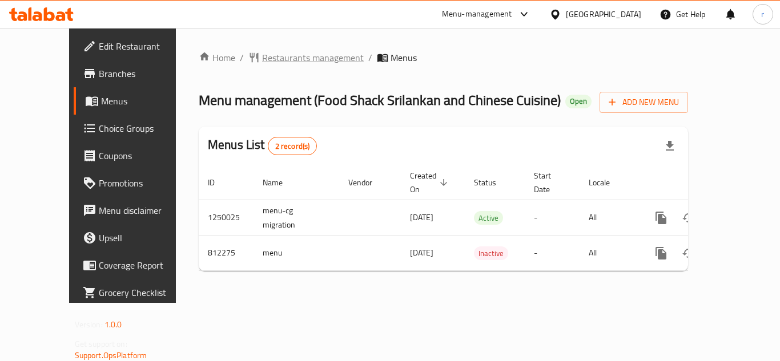
click at [263, 54] on span "Restaurants management" at bounding box center [313, 58] width 102 height 14
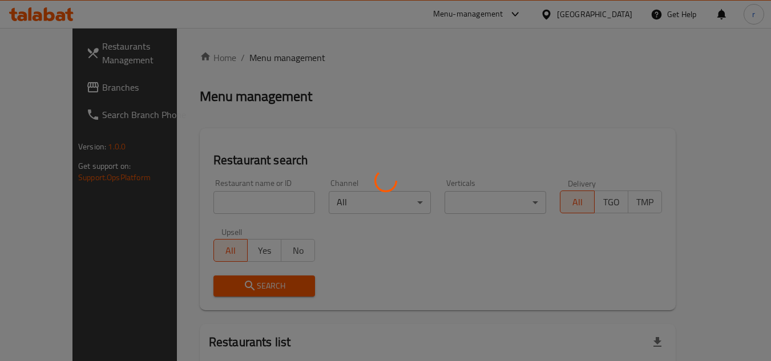
click at [227, 204] on div at bounding box center [385, 180] width 771 height 361
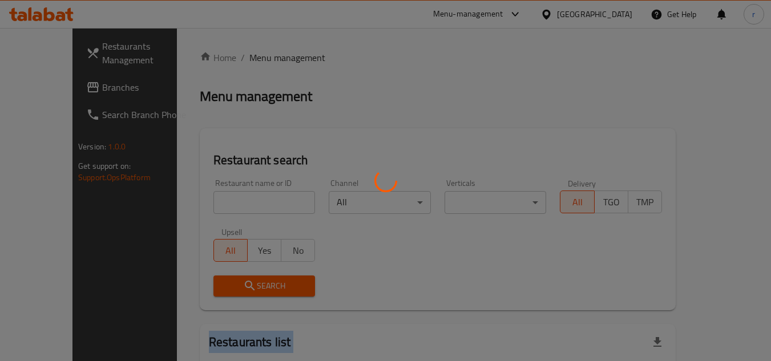
click at [227, 204] on div at bounding box center [385, 180] width 771 height 361
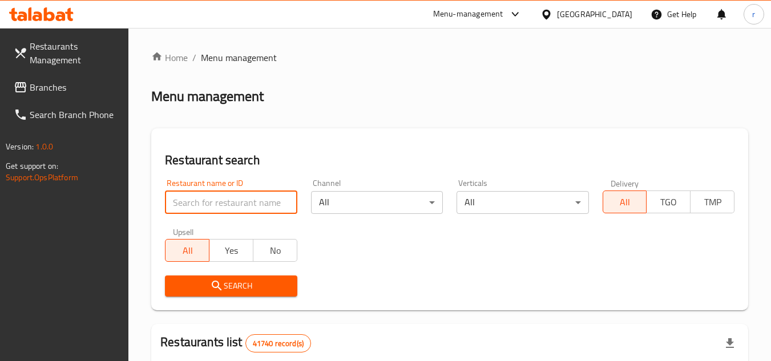
click at [223, 194] on input "search" at bounding box center [231, 202] width 132 height 23
paste input "654676"
type input "654676"
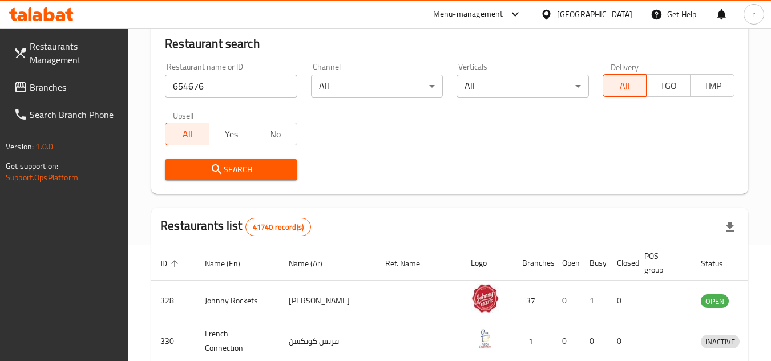
scroll to position [114, 0]
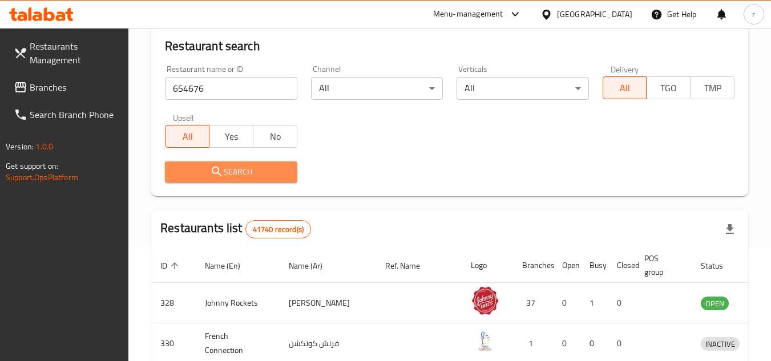
click at [251, 167] on span "Search" at bounding box center [231, 172] width 114 height 14
click at [251, 167] on div at bounding box center [385, 180] width 771 height 361
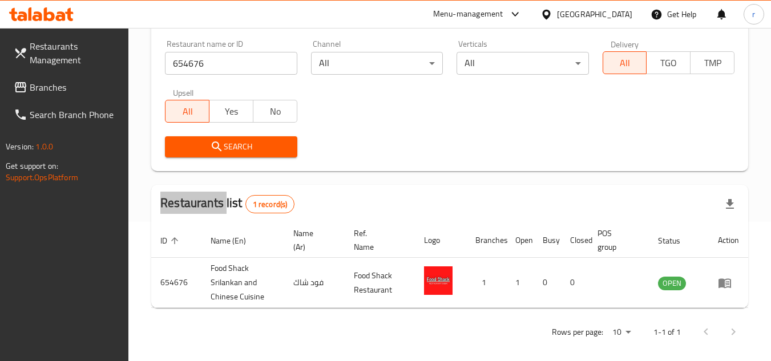
scroll to position [34, 0]
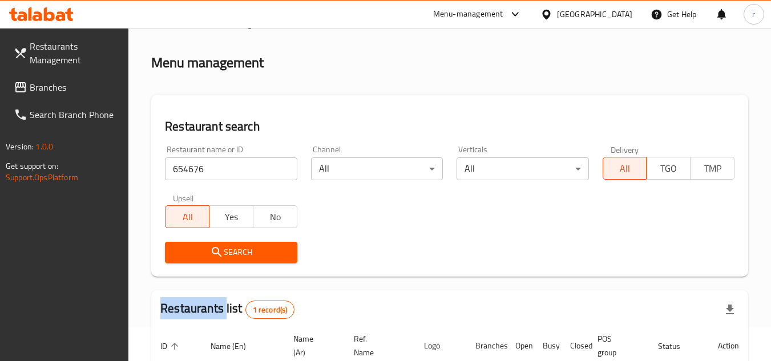
drag, startPoint x: 47, startPoint y: 91, endPoint x: 93, endPoint y: 72, distance: 49.9
click at [47, 91] on span "Branches" at bounding box center [75, 87] width 90 height 14
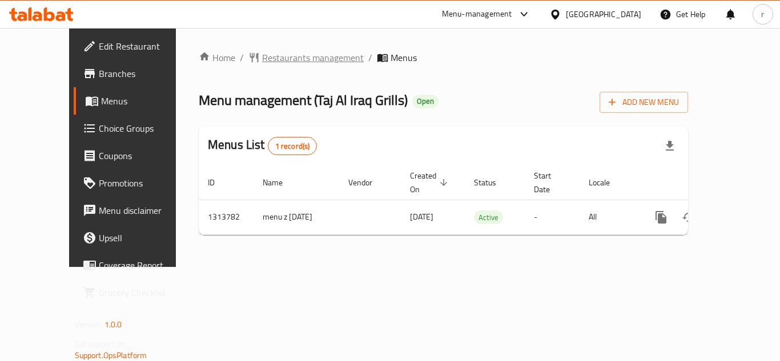
click at [262, 51] on span "Restaurants management" at bounding box center [313, 58] width 102 height 14
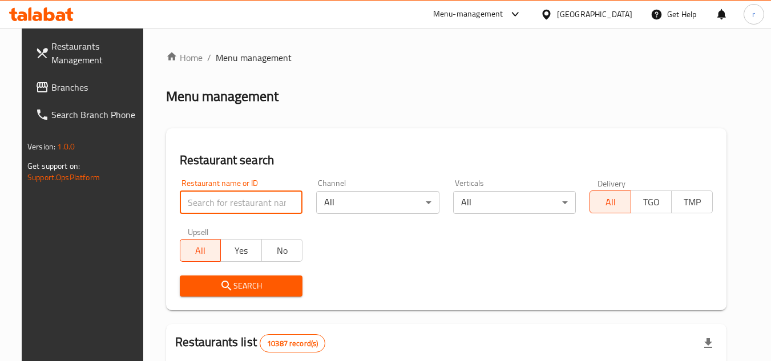
click at [225, 202] on input "search" at bounding box center [241, 202] width 123 height 23
paste input "706602"
type input "706602"
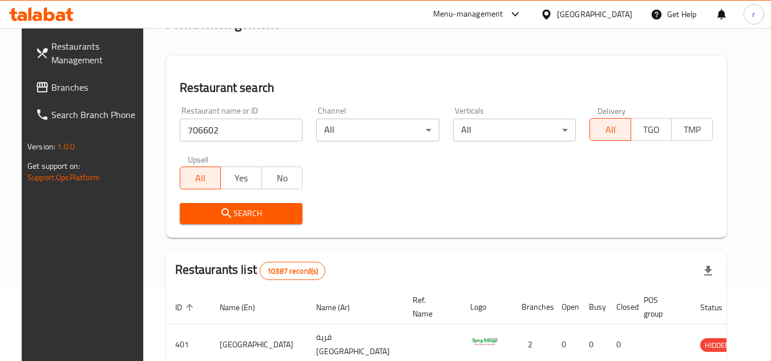
scroll to position [114, 0]
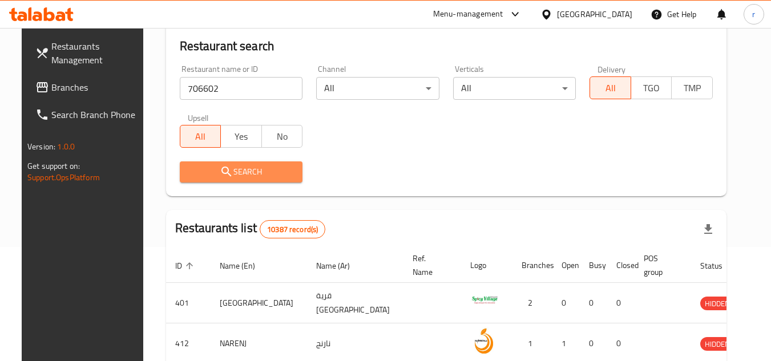
click at [193, 166] on span "Search" at bounding box center [241, 172] width 105 height 14
click at [193, 166] on div at bounding box center [385, 180] width 771 height 361
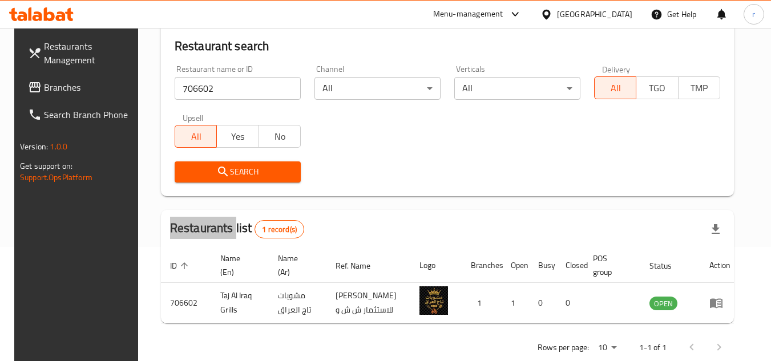
scroll to position [138, 0]
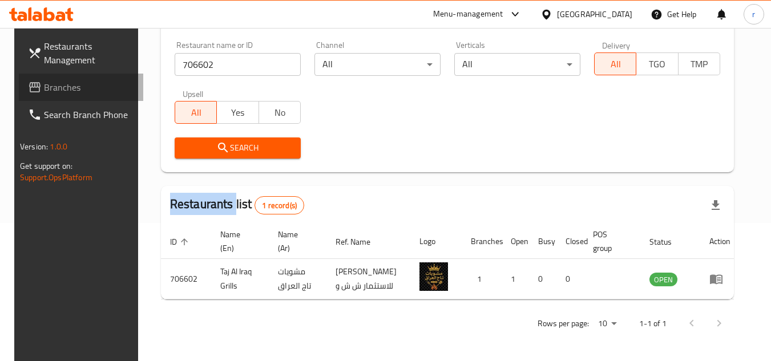
drag, startPoint x: 52, startPoint y: 87, endPoint x: 132, endPoint y: 62, distance: 84.3
click at [52, 87] on span "Branches" at bounding box center [89, 87] width 90 height 14
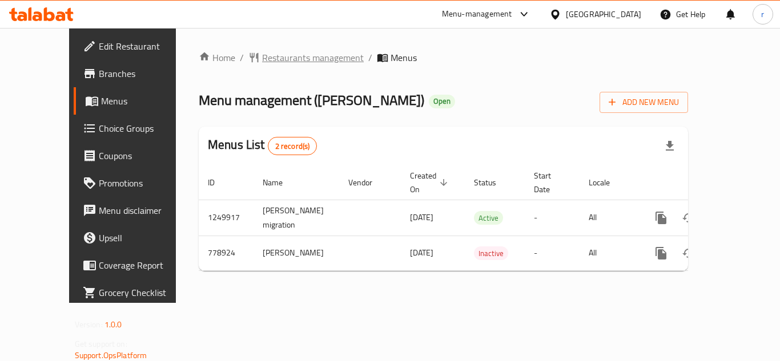
click at [262, 58] on span "Restaurants management" at bounding box center [313, 58] width 102 height 14
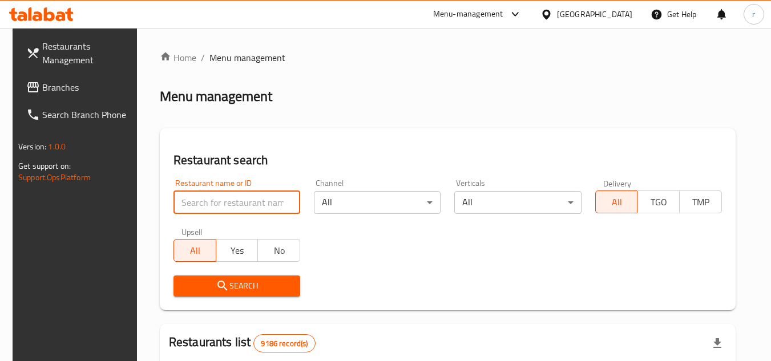
click at [207, 208] on input "search" at bounding box center [237, 202] width 127 height 23
paste input "652486"
type input "652486"
click at [227, 287] on span "Search" at bounding box center [237, 286] width 108 height 14
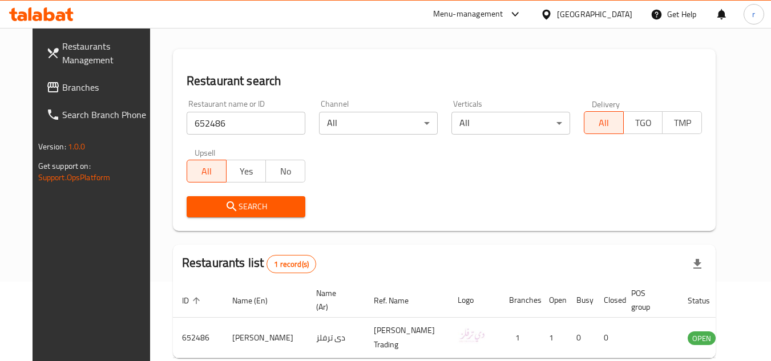
scroll to position [138, 0]
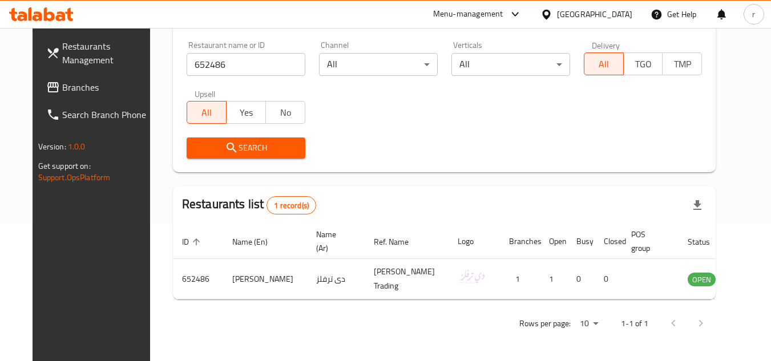
click at [39, 71] on link "Restaurants Management" at bounding box center [99, 53] width 124 height 41
click at [62, 86] on span "Branches" at bounding box center [107, 87] width 90 height 14
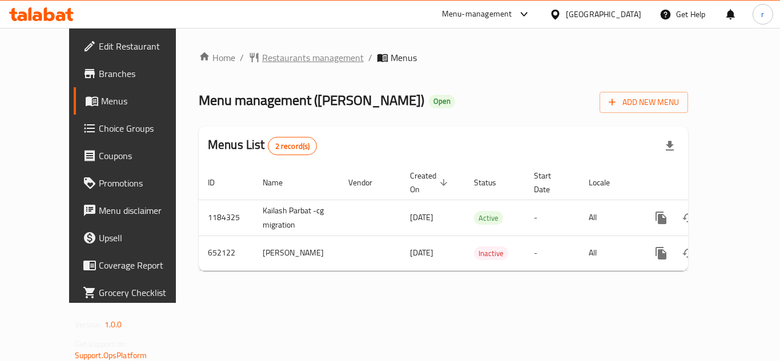
click at [301, 62] on span "Restaurants management" at bounding box center [313, 58] width 102 height 14
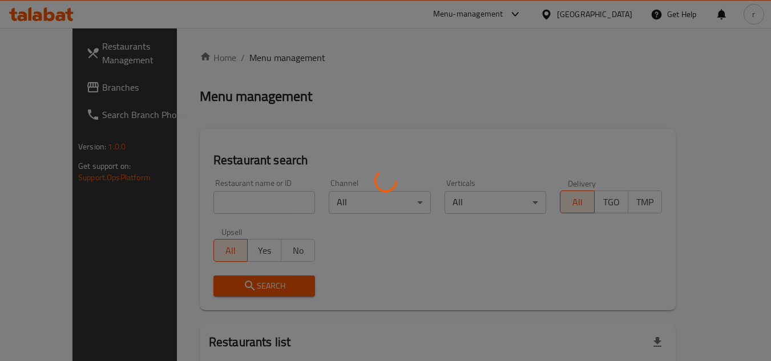
click at [235, 205] on div at bounding box center [385, 180] width 771 height 361
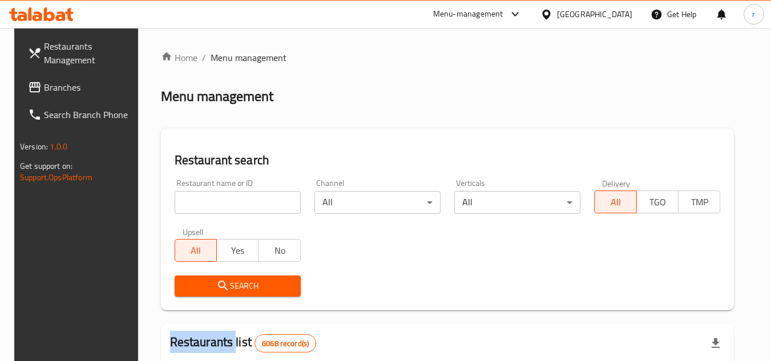
click at [235, 205] on div at bounding box center [385, 180] width 771 height 361
click at [236, 192] on input "search" at bounding box center [238, 202] width 126 height 23
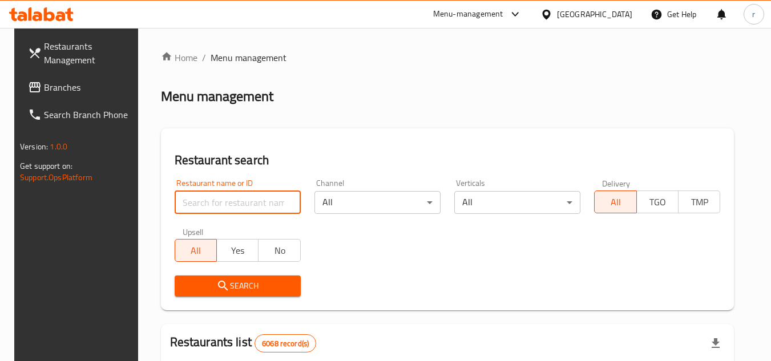
paste input "641335"
type input "641335"
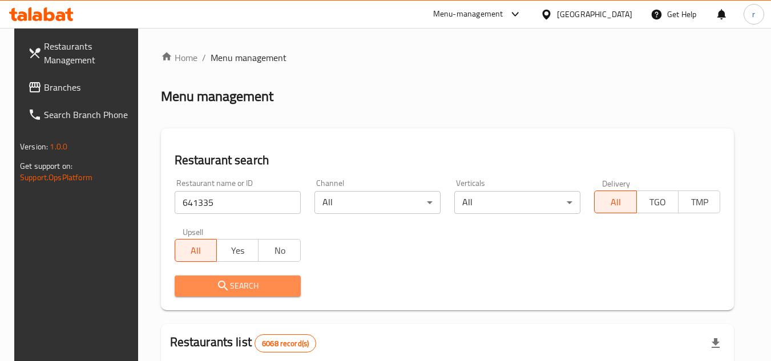
click at [233, 290] on span "Search" at bounding box center [238, 286] width 108 height 14
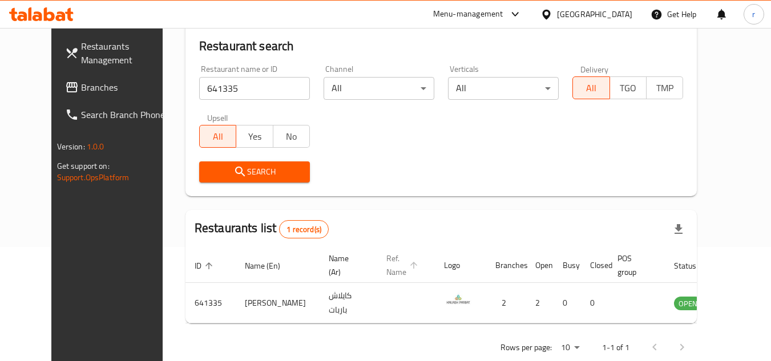
scroll to position [138, 0]
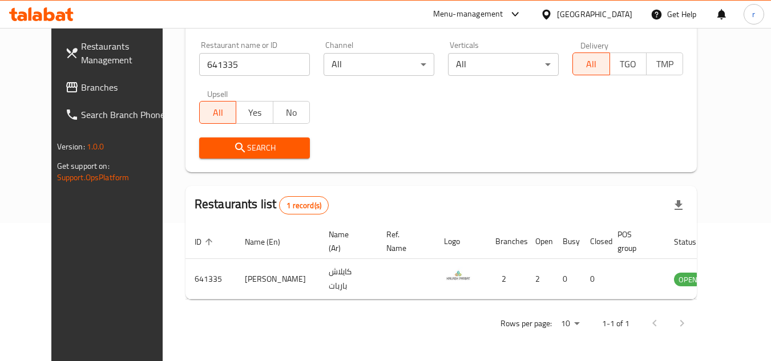
click at [81, 87] on span "Branches" at bounding box center [126, 87] width 90 height 14
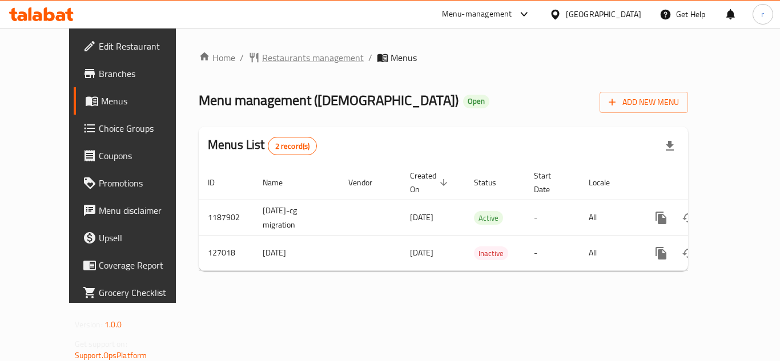
click at [266, 55] on span "Restaurants management" at bounding box center [313, 58] width 102 height 14
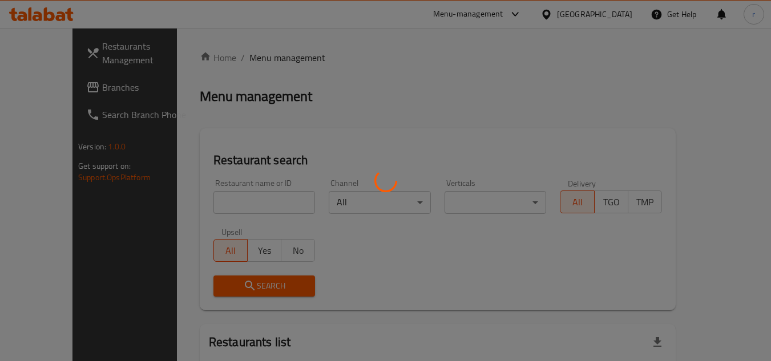
click at [217, 206] on div at bounding box center [385, 180] width 771 height 361
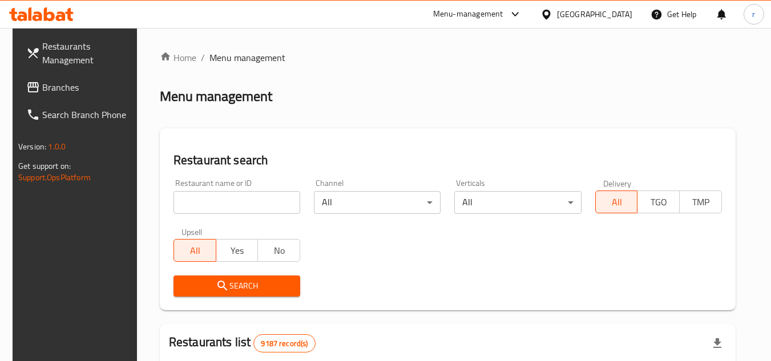
click at [217, 198] on div at bounding box center [385, 180] width 771 height 361
click at [217, 198] on input "search" at bounding box center [237, 202] width 127 height 23
paste input "609381"
type input "609381"
drag, startPoint x: 208, startPoint y: 283, endPoint x: 446, endPoint y: 289, distance: 238.2
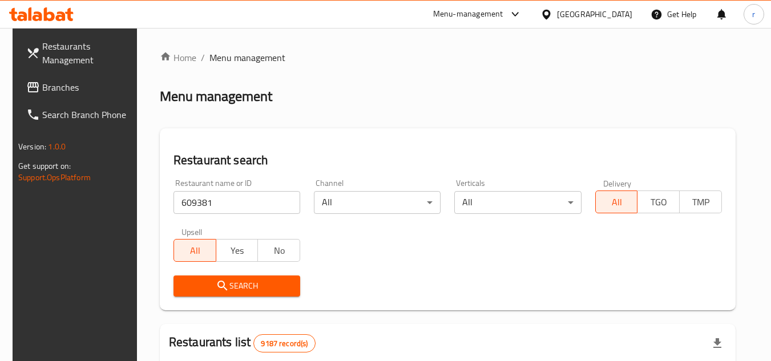
click at [212, 284] on span "Search" at bounding box center [237, 286] width 108 height 14
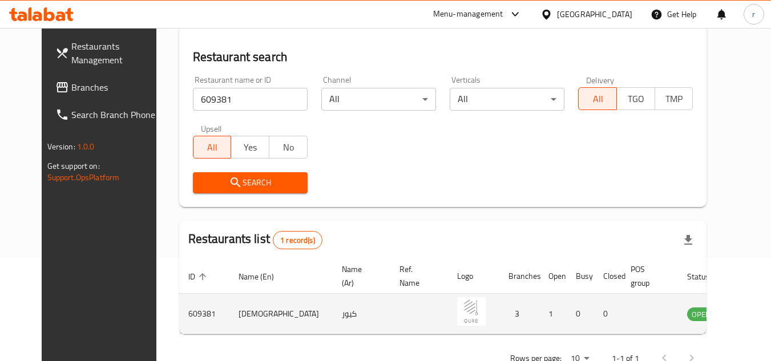
scroll to position [138, 0]
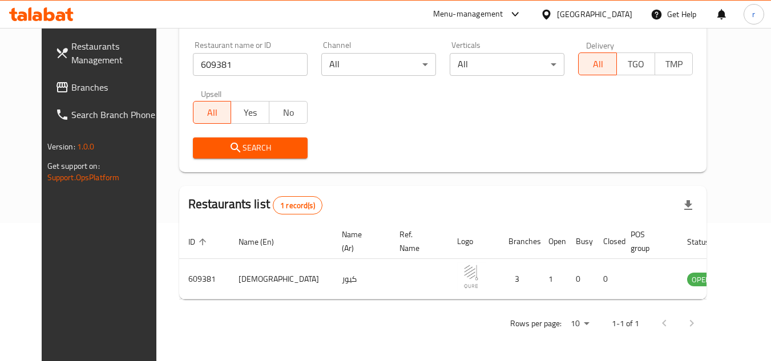
click at [71, 83] on span "Branches" at bounding box center [116, 87] width 90 height 14
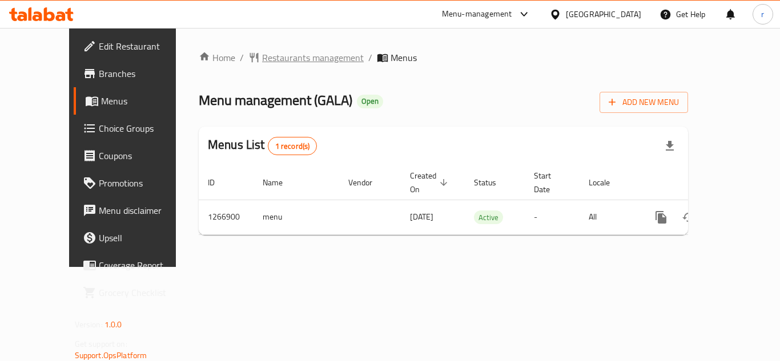
click at [262, 62] on span "Restaurants management" at bounding box center [313, 58] width 102 height 14
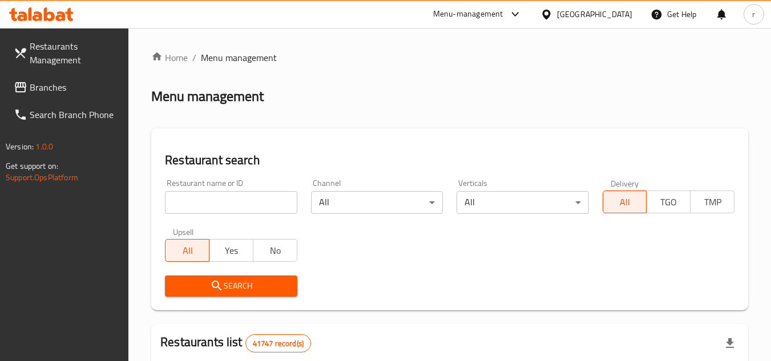
click at [272, 192] on input "search" at bounding box center [231, 202] width 132 height 23
paste input "687512"
type input "687512"
click at [264, 292] on span "Search" at bounding box center [231, 286] width 114 height 14
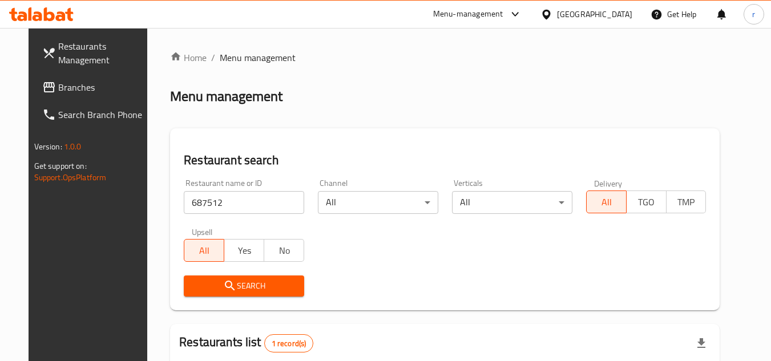
click at [514, 249] on div "Restaurant name or ID 687512 Restaurant name or ID Channel All ​ Verticals All …" at bounding box center [445, 237] width 536 height 131
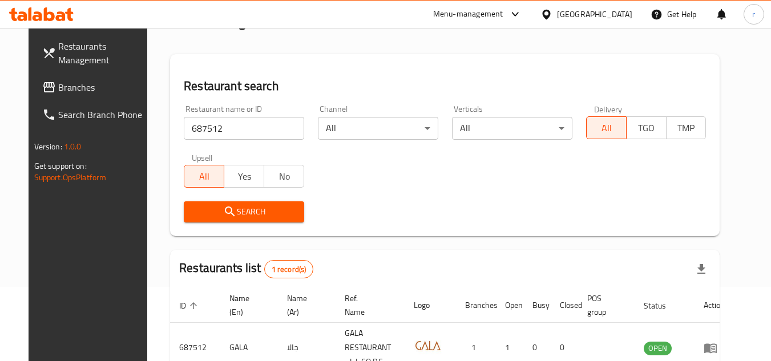
scroll to position [148, 0]
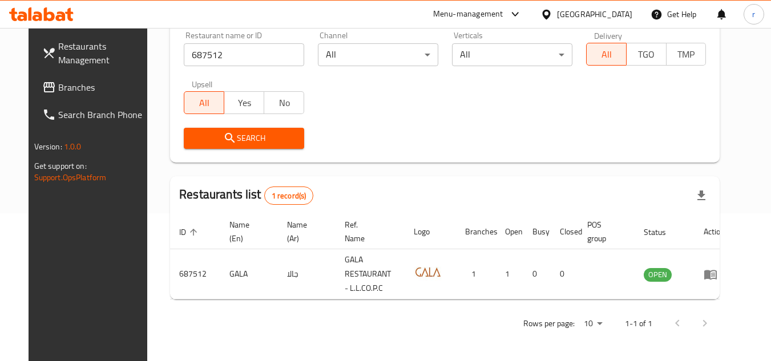
click at [58, 83] on span "Branches" at bounding box center [103, 87] width 90 height 14
drag, startPoint x: 39, startPoint y: 83, endPoint x: 165, endPoint y: 7, distance: 146.8
click at [58, 80] on span "Branches" at bounding box center [103, 87] width 90 height 14
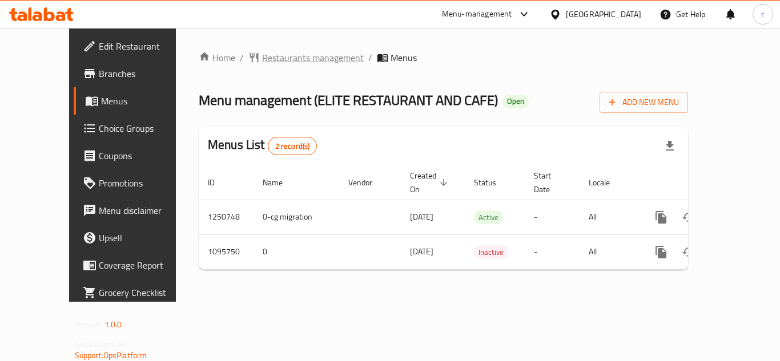
click at [262, 52] on span "Restaurants management" at bounding box center [313, 58] width 102 height 14
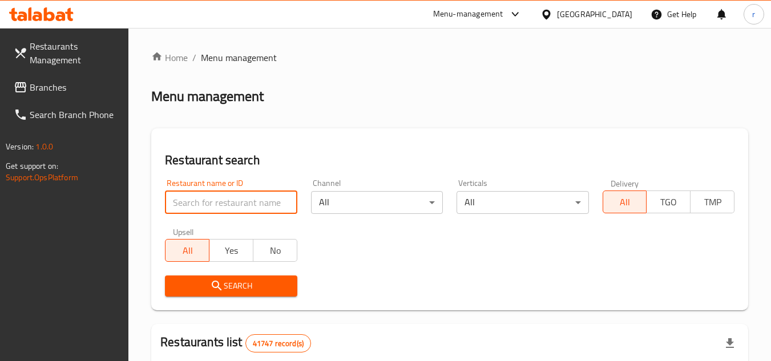
click at [234, 202] on input "search" at bounding box center [231, 202] width 132 height 23
paste input "664992"
type input "664992"
click at [237, 281] on span "Search" at bounding box center [231, 286] width 114 height 14
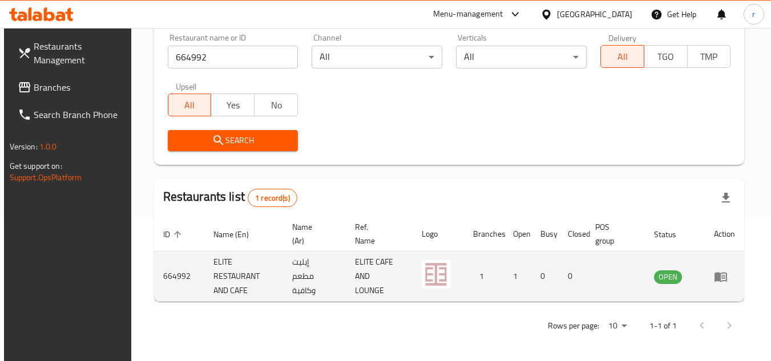
scroll to position [148, 0]
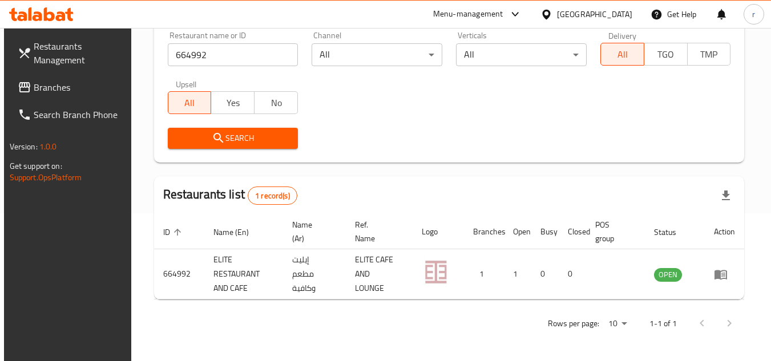
click at [49, 86] on span "Branches" at bounding box center [79, 87] width 90 height 14
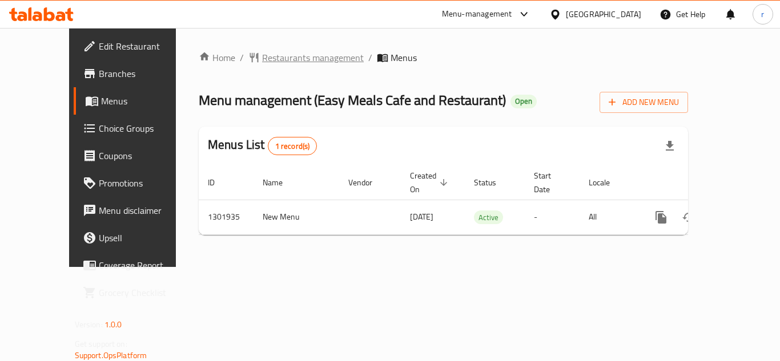
click at [262, 59] on span "Restaurants management" at bounding box center [313, 58] width 102 height 14
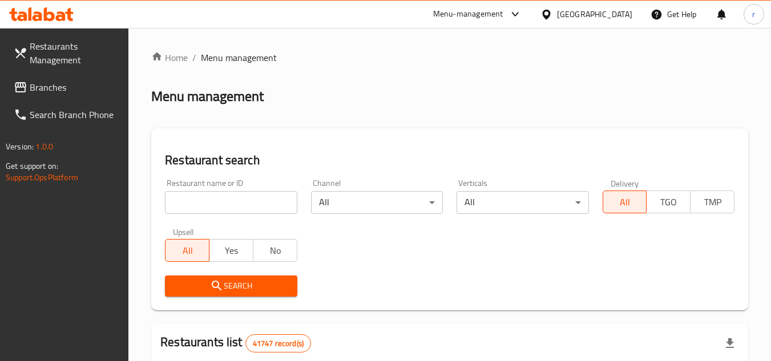
click at [234, 206] on input "search" at bounding box center [231, 202] width 132 height 23
paste input "702083"
type input "702083"
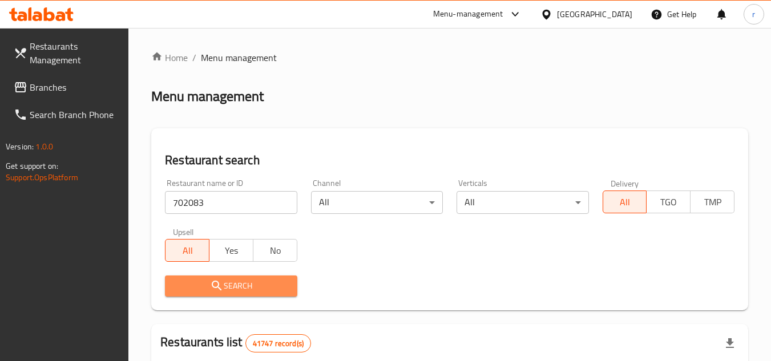
click at [257, 284] on span "Search" at bounding box center [231, 286] width 114 height 14
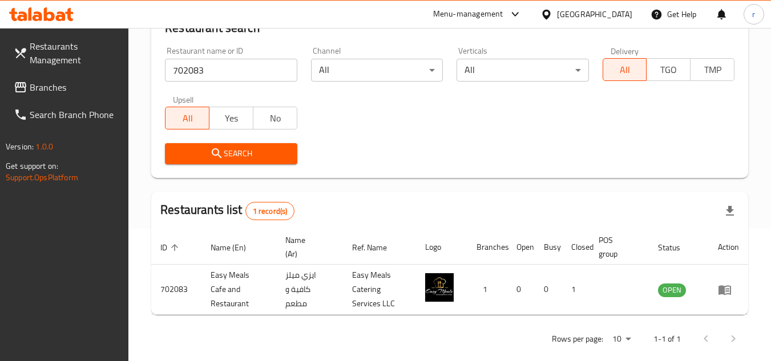
scroll to position [148, 0]
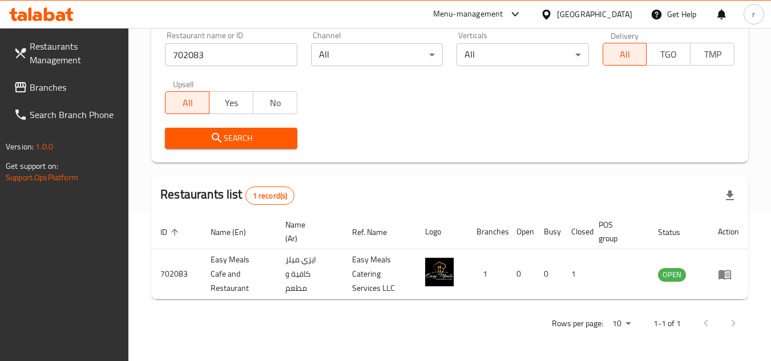
click at [45, 82] on span "Branches" at bounding box center [75, 87] width 90 height 14
